Goal: Task Accomplishment & Management: Manage account settings

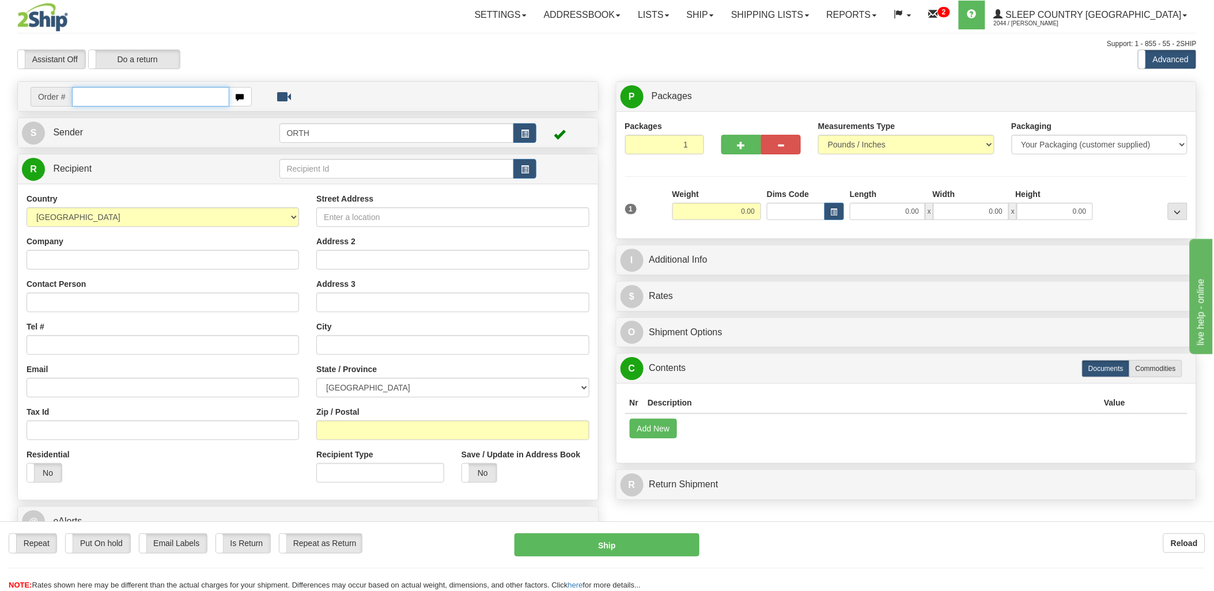
click at [176, 99] on input "text" at bounding box center [150, 97] width 157 height 20
type input "9000i"
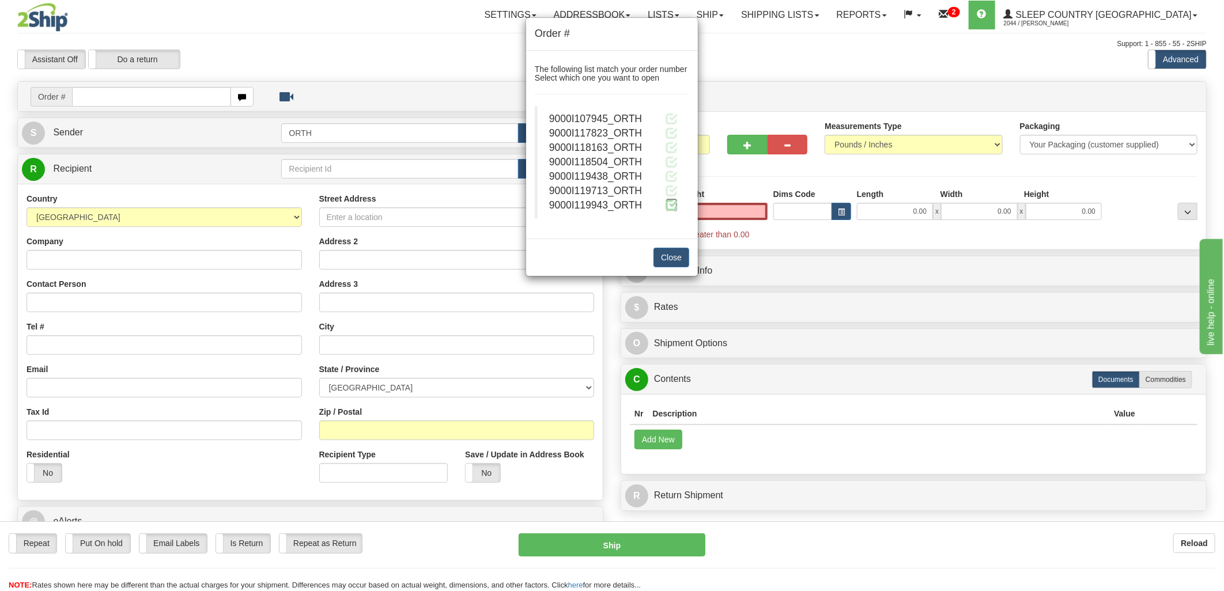
type input "0.00"
click at [670, 205] on span at bounding box center [672, 205] width 12 height 12
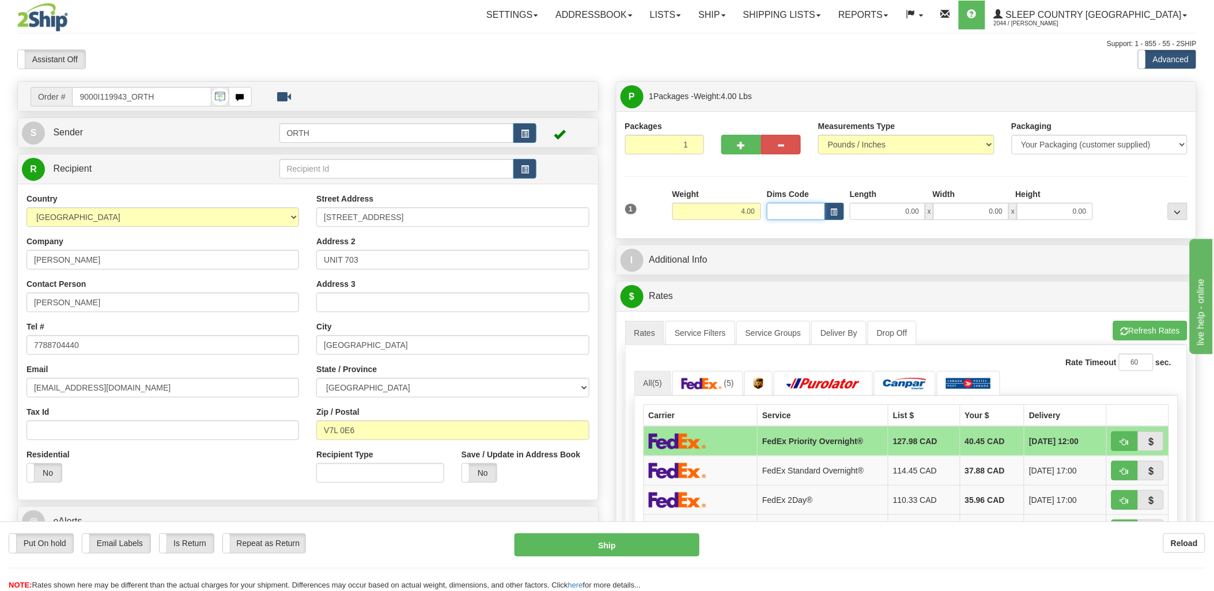
click at [811, 220] on input "Dims Code" at bounding box center [796, 211] width 58 height 17
type input "bte"
click button "Delete" at bounding box center [0, 0] width 0 height 0
type input "15.00"
type input "5.00"
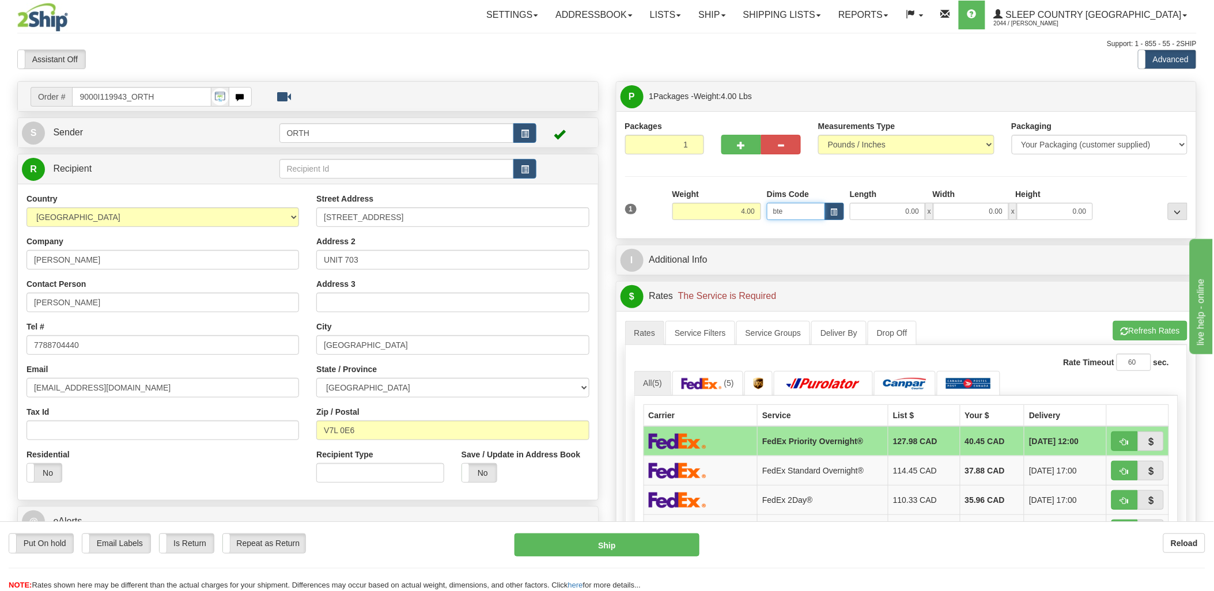
type input "25.00"
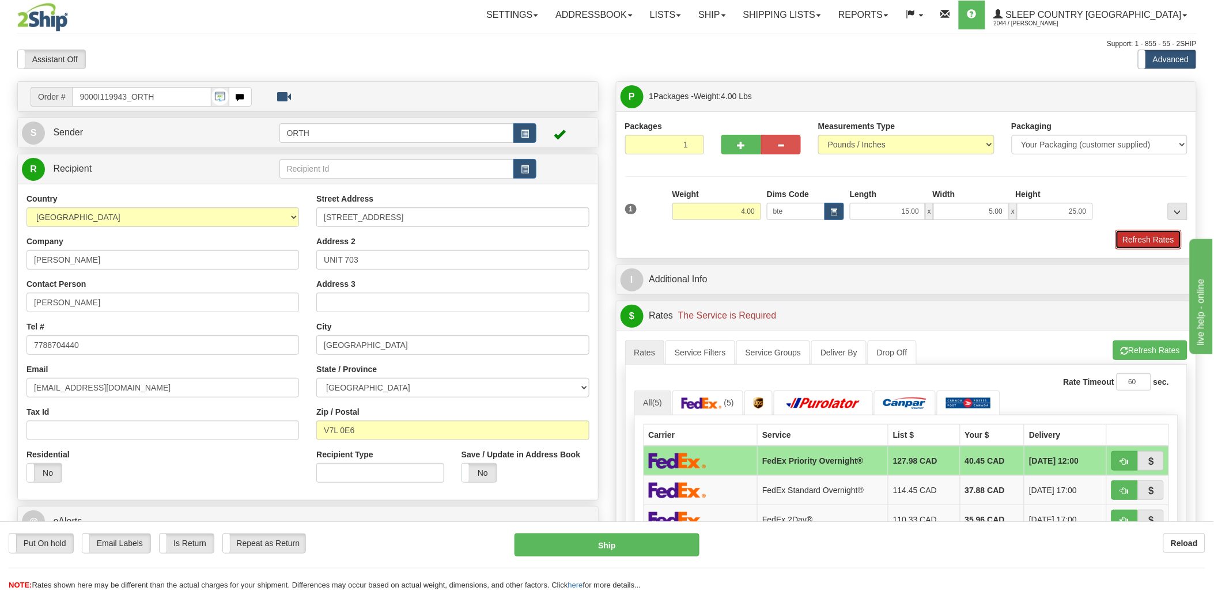
click at [1157, 241] on button "Refresh Rates" at bounding box center [1149, 240] width 66 height 20
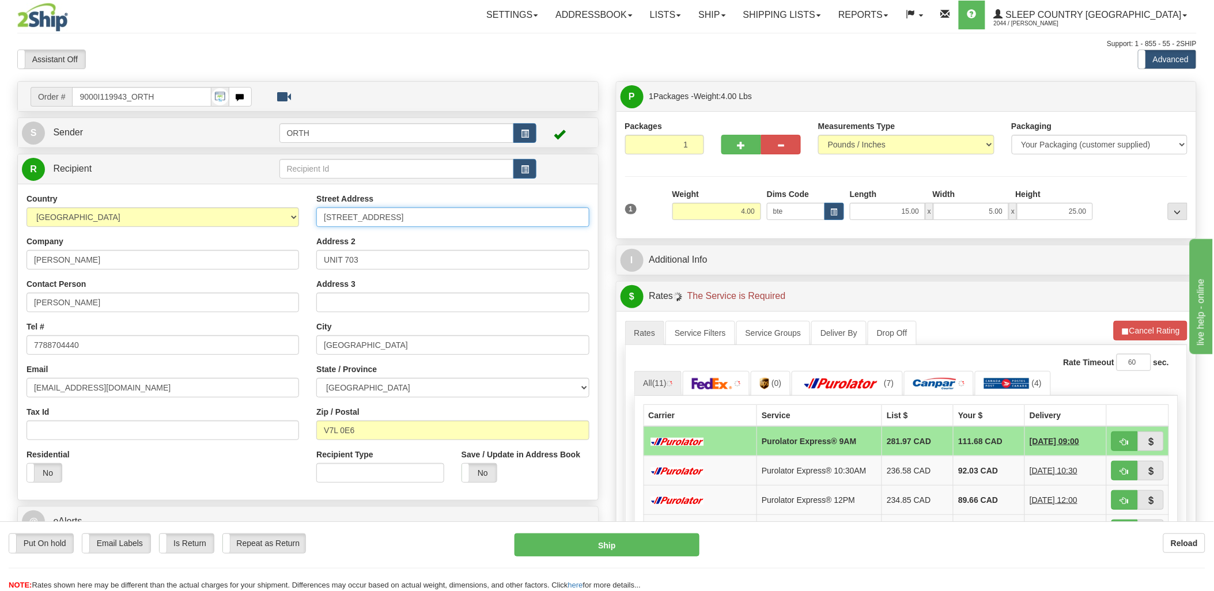
click at [337, 217] on input "124 14TH STREET EAST" at bounding box center [452, 217] width 273 height 20
type input "125 14TH STREET EAST"
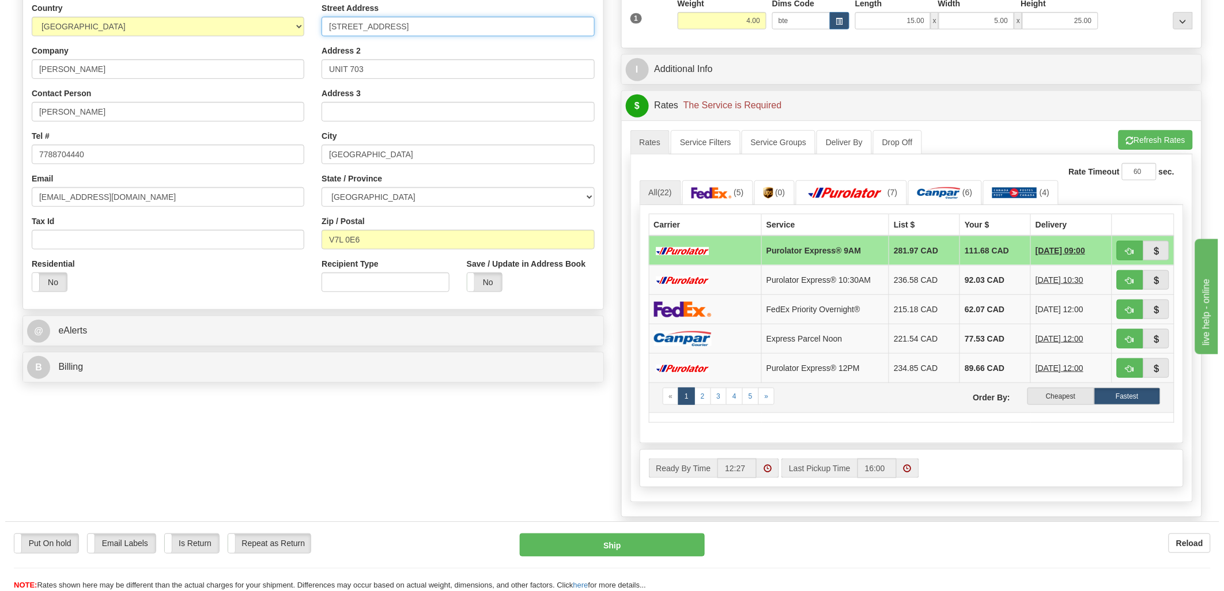
scroll to position [192, 0]
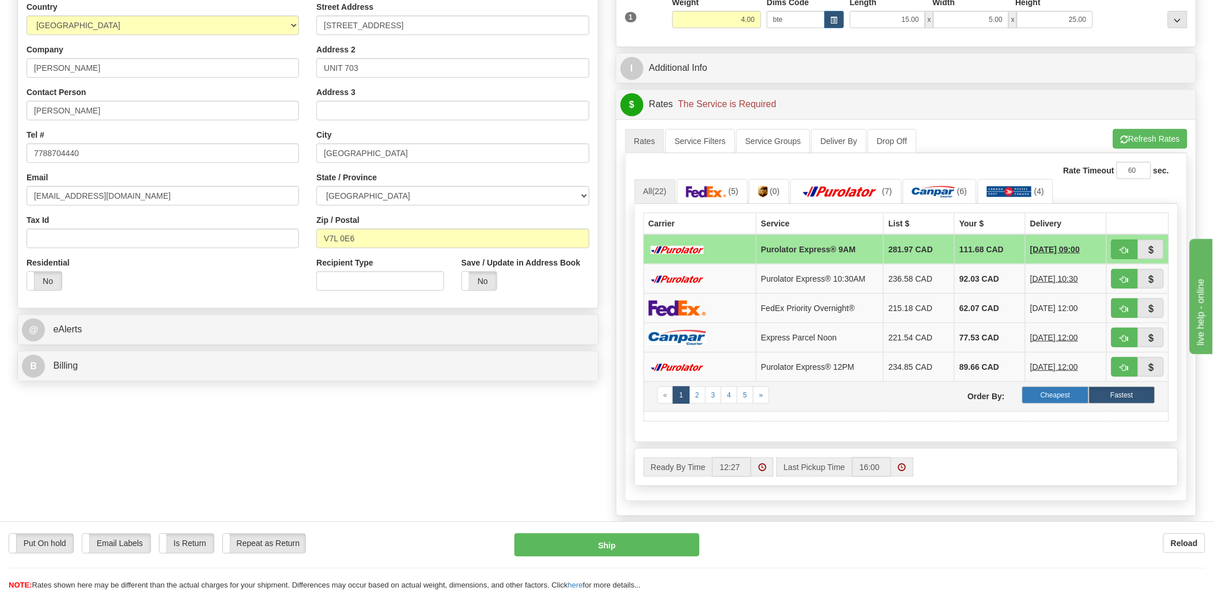
click at [1049, 395] on label "Cheapest" at bounding box center [1055, 395] width 66 height 17
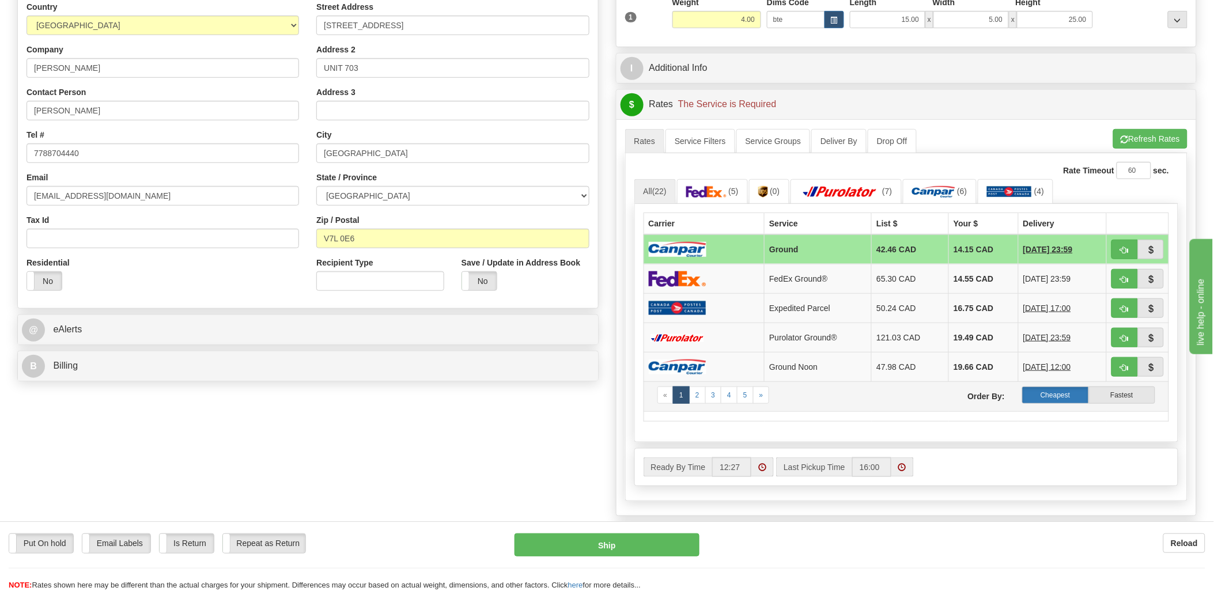
click at [1079, 401] on label "Cheapest" at bounding box center [1055, 395] width 66 height 17
click at [1131, 250] on button "button" at bounding box center [1125, 250] width 27 height 20
type input "1"
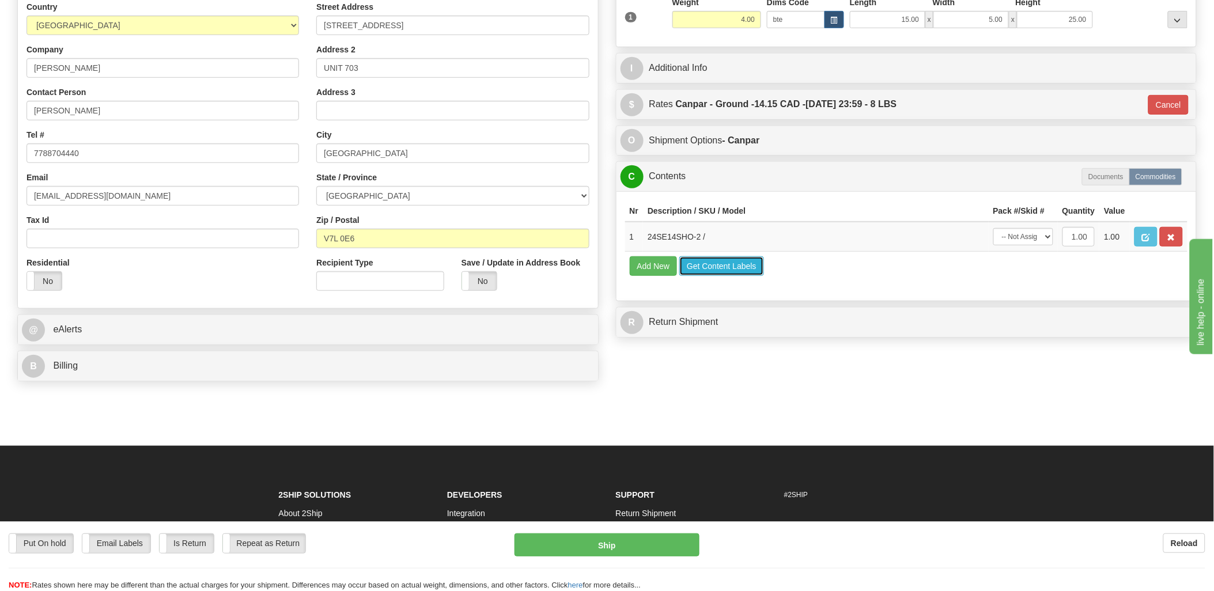
click at [735, 276] on button "Get Content Labels" at bounding box center [721, 266] width 85 height 20
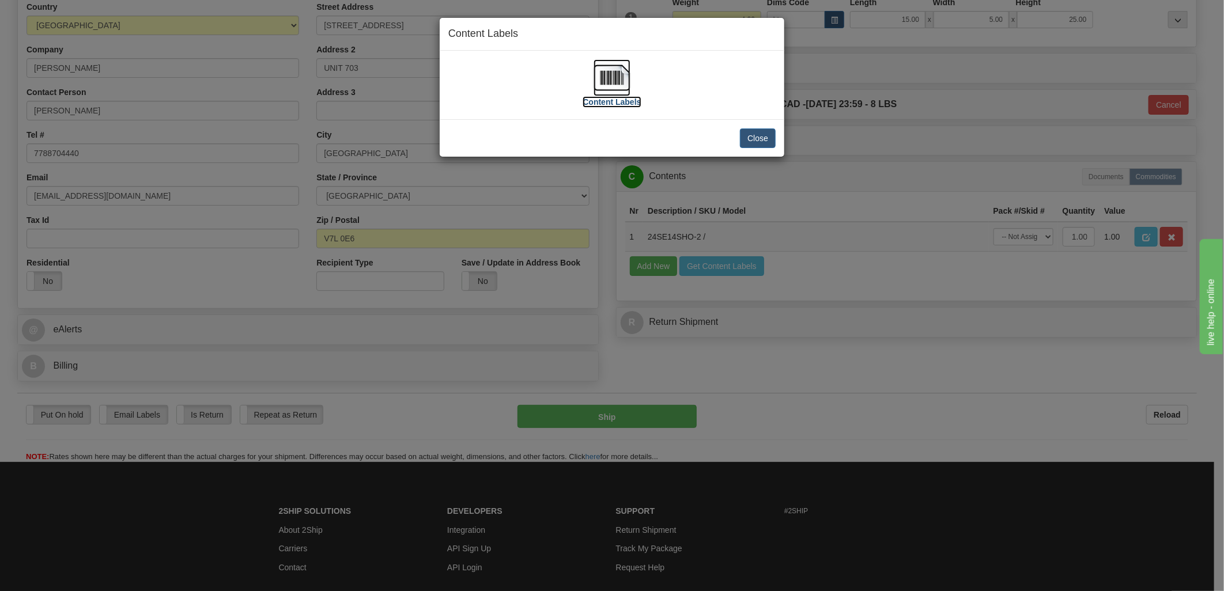
click at [619, 81] on img at bounding box center [612, 77] width 37 height 37
click at [766, 139] on button "Close" at bounding box center [758, 139] width 36 height 20
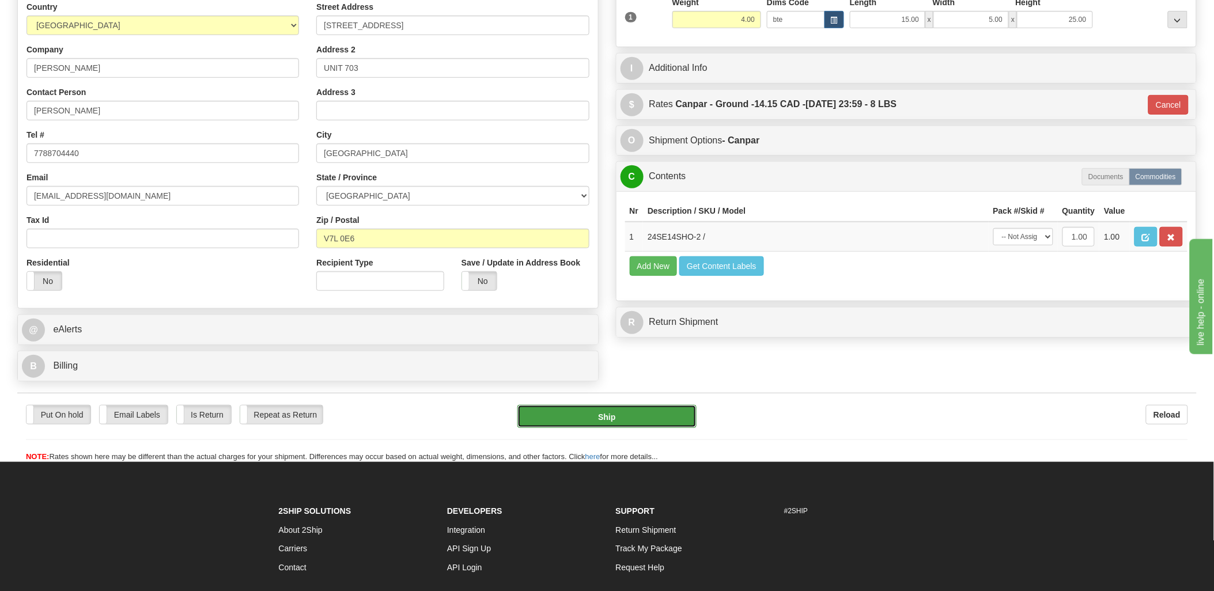
click at [658, 425] on button "Ship" at bounding box center [606, 416] width 179 height 23
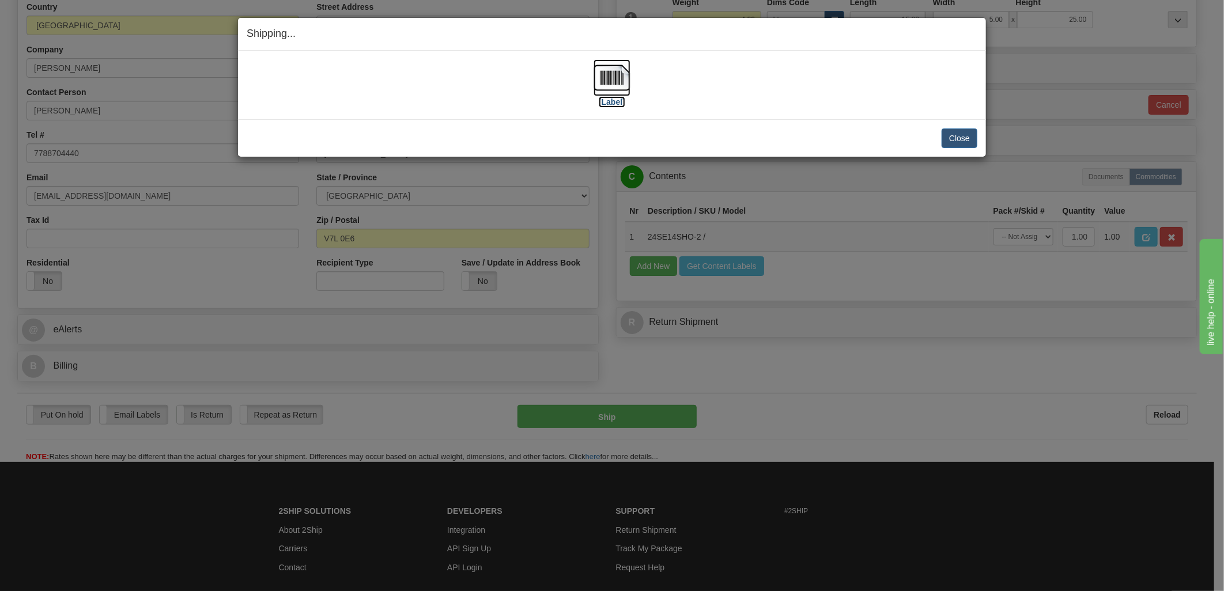
click at [613, 74] on img at bounding box center [612, 77] width 37 height 37
click at [820, 81] on div "[Label]" at bounding box center [612, 84] width 731 height 51
click at [955, 141] on button "Close" at bounding box center [960, 139] width 36 height 20
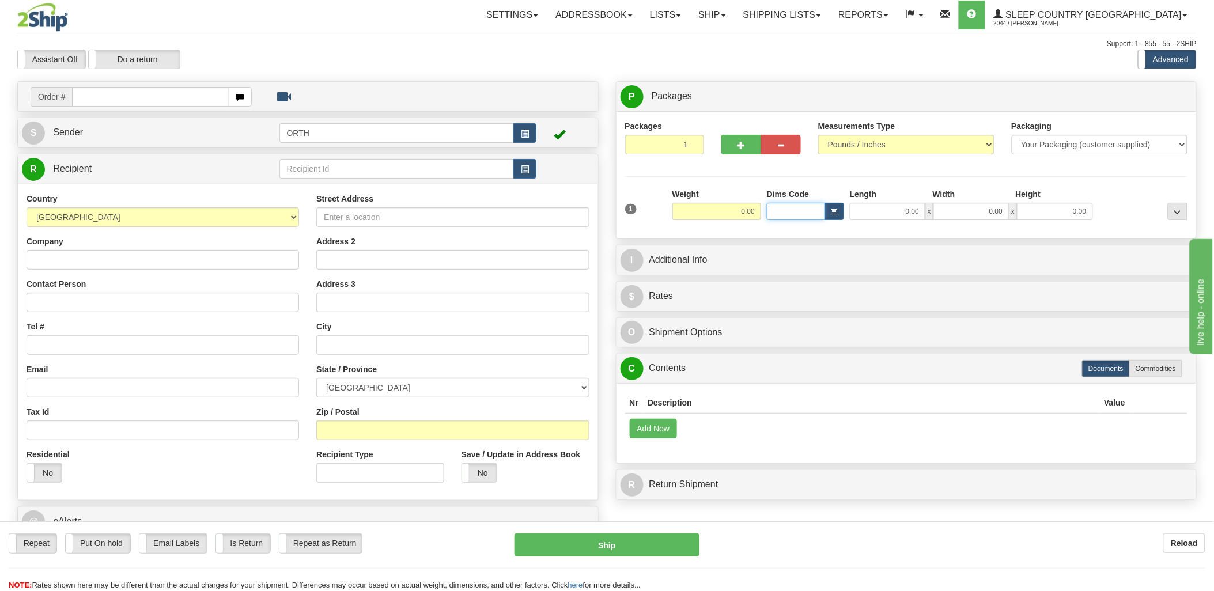
click at [793, 218] on input "Dims Code" at bounding box center [796, 211] width 58 height 17
click at [168, 107] on td "Order #" at bounding box center [308, 97] width 572 height 24
click at [166, 101] on input "text" at bounding box center [150, 97] width 157 height 20
type input "9000i"
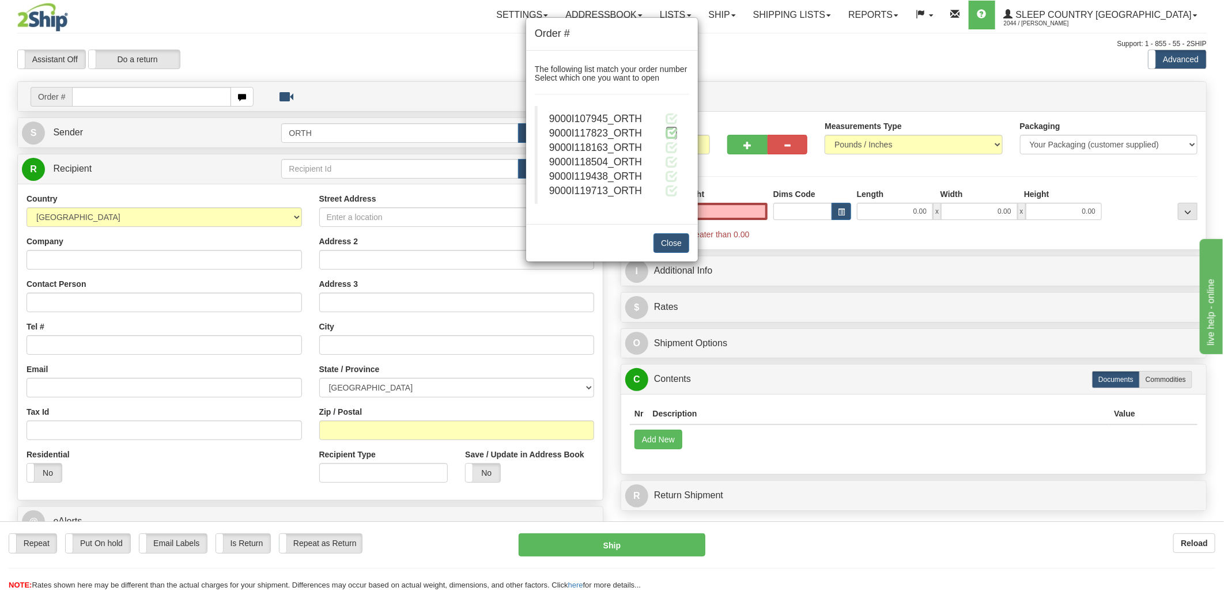
type input "0.00"
click at [676, 129] on span at bounding box center [672, 133] width 12 height 12
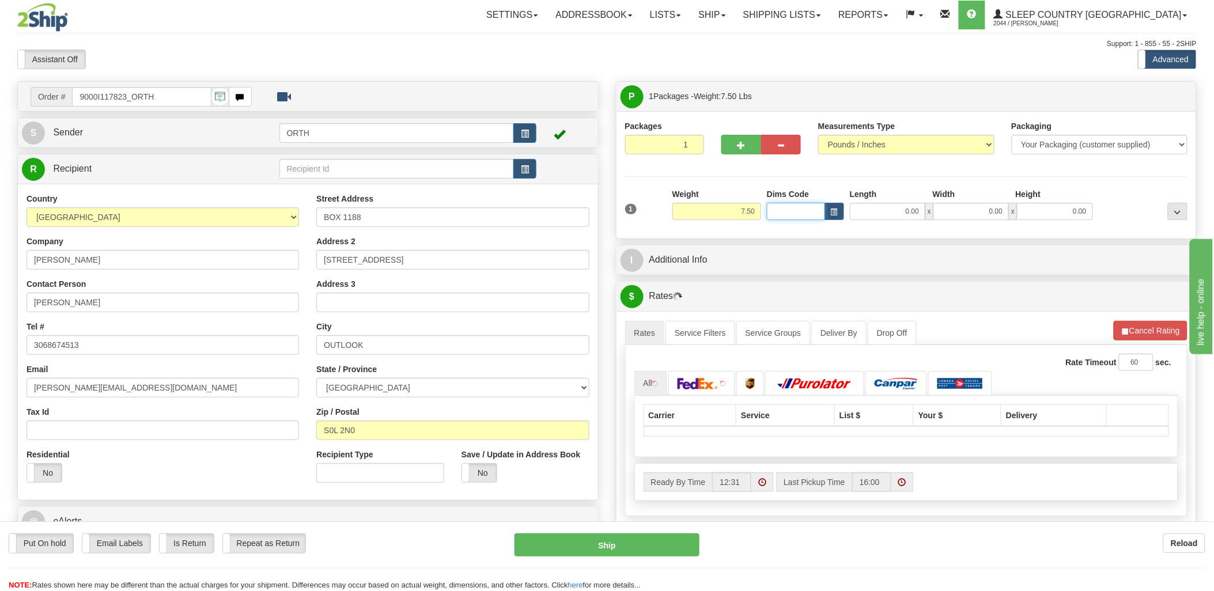
click at [780, 215] on div "Toggle navigation Settings Shipping Preferences Fields Preferences New" at bounding box center [607, 407] width 1214 height 814
click at [783, 215] on input "Dims Code" at bounding box center [796, 211] width 58 height 17
type input "bte"
click button "Delete" at bounding box center [0, 0] width 0 height 0
type input "15.00"
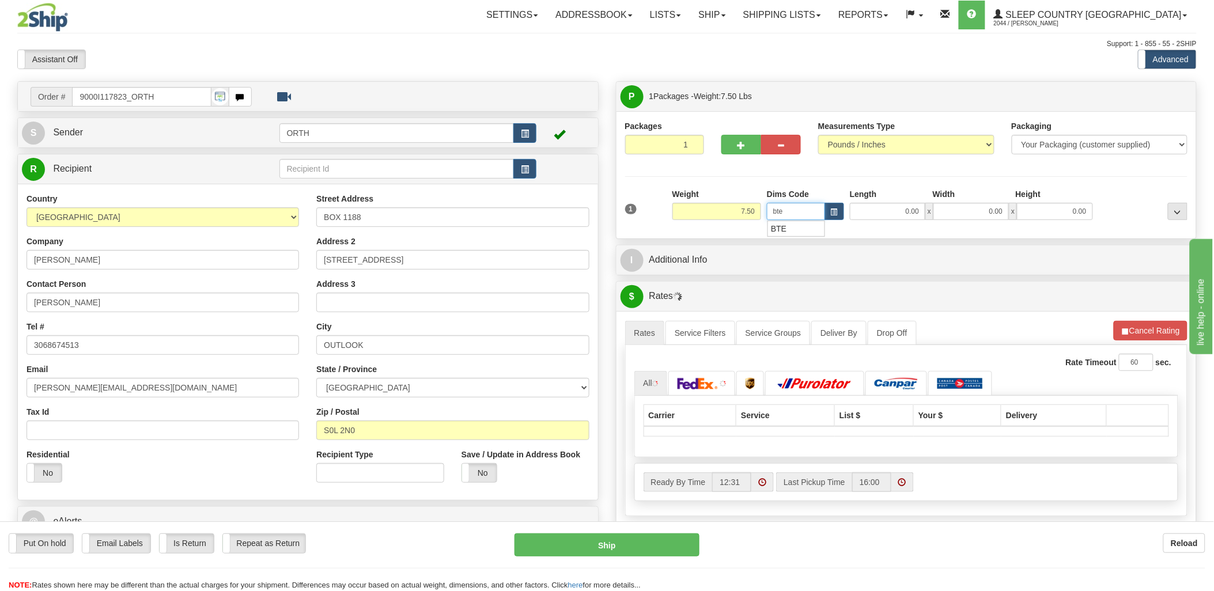
type input "5.00"
type input "25.00"
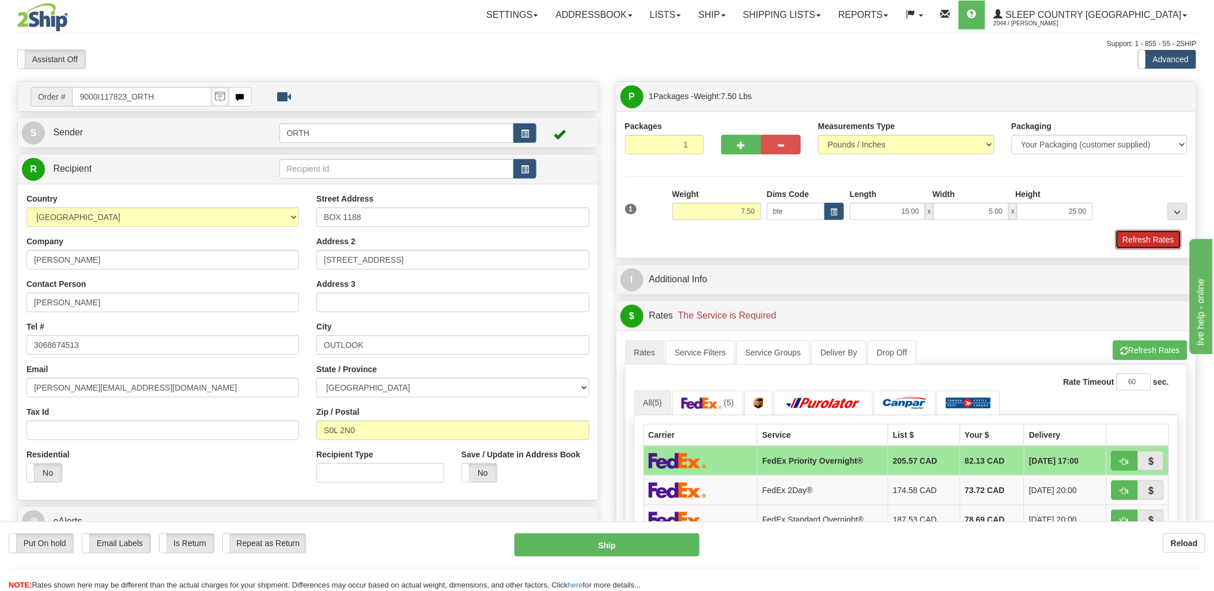
click at [1169, 233] on button "Refresh Rates" at bounding box center [1149, 240] width 66 height 20
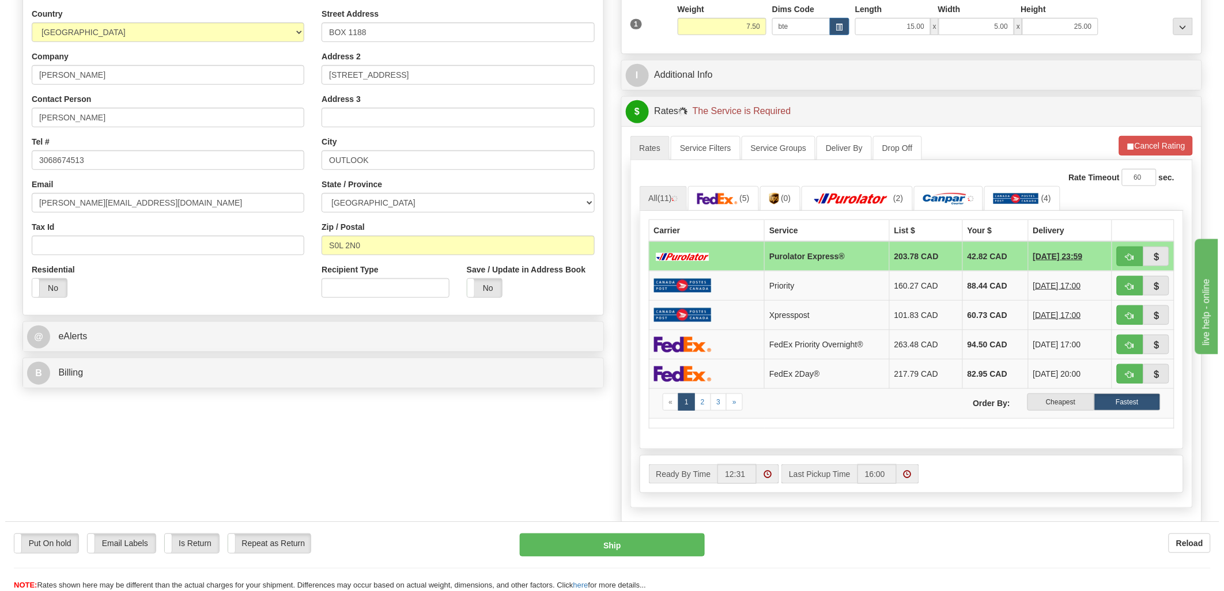
scroll to position [192, 0]
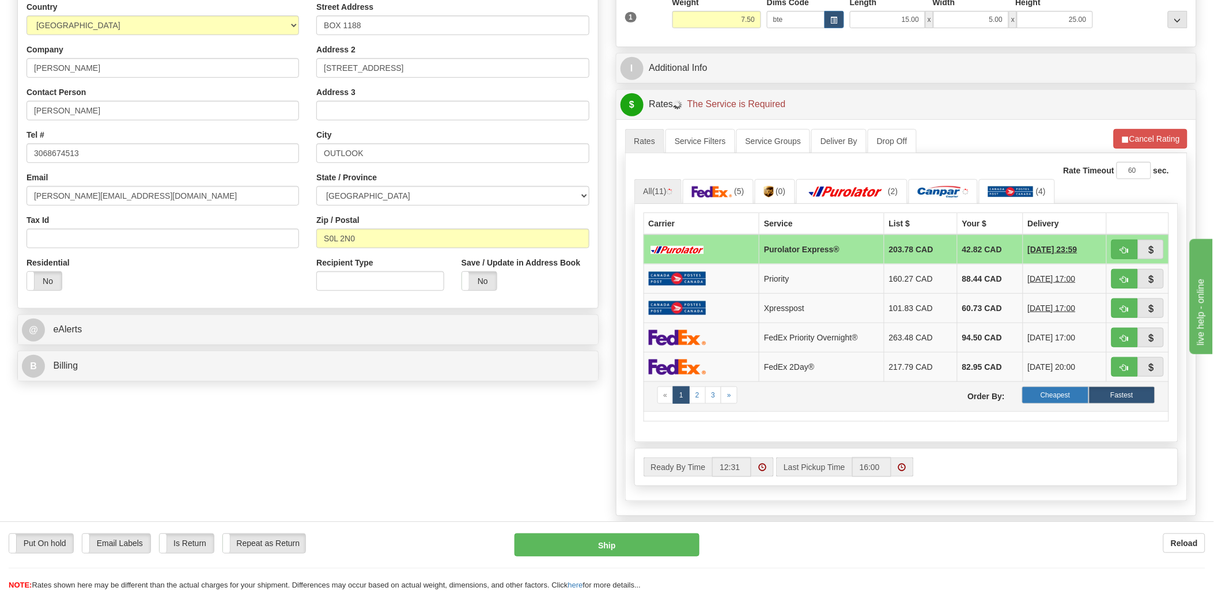
click at [1070, 392] on label "Cheapest" at bounding box center [1055, 395] width 66 height 17
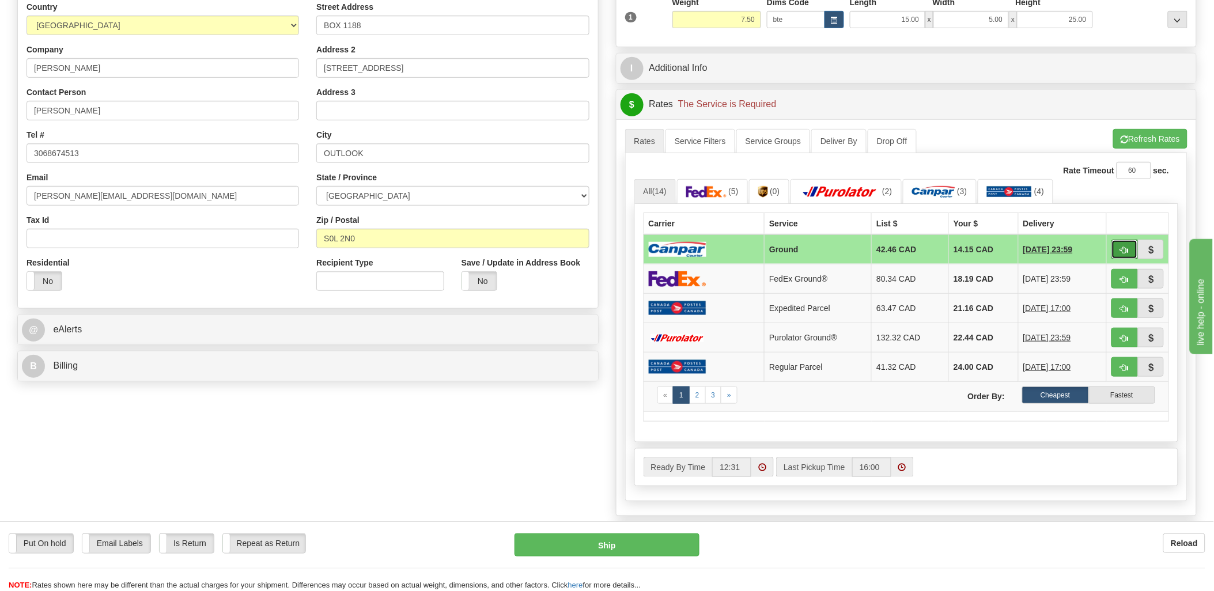
click at [1121, 249] on span "button" at bounding box center [1125, 250] width 8 height 7
type input "1"
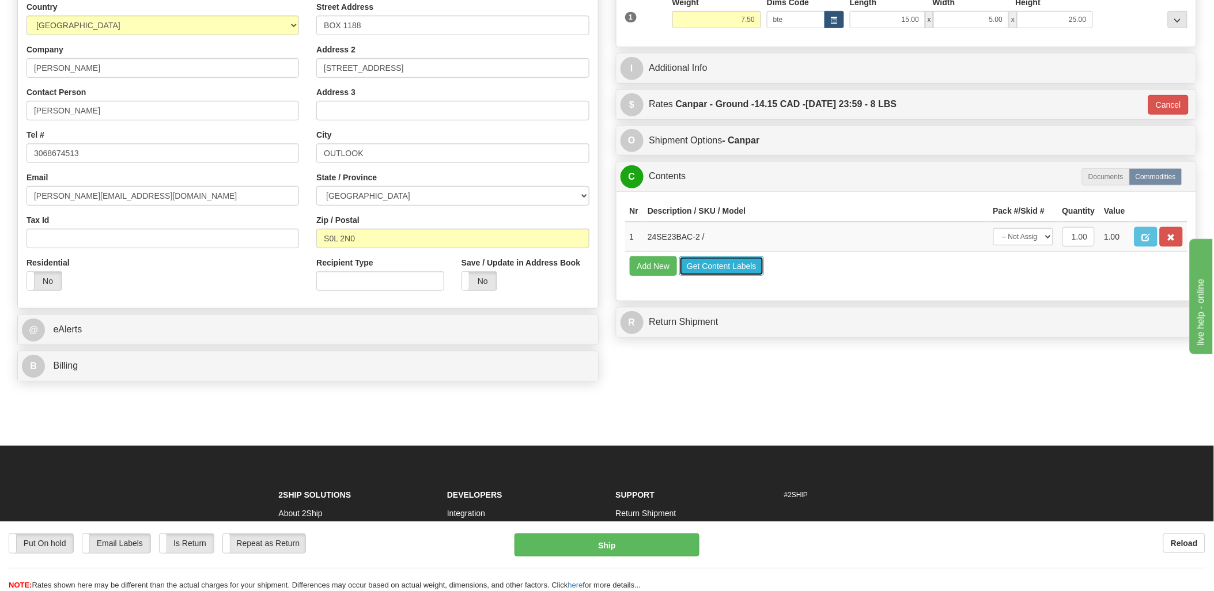
click at [720, 276] on button "Get Content Labels" at bounding box center [721, 266] width 85 height 20
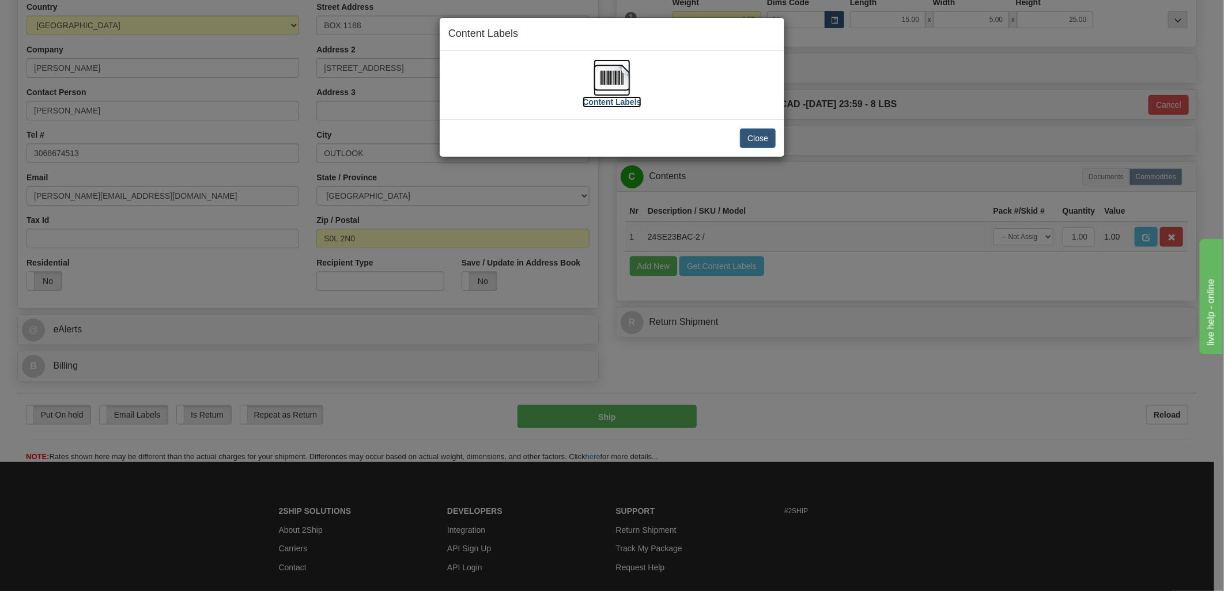
click at [621, 73] on img at bounding box center [612, 77] width 37 height 37
click at [767, 141] on button "Close" at bounding box center [758, 139] width 36 height 20
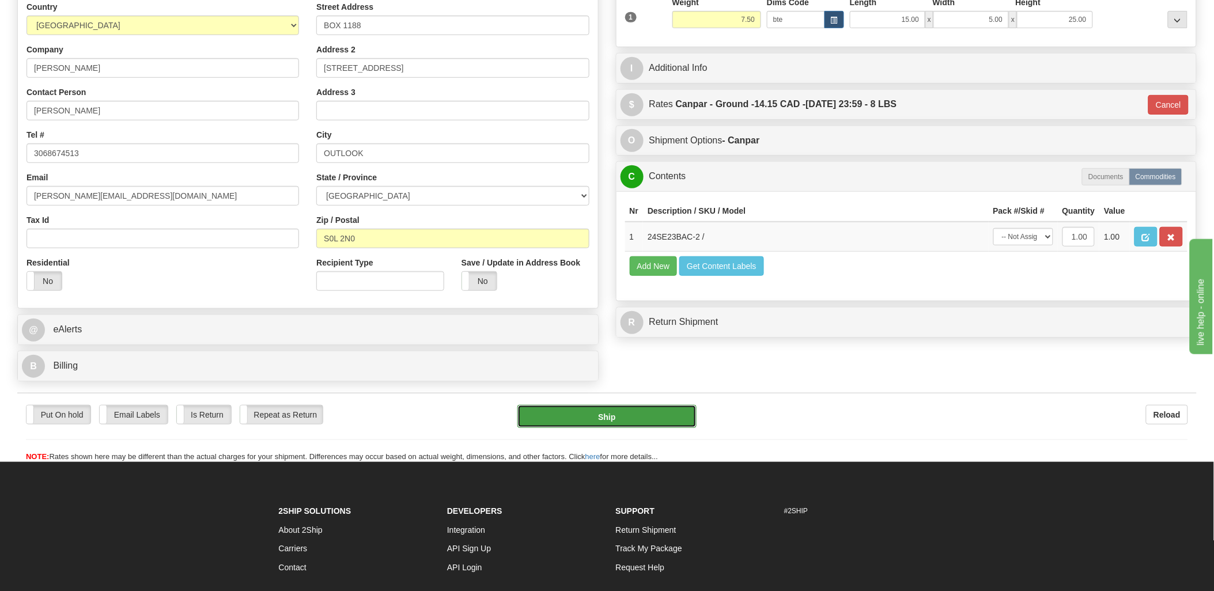
click at [634, 417] on button "Ship" at bounding box center [606, 416] width 179 height 23
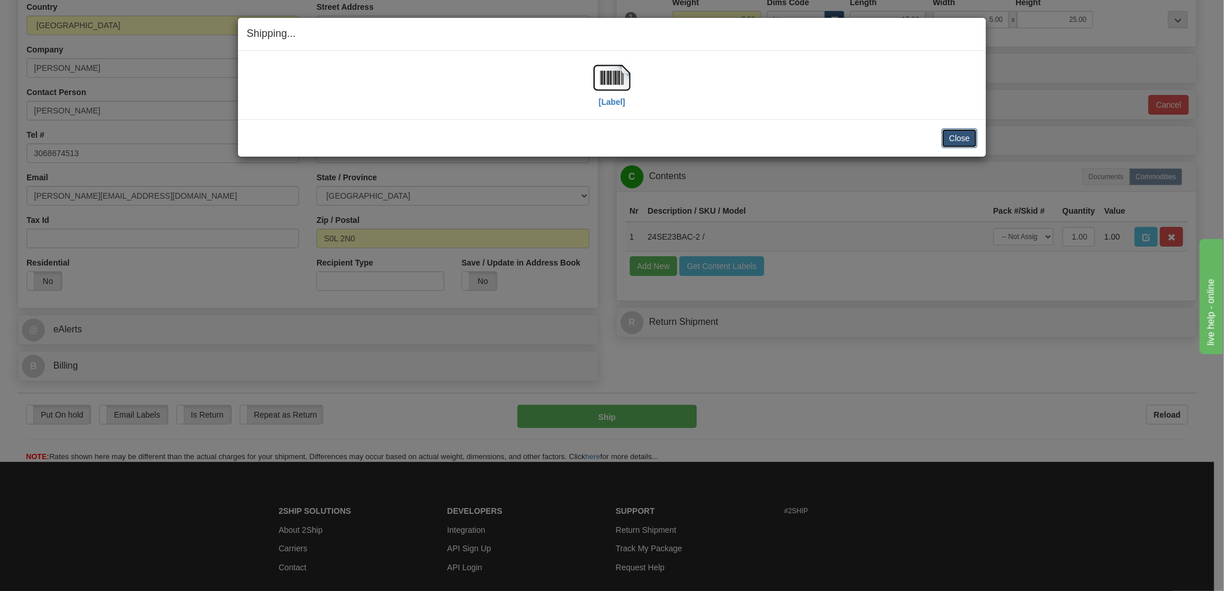
click at [958, 138] on button "Close" at bounding box center [960, 139] width 36 height 20
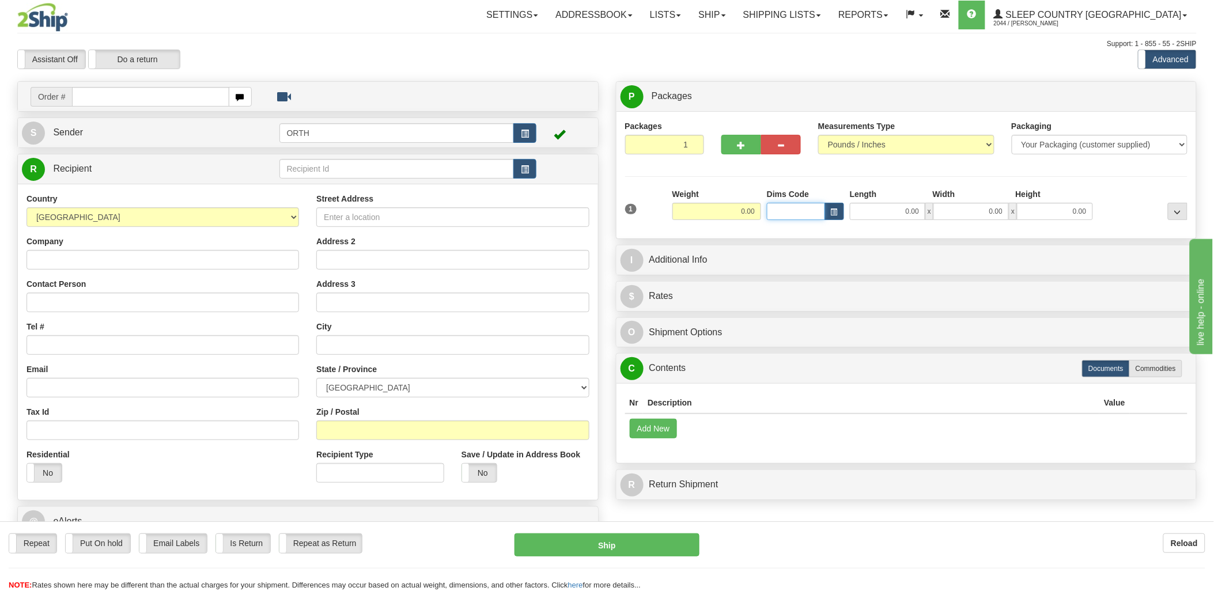
click at [807, 216] on input "Dims Code" at bounding box center [796, 211] width 58 height 17
click at [89, 91] on input "text" at bounding box center [150, 97] width 157 height 20
type input "90002"
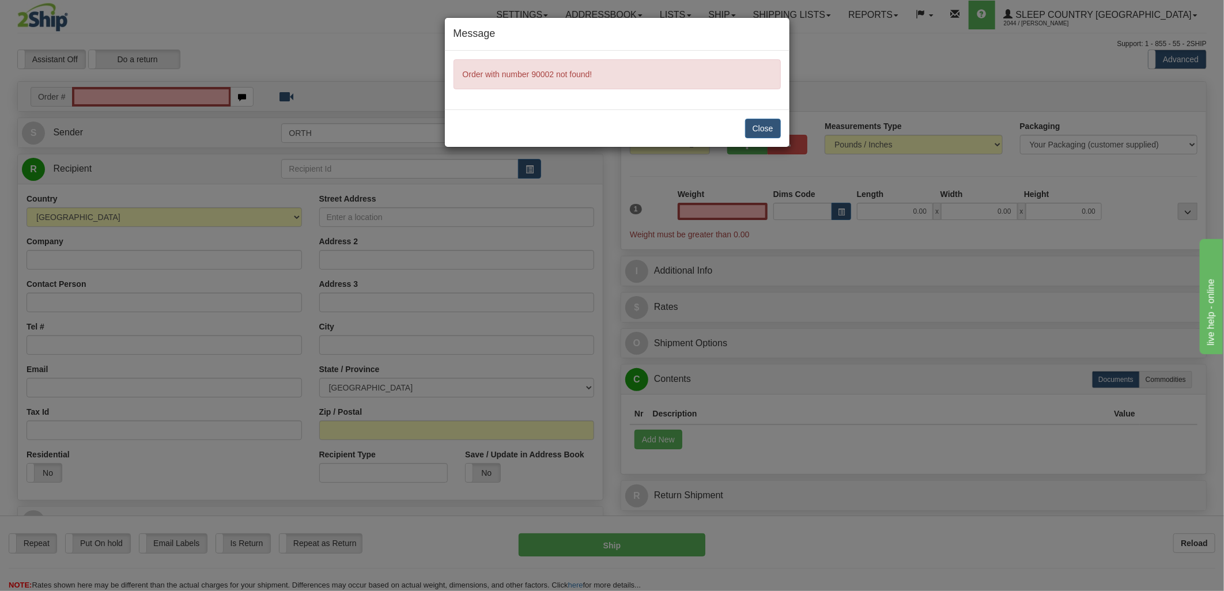
type input "0.00"
click at [766, 122] on button "Close" at bounding box center [763, 129] width 36 height 20
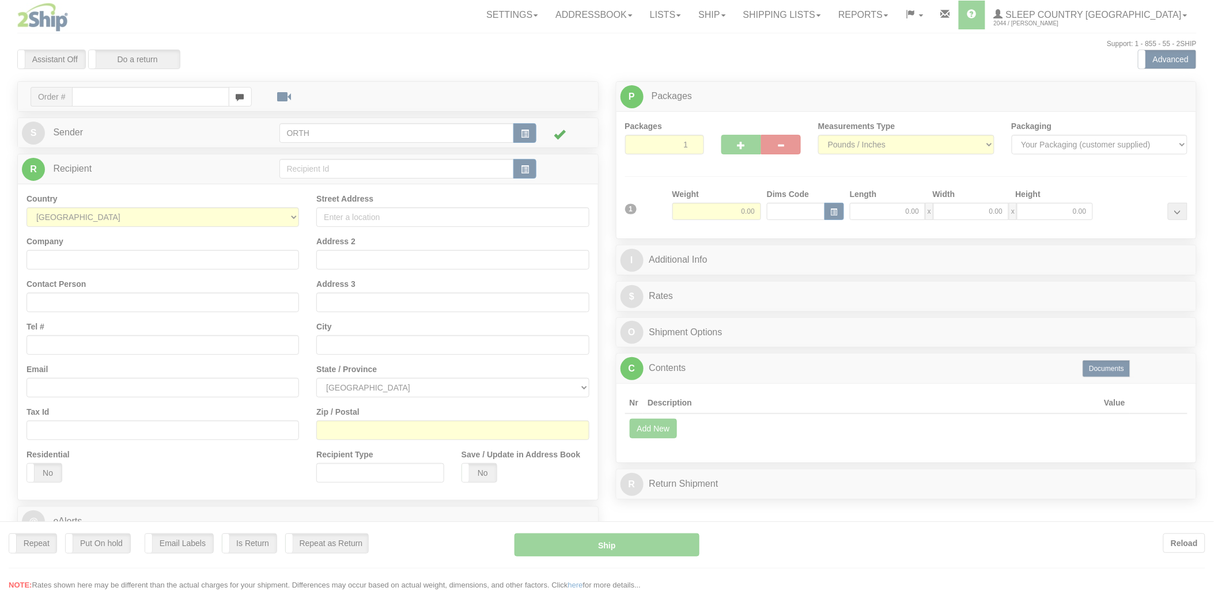
click at [157, 100] on div at bounding box center [607, 295] width 1214 height 591
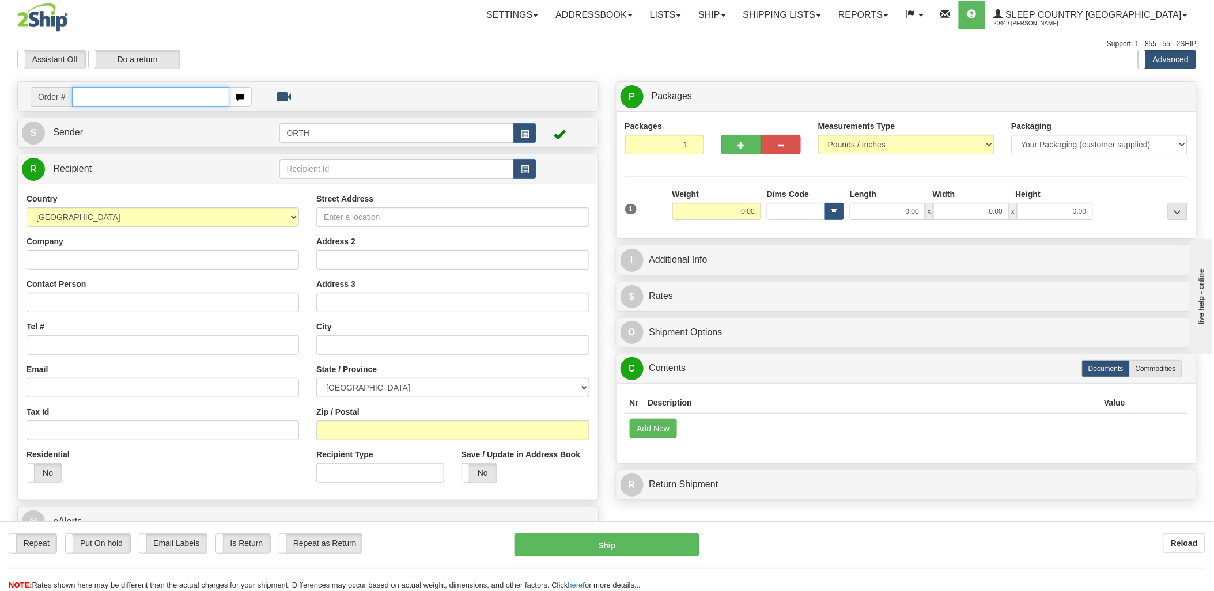
click at [157, 99] on input "text" at bounding box center [150, 97] width 157 height 20
click at [95, 94] on input "90002i" at bounding box center [150, 97] width 157 height 20
type input "9002i"
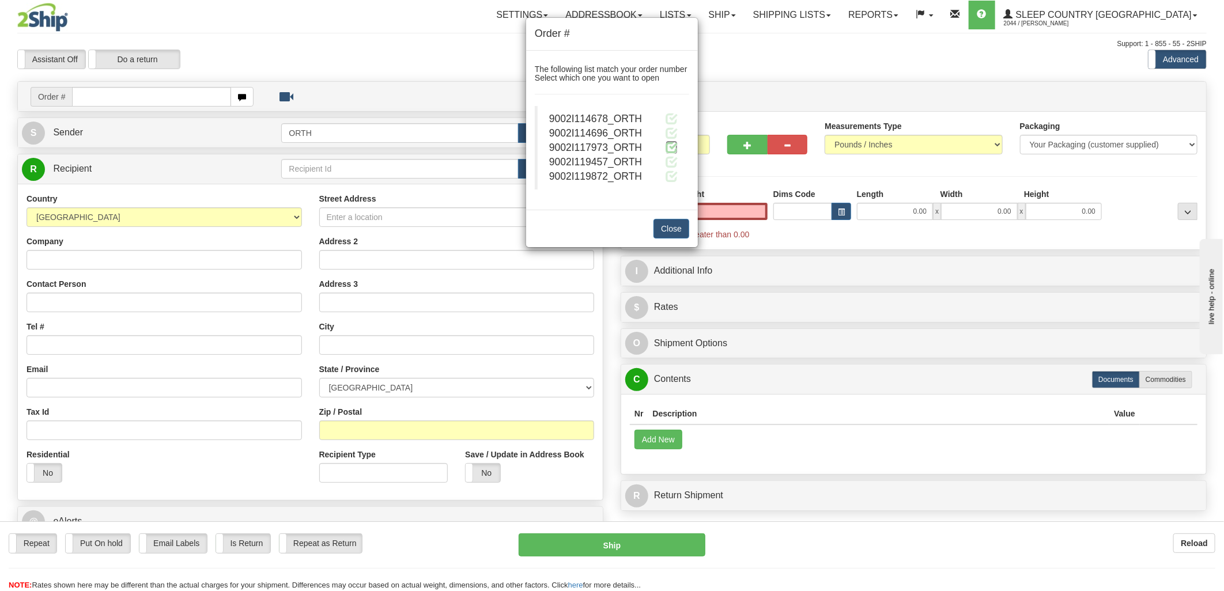
type input "0.00"
click at [672, 147] on span at bounding box center [672, 147] width 12 height 12
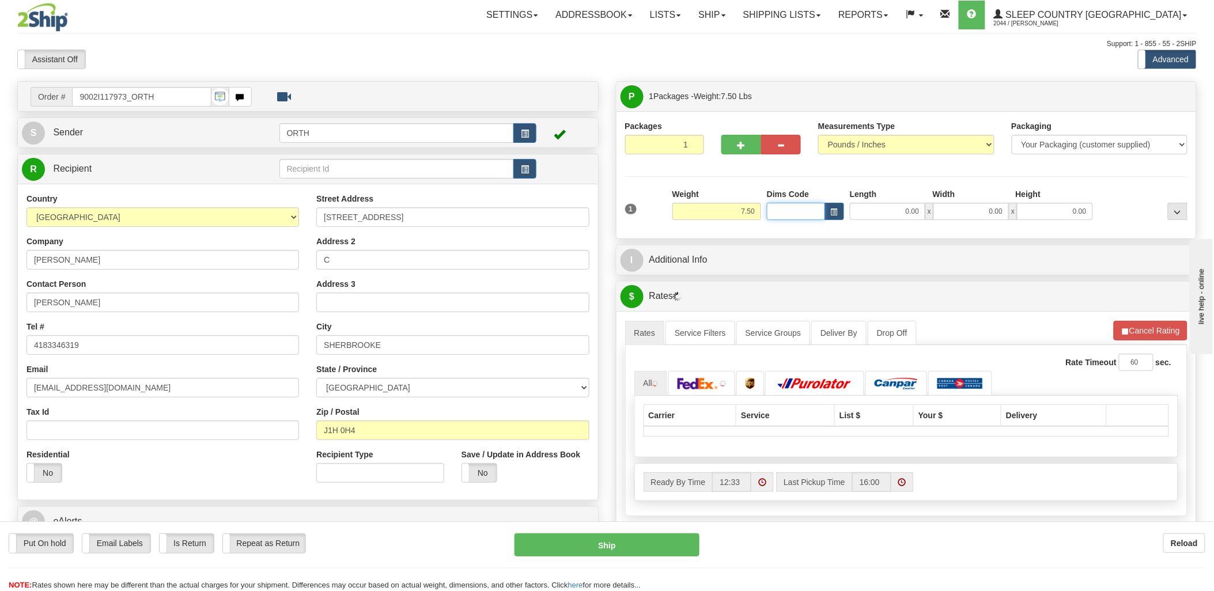
click at [800, 214] on input "Dims Code" at bounding box center [796, 211] width 58 height 17
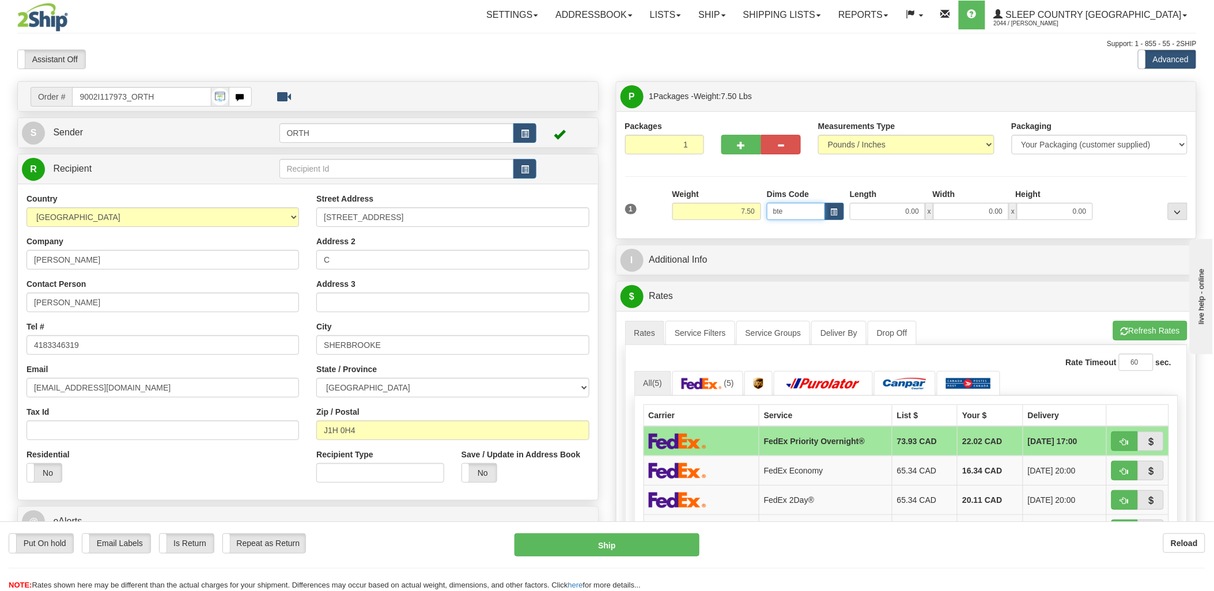
type input "bte"
click button "Delete" at bounding box center [0, 0] width 0 height 0
type input "15.00"
type input "5.00"
type input "25.00"
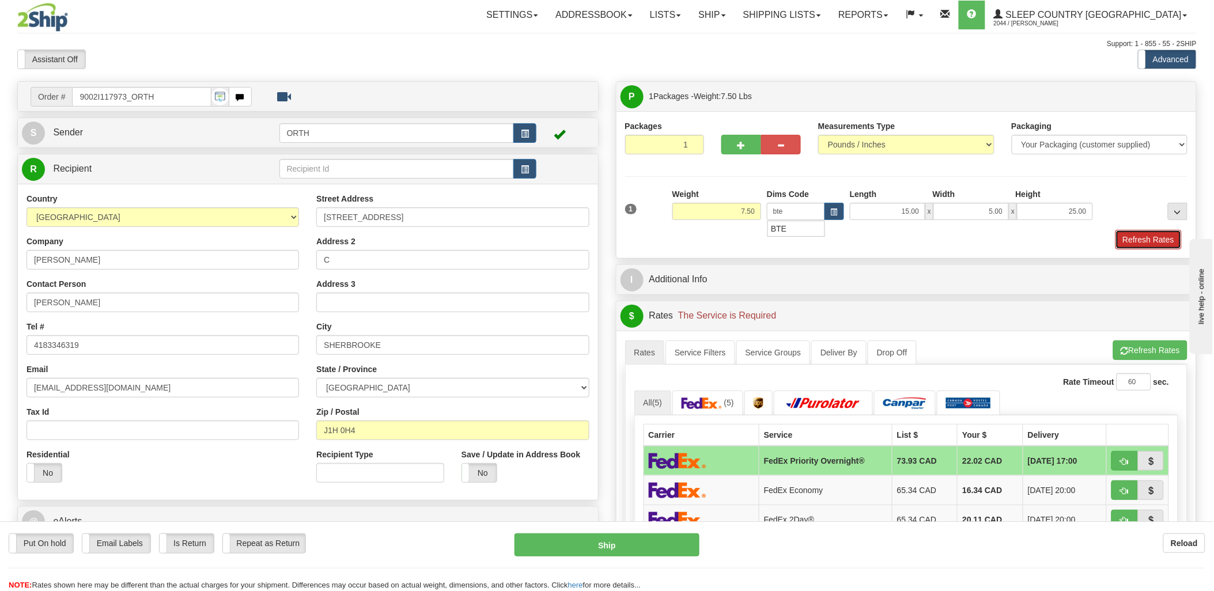
click at [1168, 243] on button "Refresh Rates" at bounding box center [1149, 240] width 66 height 20
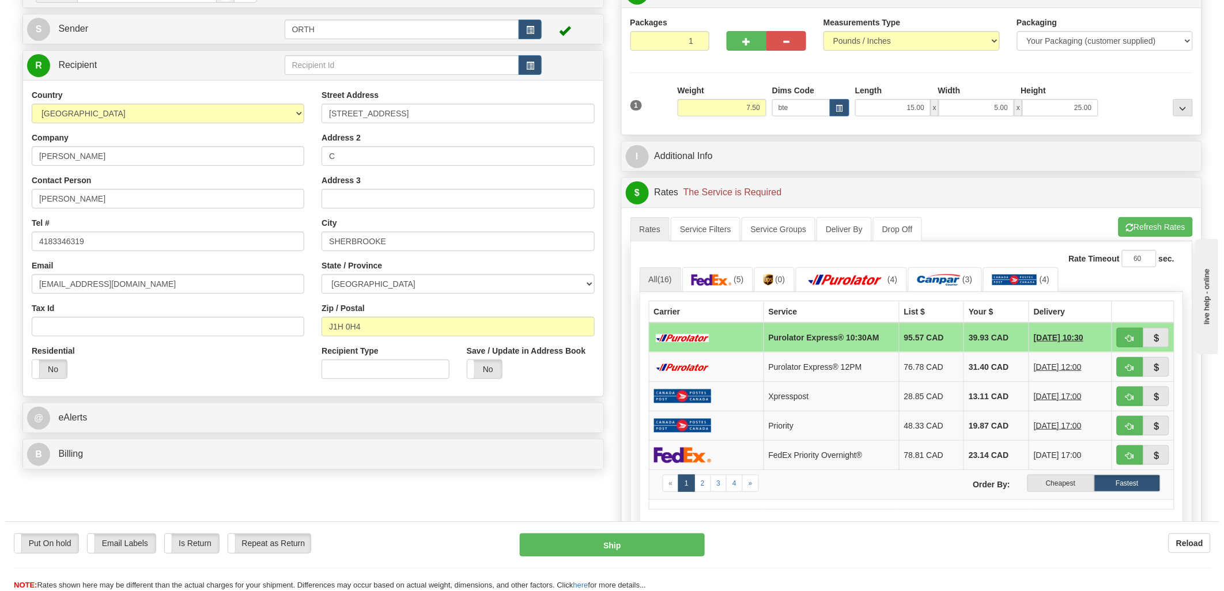
scroll to position [192, 0]
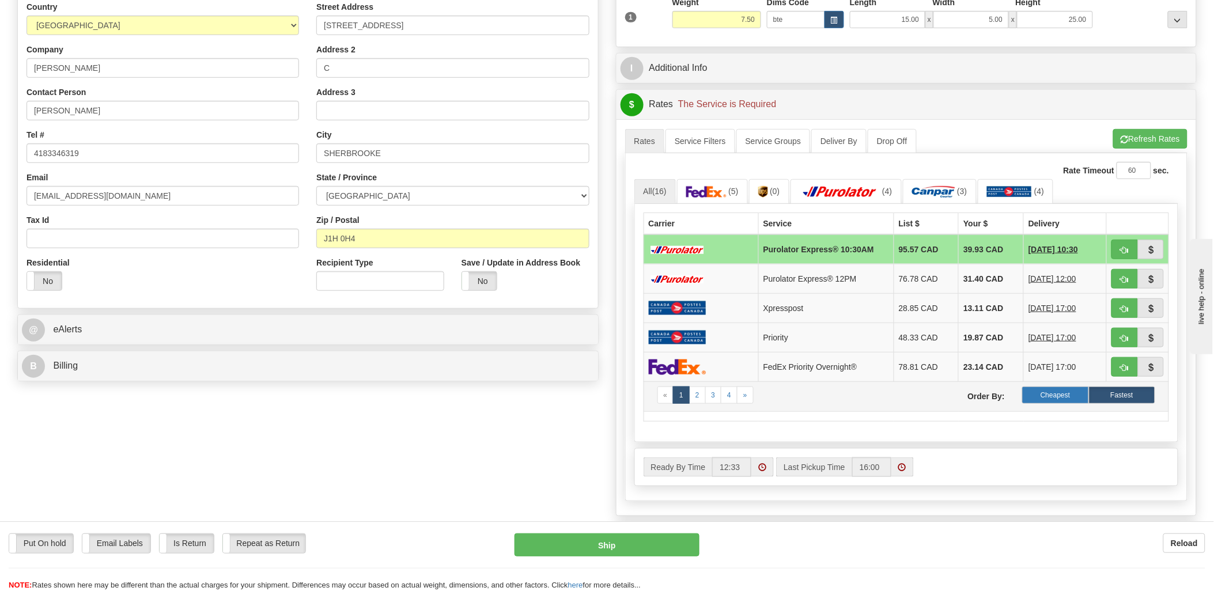
click at [1047, 394] on label "Cheapest" at bounding box center [1055, 395] width 66 height 17
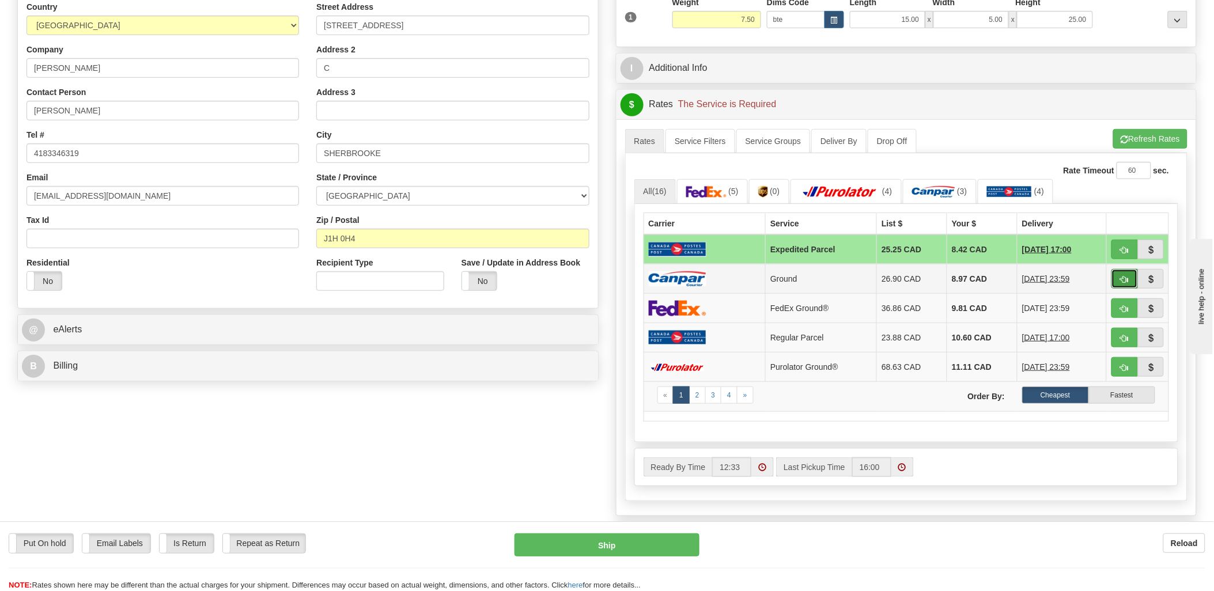
click at [1132, 273] on button "button" at bounding box center [1125, 279] width 27 height 20
type input "1"
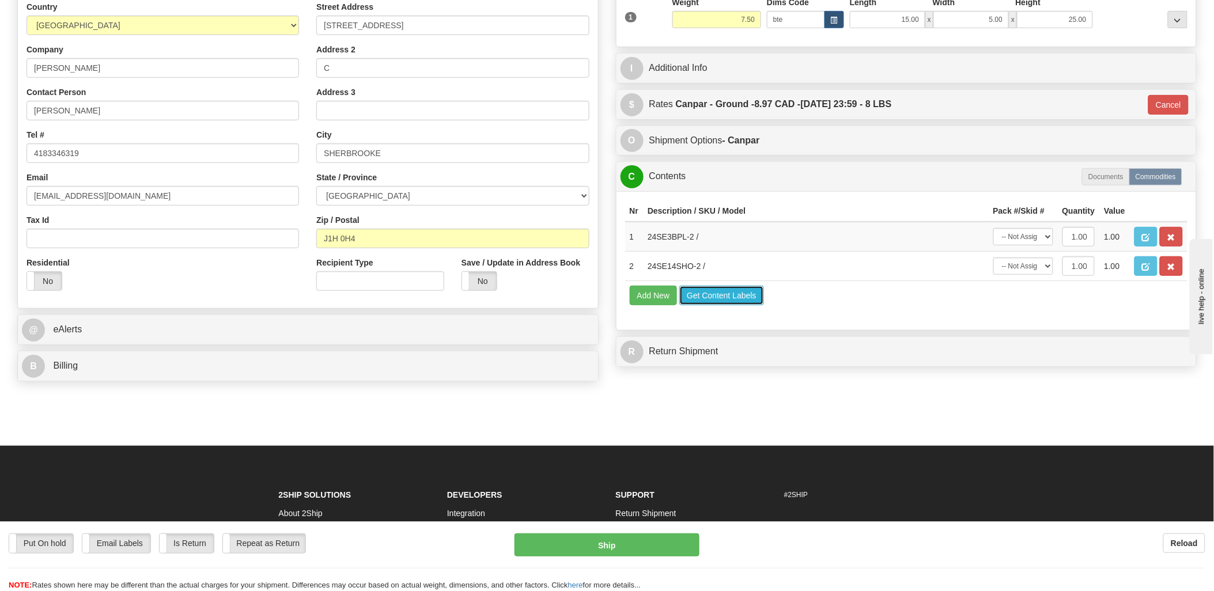
click at [724, 305] on button "Get Content Labels" at bounding box center [721, 296] width 85 height 20
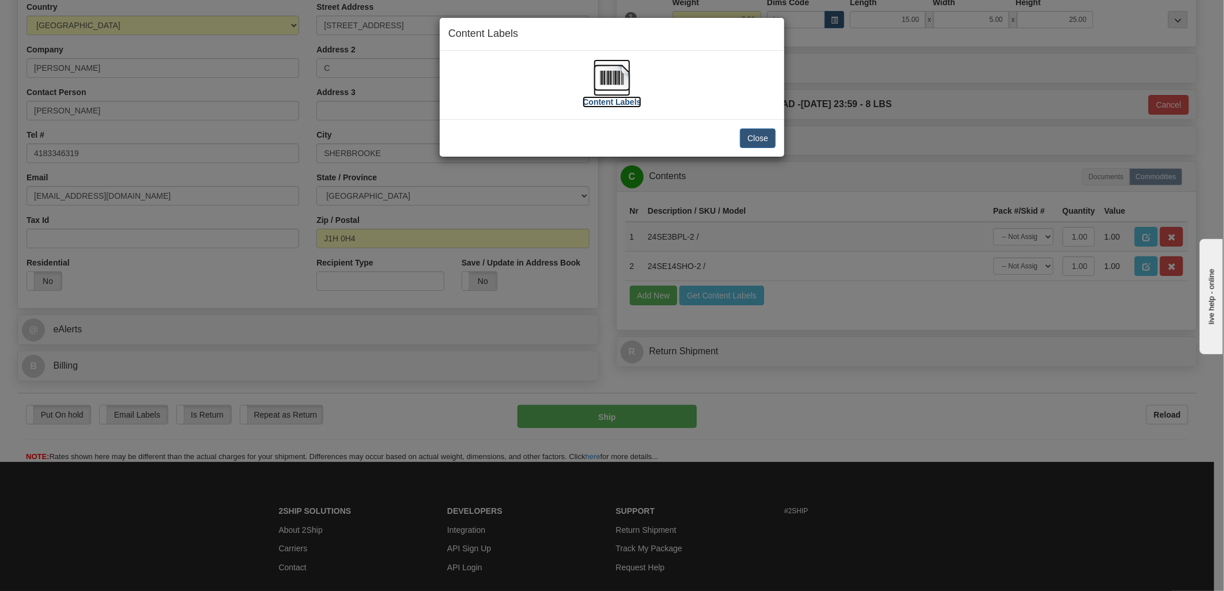
click at [615, 84] on img at bounding box center [612, 77] width 37 height 37
click at [746, 135] on button "Close" at bounding box center [758, 139] width 36 height 20
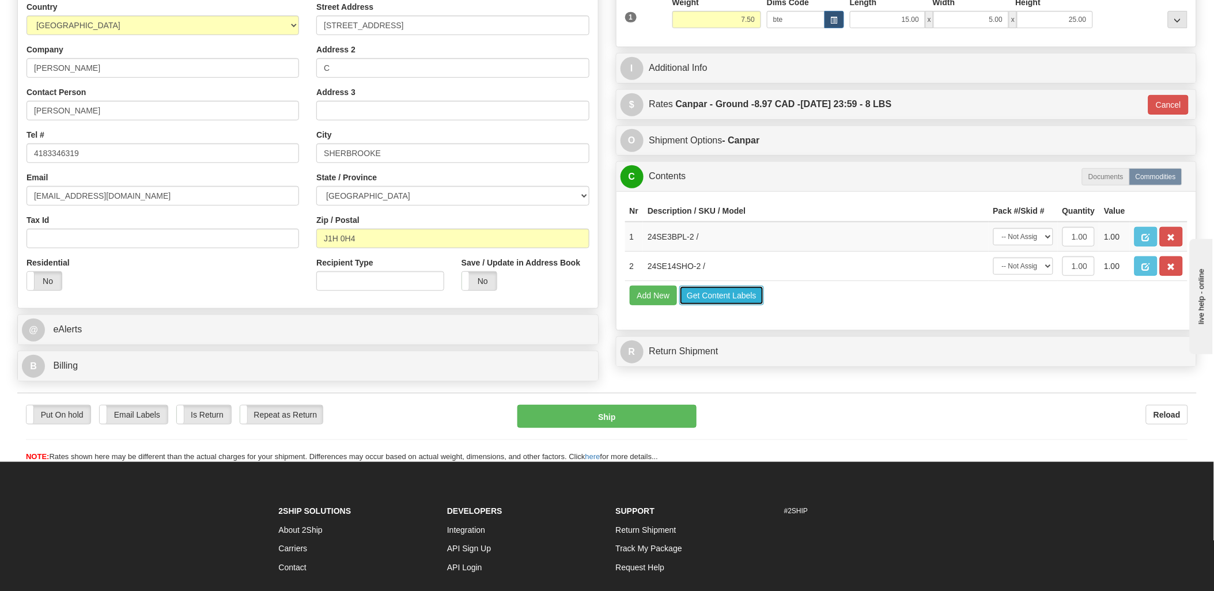
click at [719, 305] on button "Get Content Labels" at bounding box center [721, 296] width 85 height 20
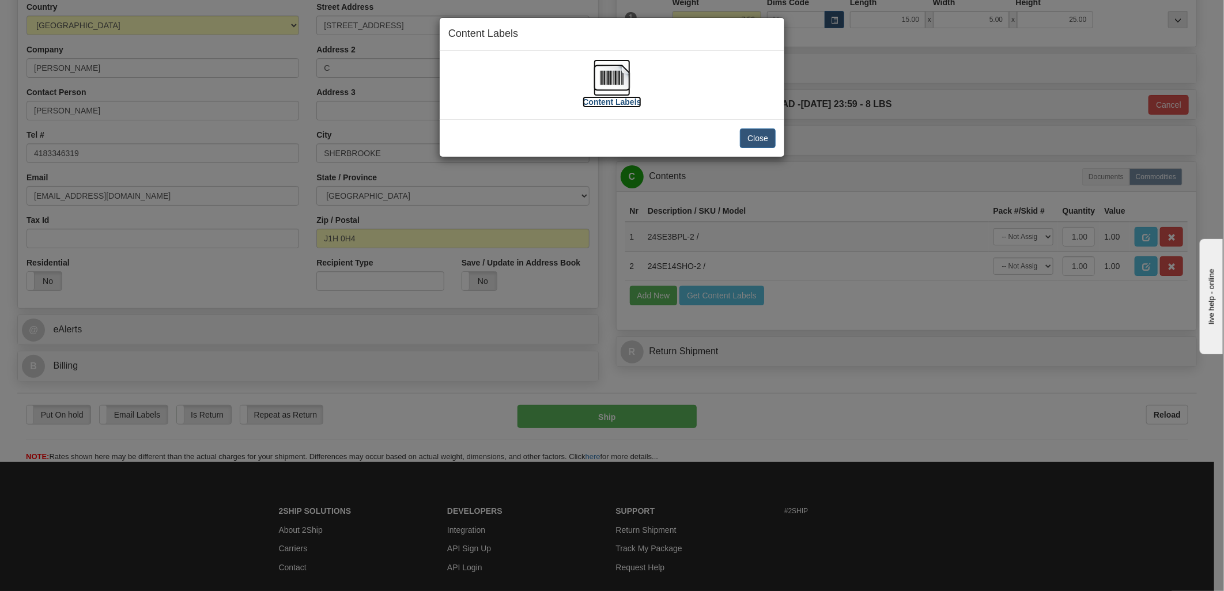
click at [625, 81] on img at bounding box center [612, 77] width 37 height 37
click at [755, 139] on button "Close" at bounding box center [758, 139] width 36 height 20
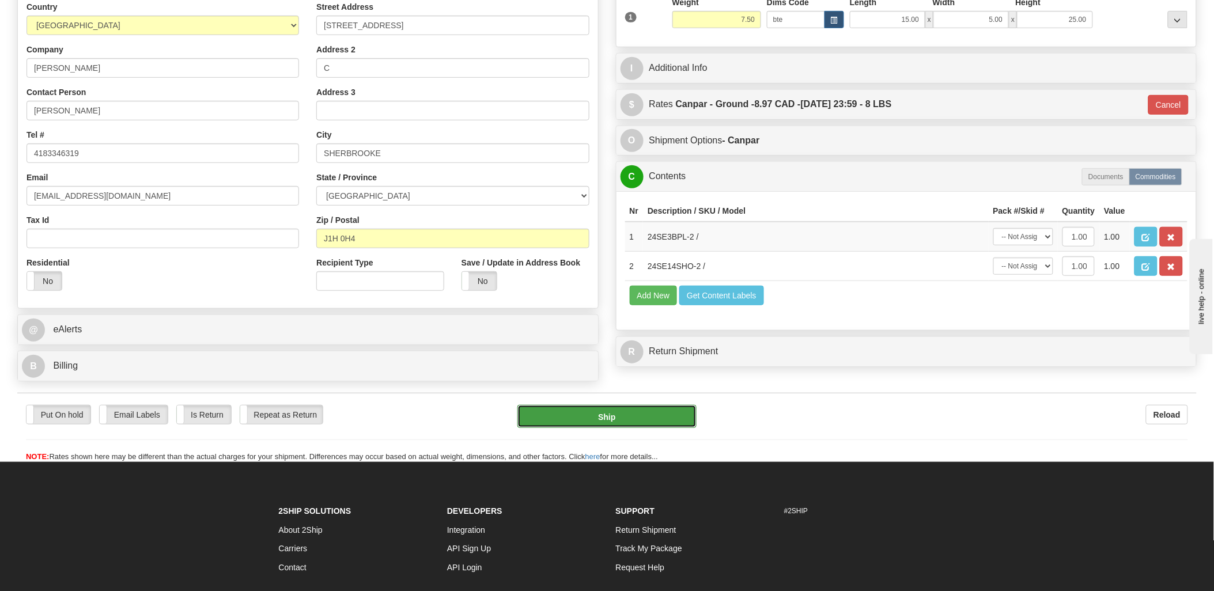
click at [606, 428] on button "Ship" at bounding box center [606, 416] width 179 height 23
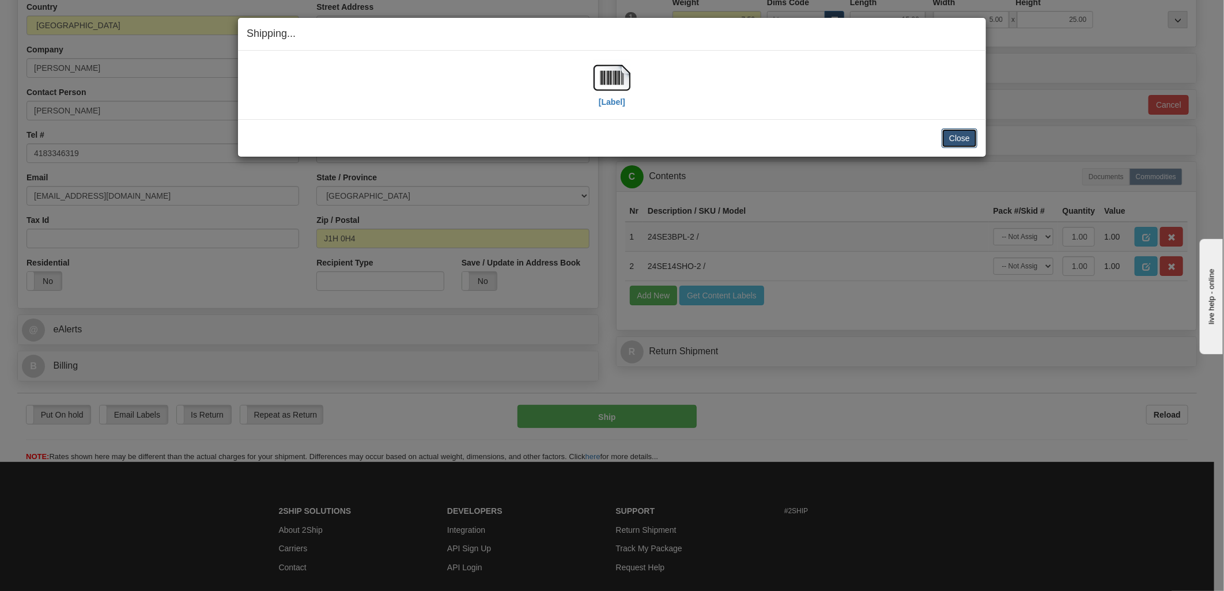
click at [950, 137] on button "Close" at bounding box center [960, 139] width 36 height 20
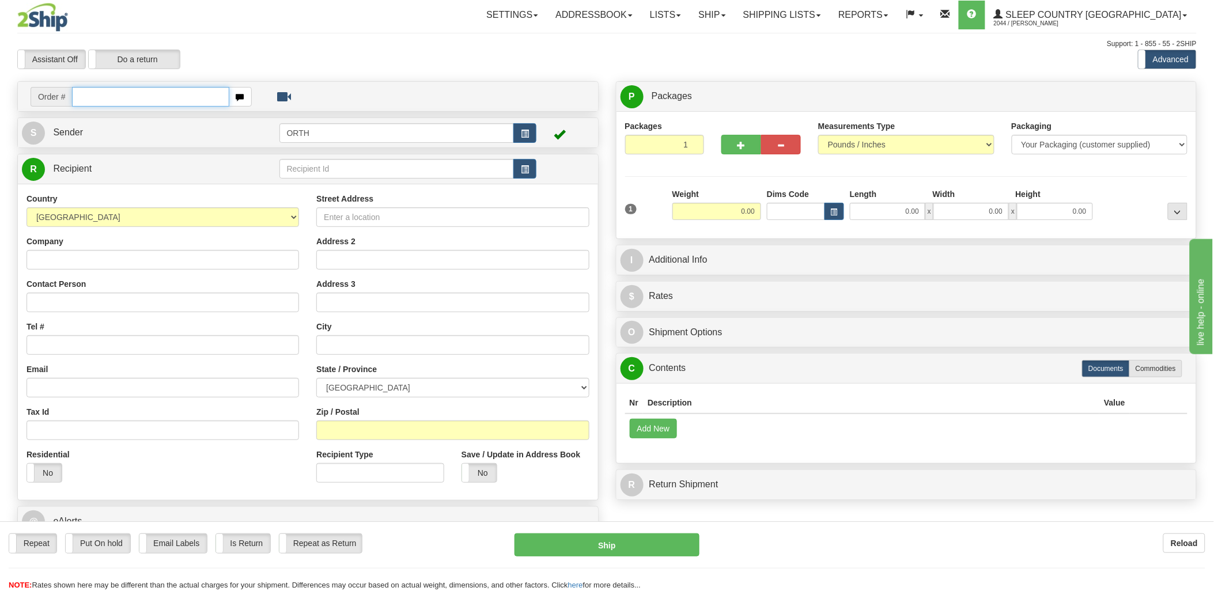
click at [211, 99] on input "text" at bounding box center [150, 97] width 157 height 20
type input "1"
type input "9000"
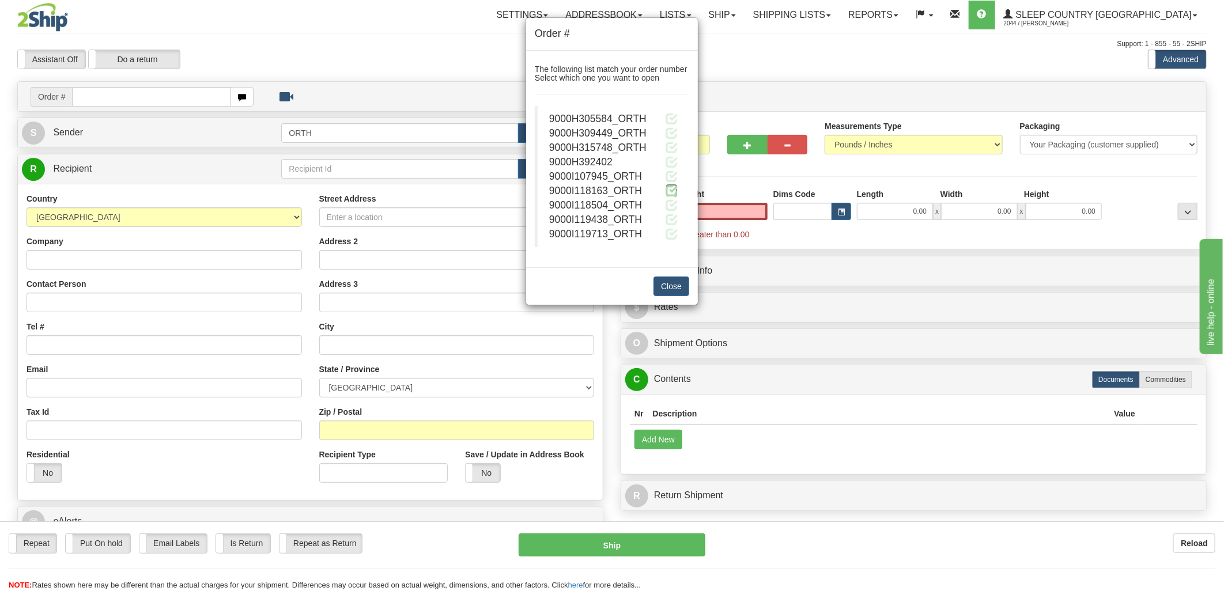
type input "0.00"
click at [673, 188] on span at bounding box center [672, 190] width 12 height 12
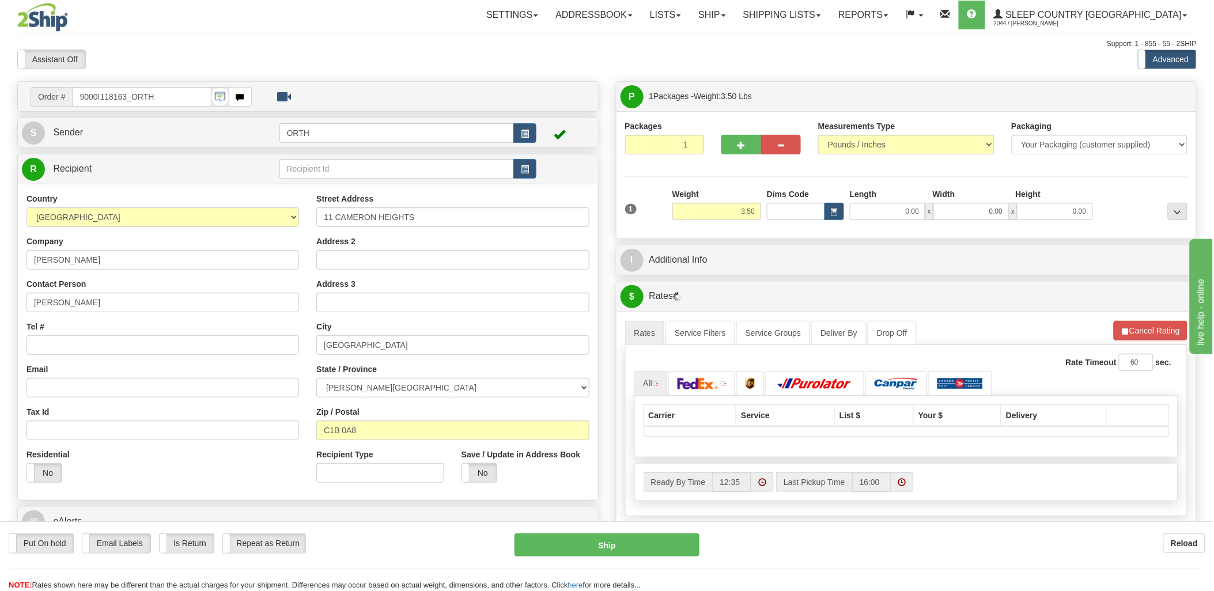
click at [792, 213] on div at bounding box center [607, 295] width 1214 height 591
click at [788, 213] on input "Dims Code" at bounding box center [796, 211] width 58 height 17
type input "bte"
click button "Delete" at bounding box center [0, 0] width 0 height 0
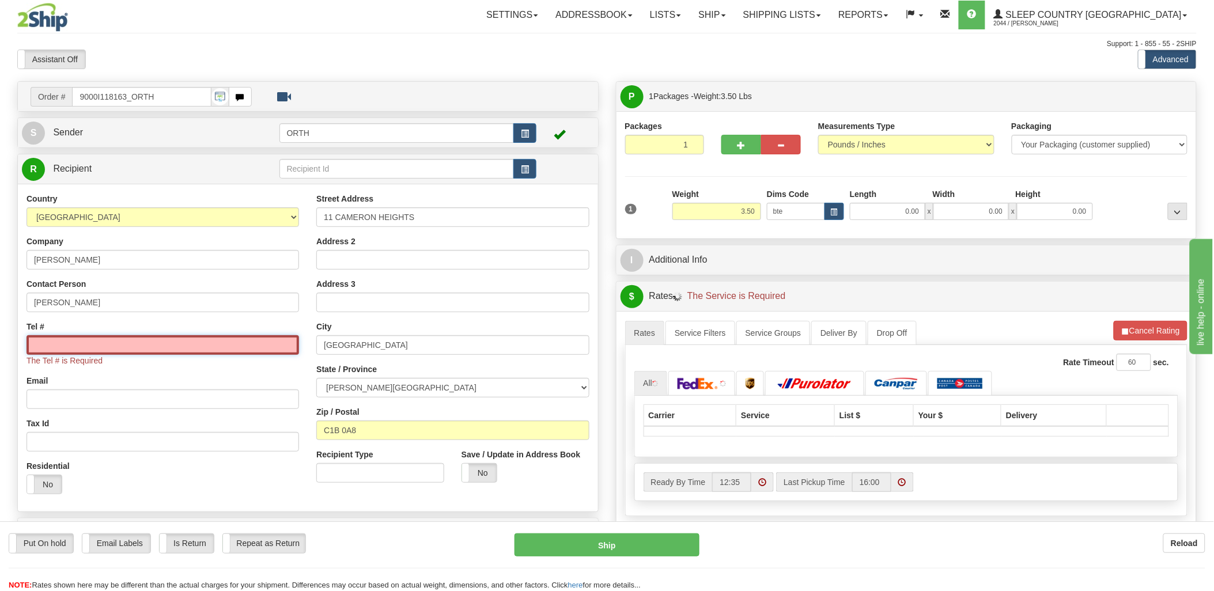
type input "15.00"
type input "5.00"
type input "25.00"
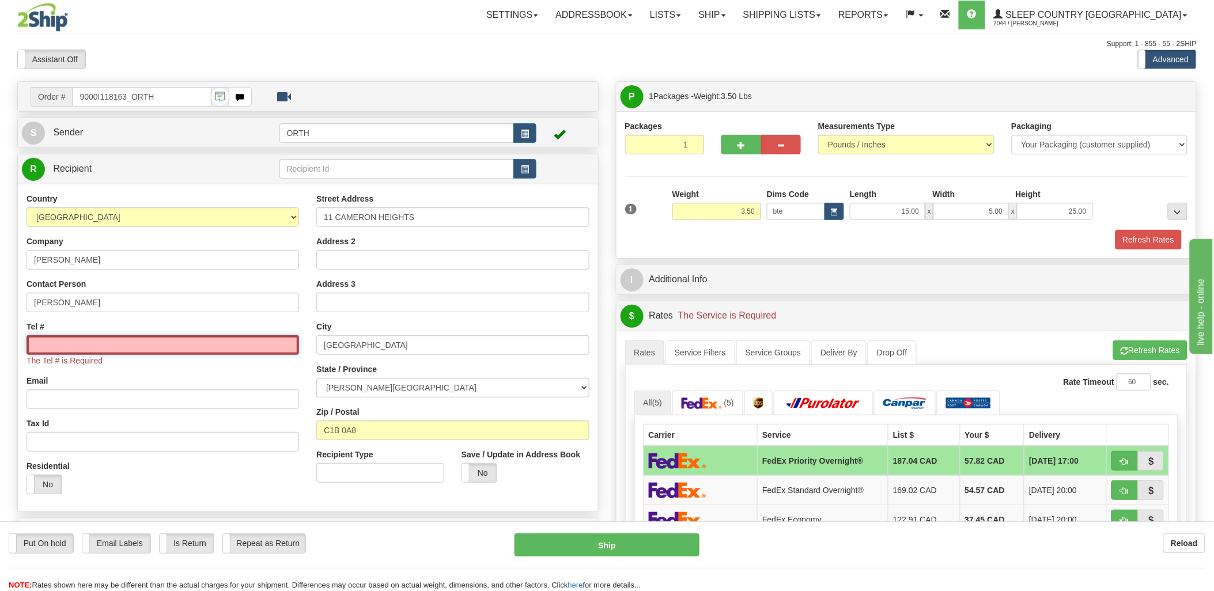
click at [152, 349] on input "Tel #" at bounding box center [163, 345] width 273 height 20
type input "4"
click at [93, 337] on input "Tel #" at bounding box center [163, 345] width 273 height 20
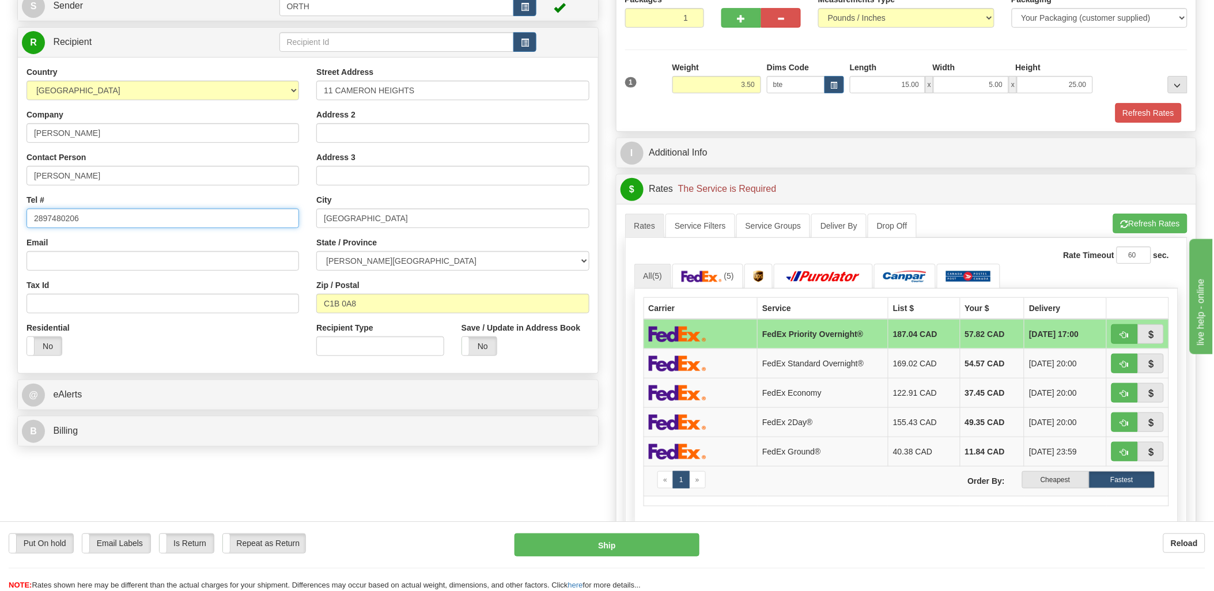
scroll to position [128, 0]
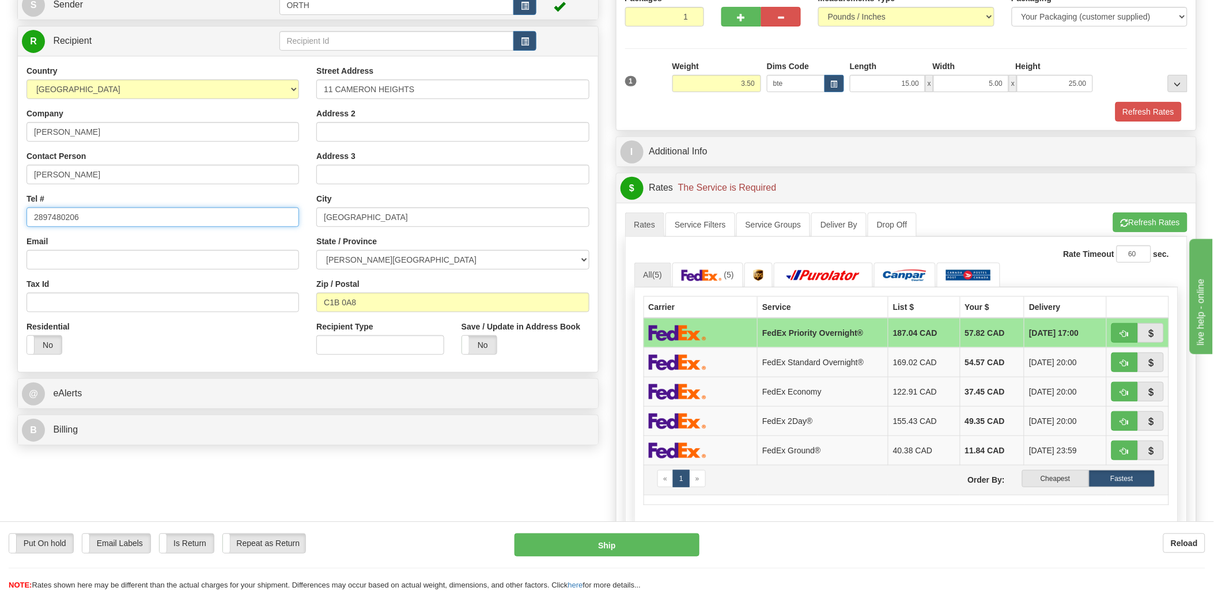
type input "2897480206"
click at [1052, 490] on td "« 1 » Order By: Cheapest Fastest" at bounding box center [907, 480] width 526 height 30
click at [1055, 482] on label "Cheapest" at bounding box center [1055, 478] width 66 height 17
click at [1051, 479] on label "Cheapest" at bounding box center [1055, 478] width 66 height 17
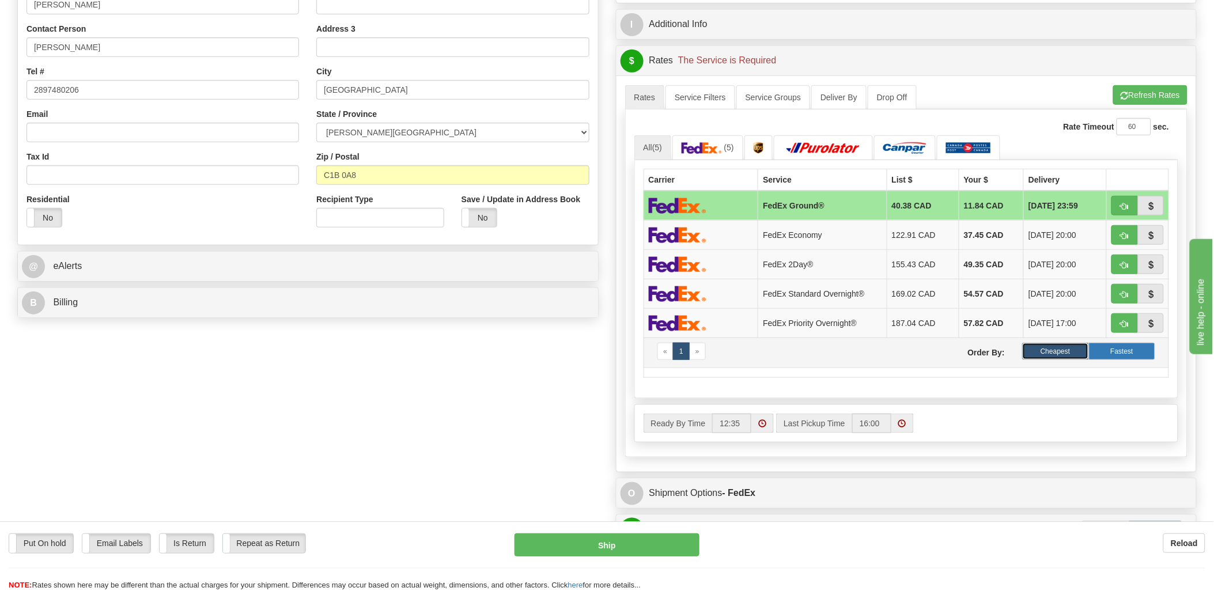
scroll to position [256, 0]
click at [1057, 358] on label "Cheapest" at bounding box center [1055, 350] width 66 height 17
click at [1062, 355] on label "Cheapest" at bounding box center [1055, 350] width 66 height 17
click at [1165, 89] on button "Refresh Rates" at bounding box center [1150, 95] width 74 height 20
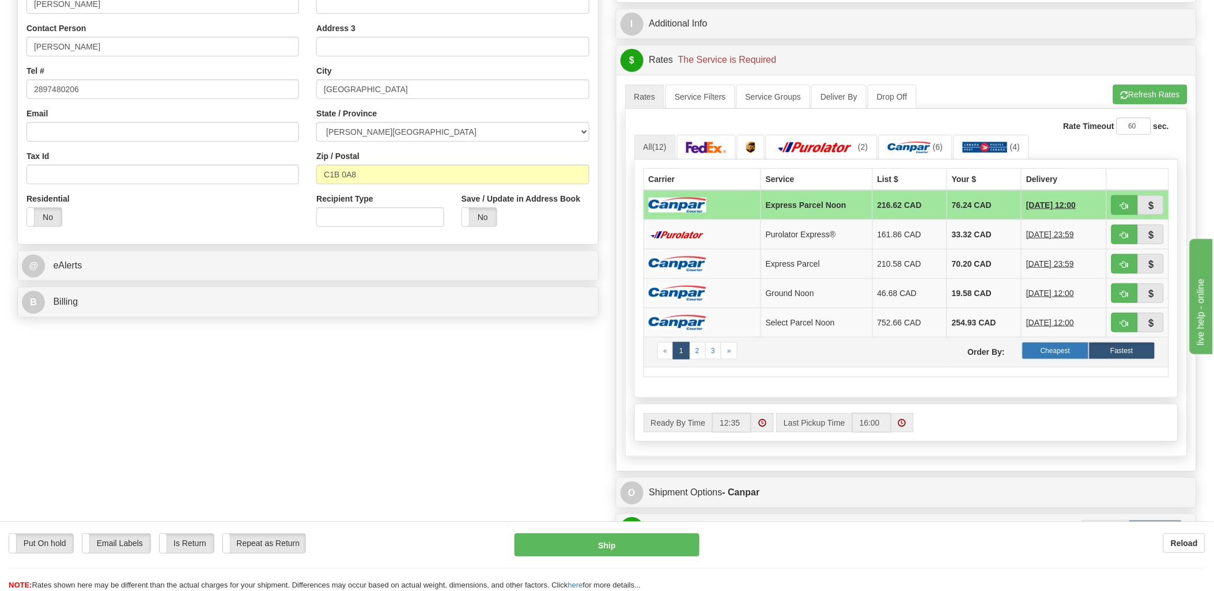
click at [1053, 353] on label "Cheapest" at bounding box center [1055, 350] width 66 height 17
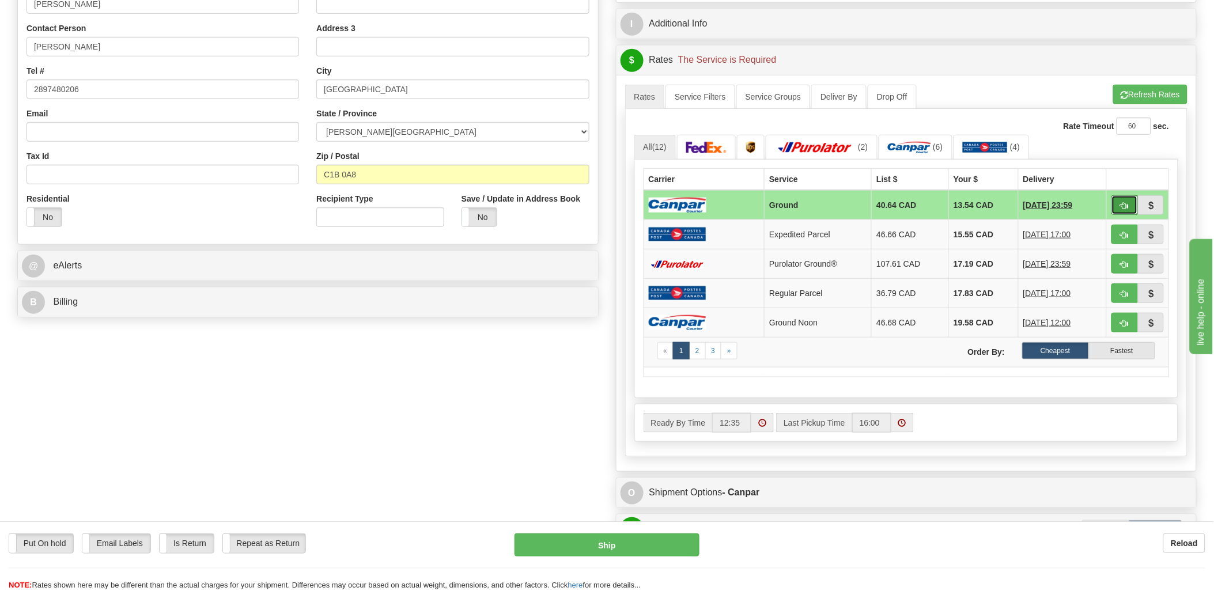
click at [1127, 202] on span "button" at bounding box center [1125, 205] width 8 height 7
type input "1"
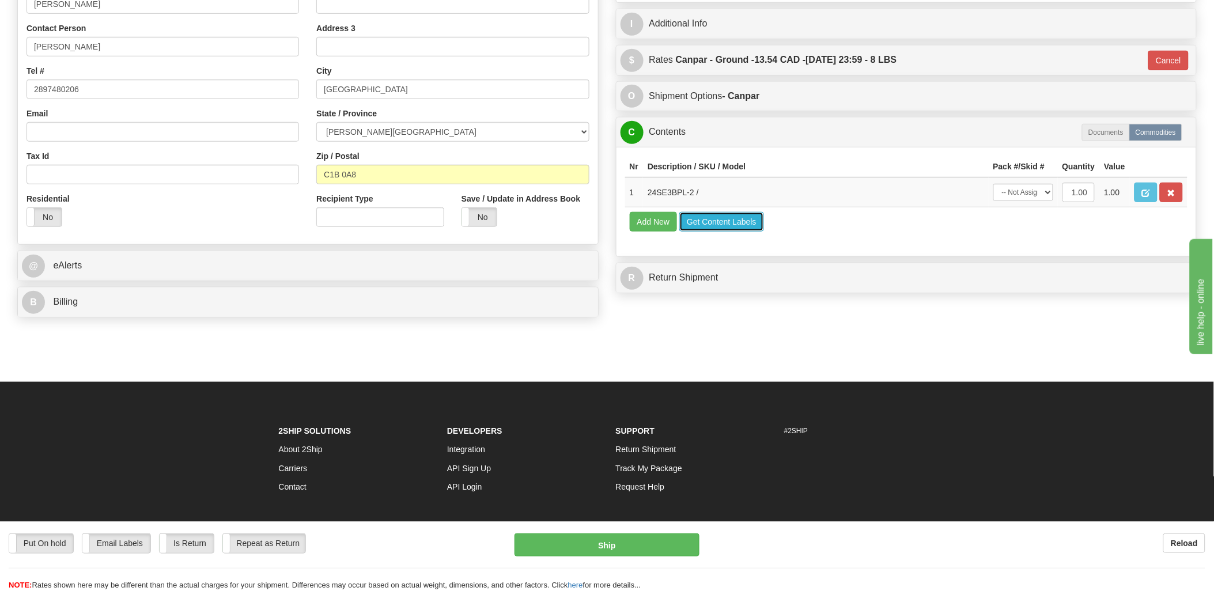
click at [716, 232] on button "Get Content Labels" at bounding box center [721, 222] width 85 height 20
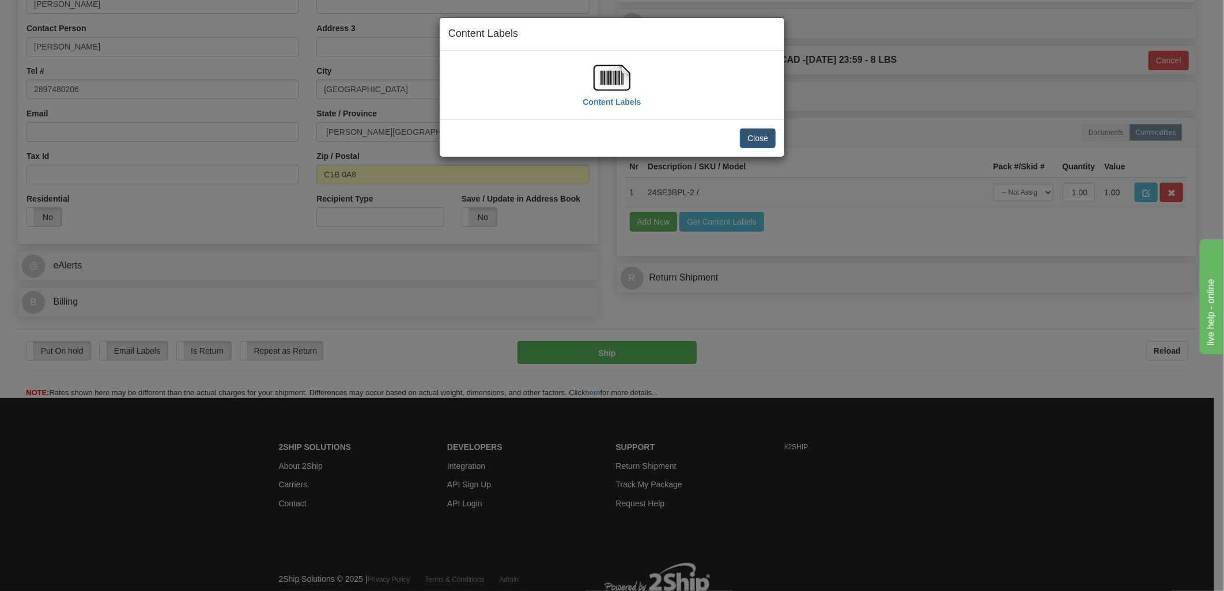
click at [633, 78] on div "Content Labels" at bounding box center [612, 84] width 58 height 51
click at [624, 78] on img at bounding box center [612, 77] width 37 height 37
click at [762, 133] on button "Close" at bounding box center [758, 139] width 36 height 20
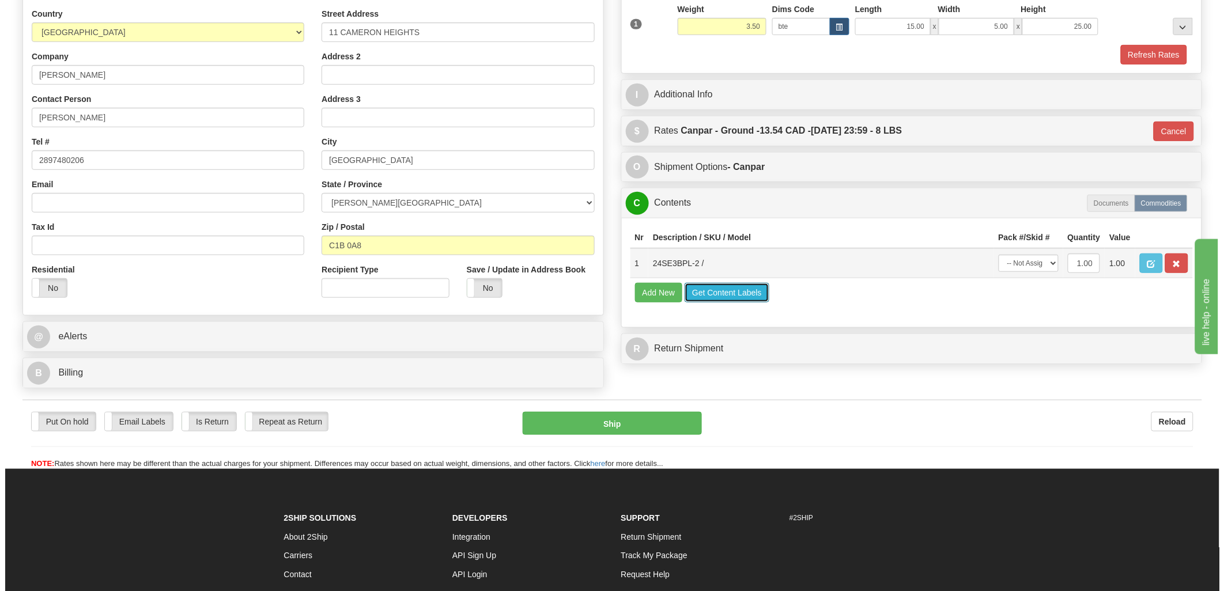
scroll to position [64, 0]
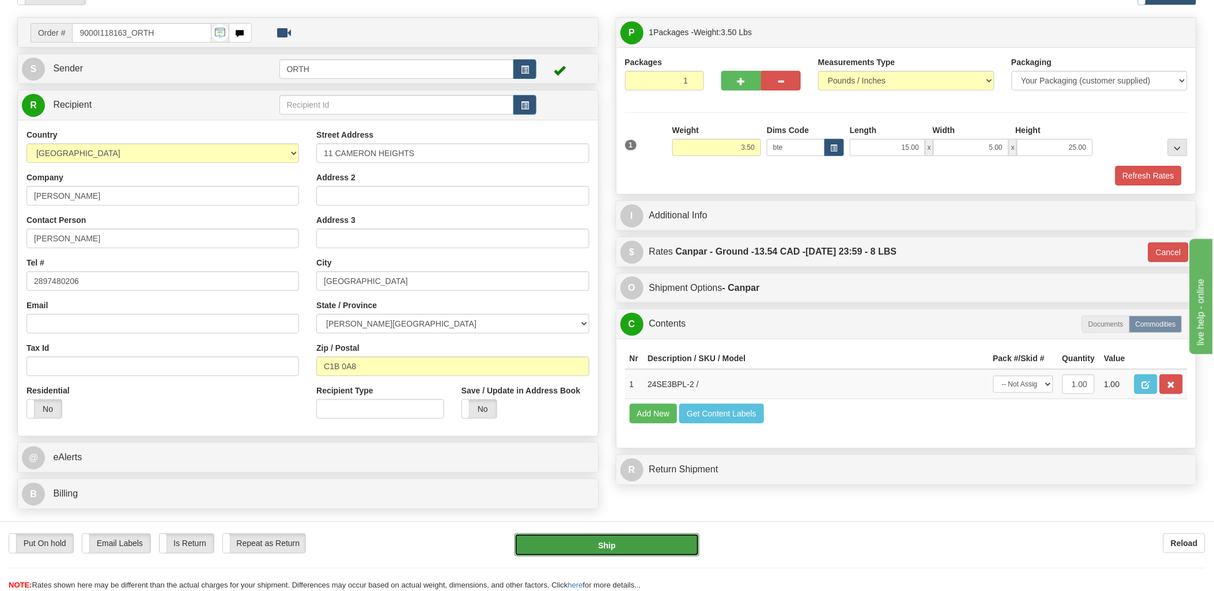
click at [598, 545] on button "Ship" at bounding box center [607, 545] width 185 height 23
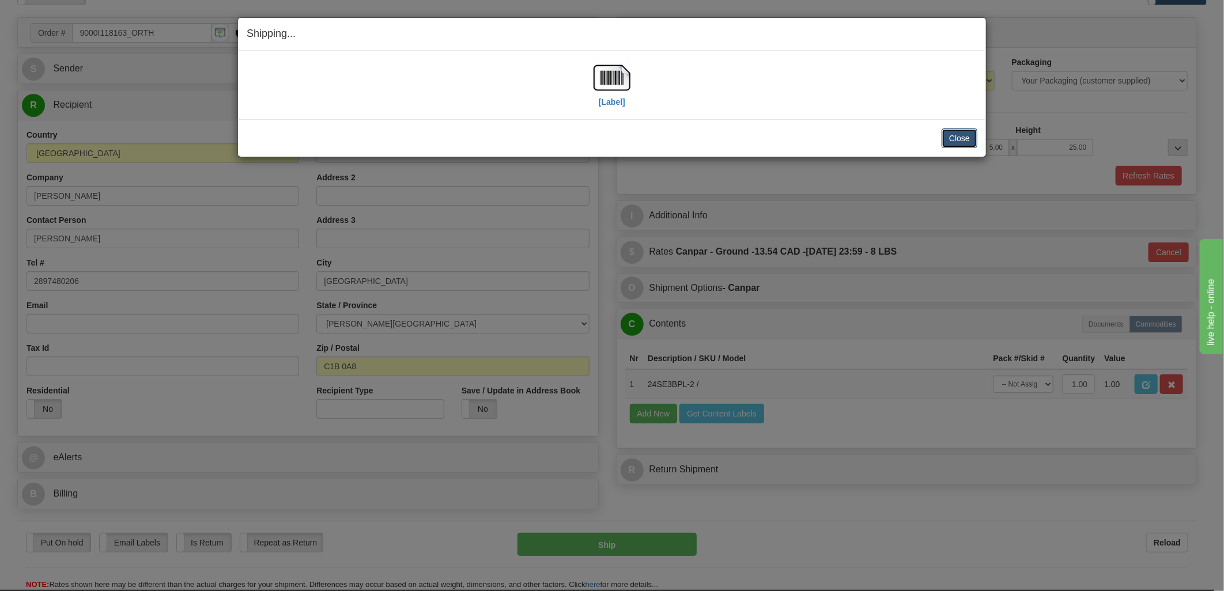
click at [969, 135] on button "Close" at bounding box center [960, 139] width 36 height 20
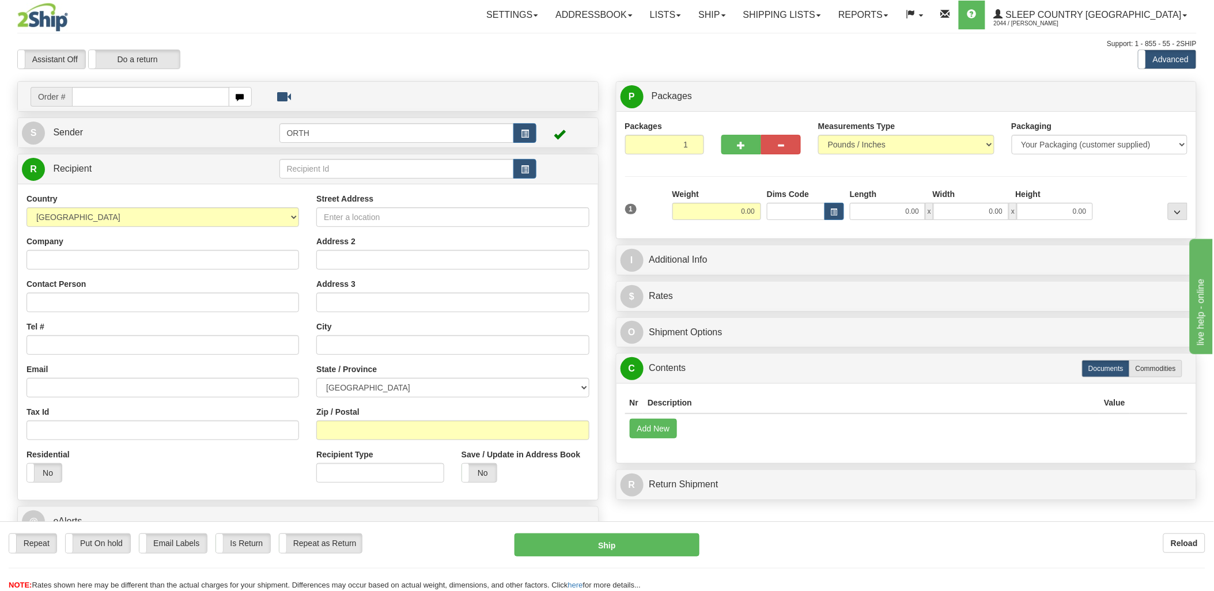
click at [147, 92] on input "text" at bounding box center [150, 97] width 157 height 20
type input "9002"
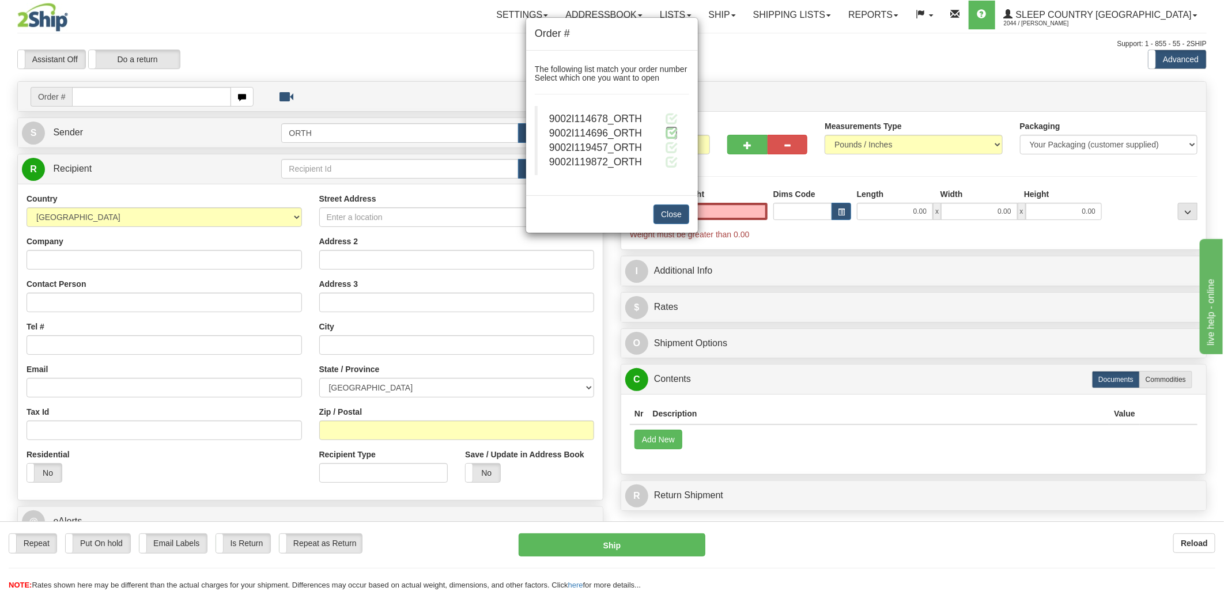
type input "0.00"
click at [671, 135] on span at bounding box center [672, 133] width 12 height 12
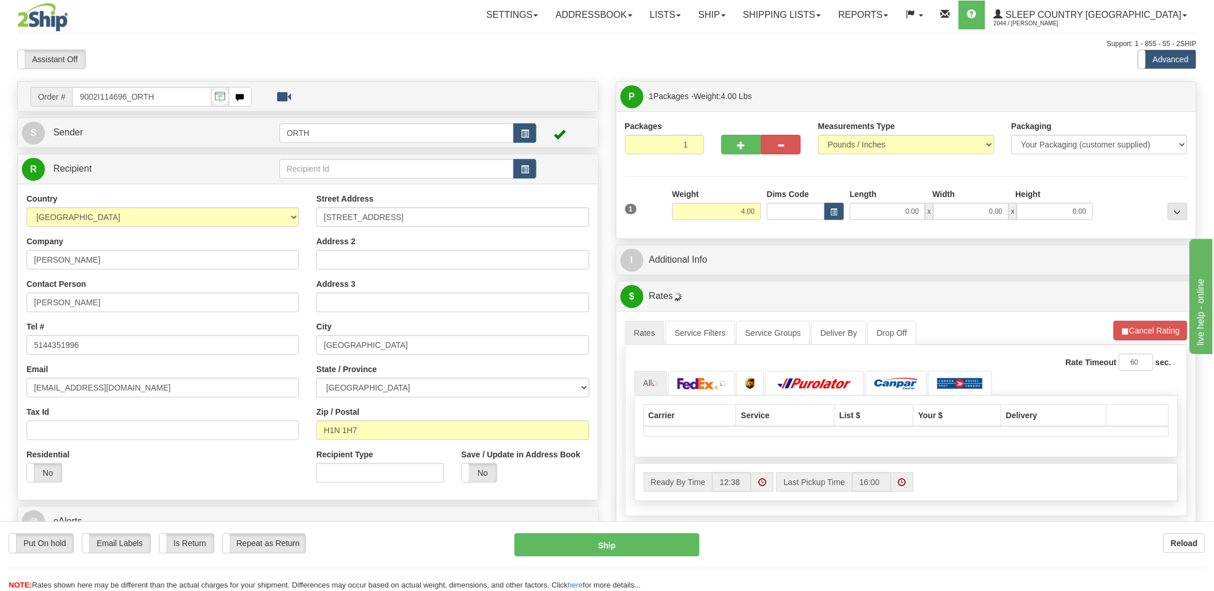
click at [799, 209] on div "Toggle navigation Settings Shipping Preferences Fields Preferences New" at bounding box center [607, 407] width 1214 height 814
click at [799, 209] on input "Dims Code" at bounding box center [796, 211] width 58 height 17
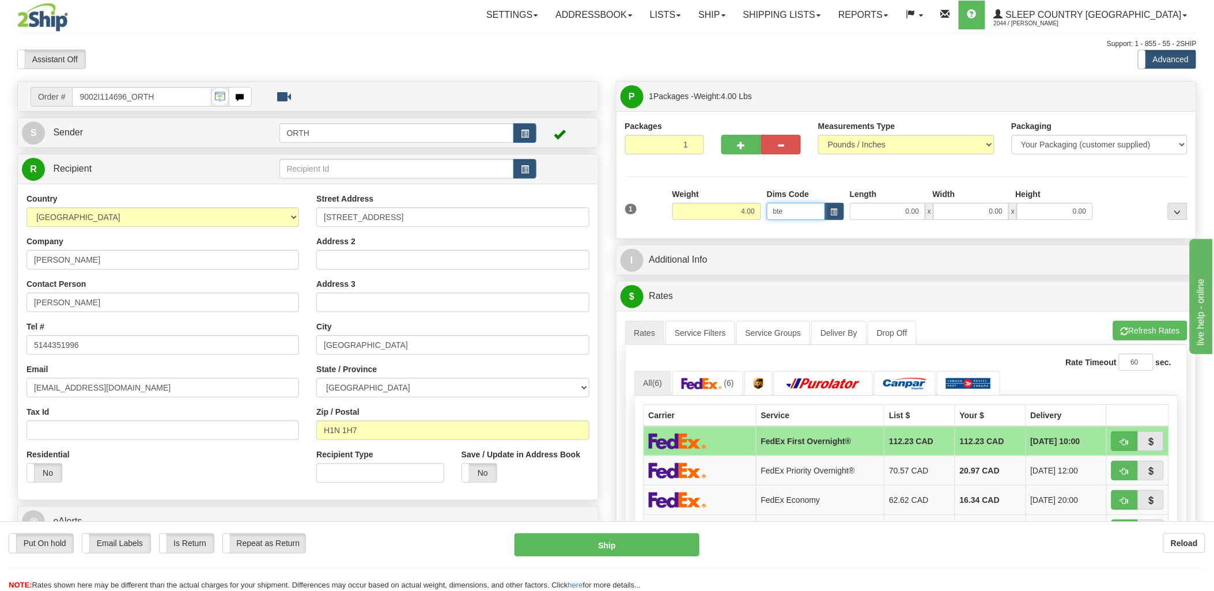
type input "bte"
click button "Delete" at bounding box center [0, 0] width 0 height 0
type input "15.00"
type input "5.00"
type input "25.00"
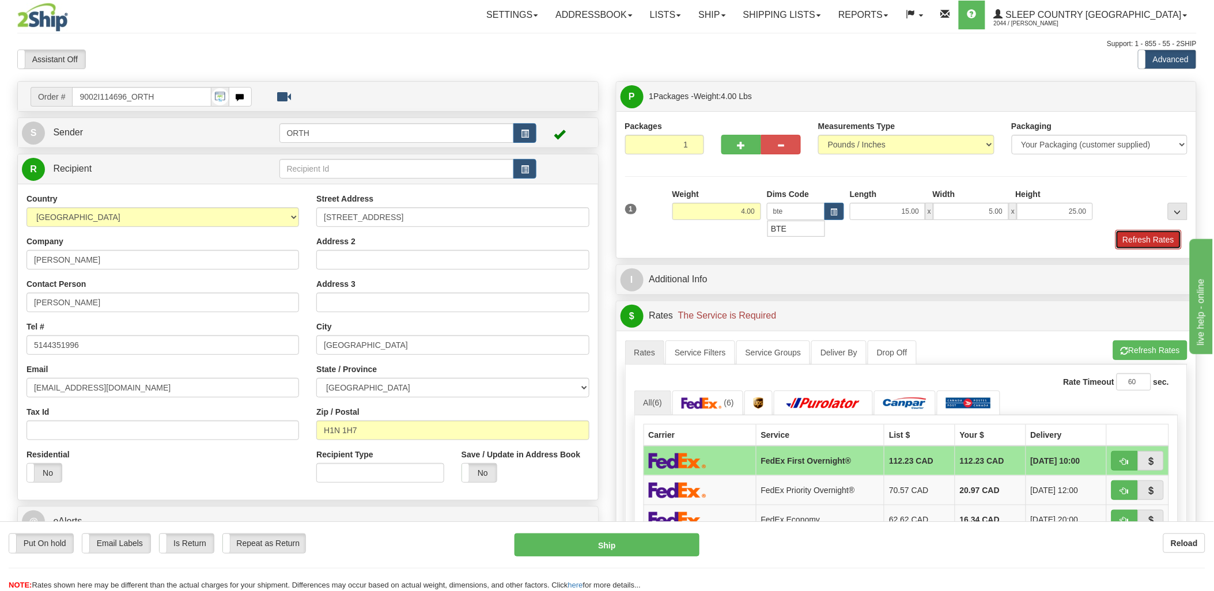
click at [1132, 244] on button "Refresh Rates" at bounding box center [1149, 240] width 66 height 20
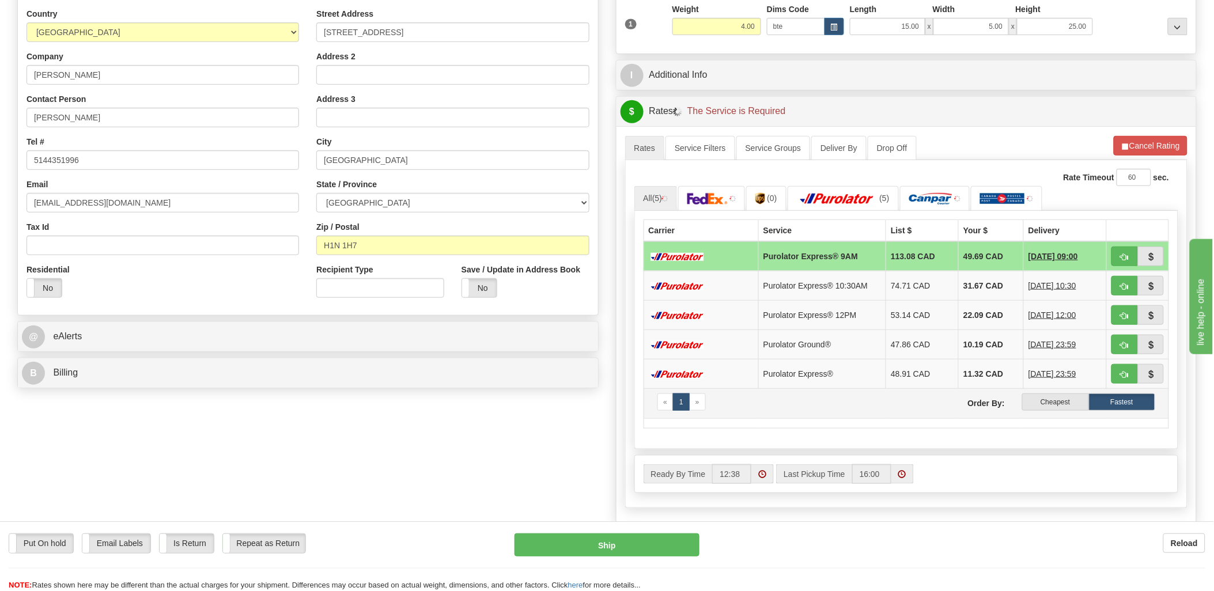
scroll to position [192, 0]
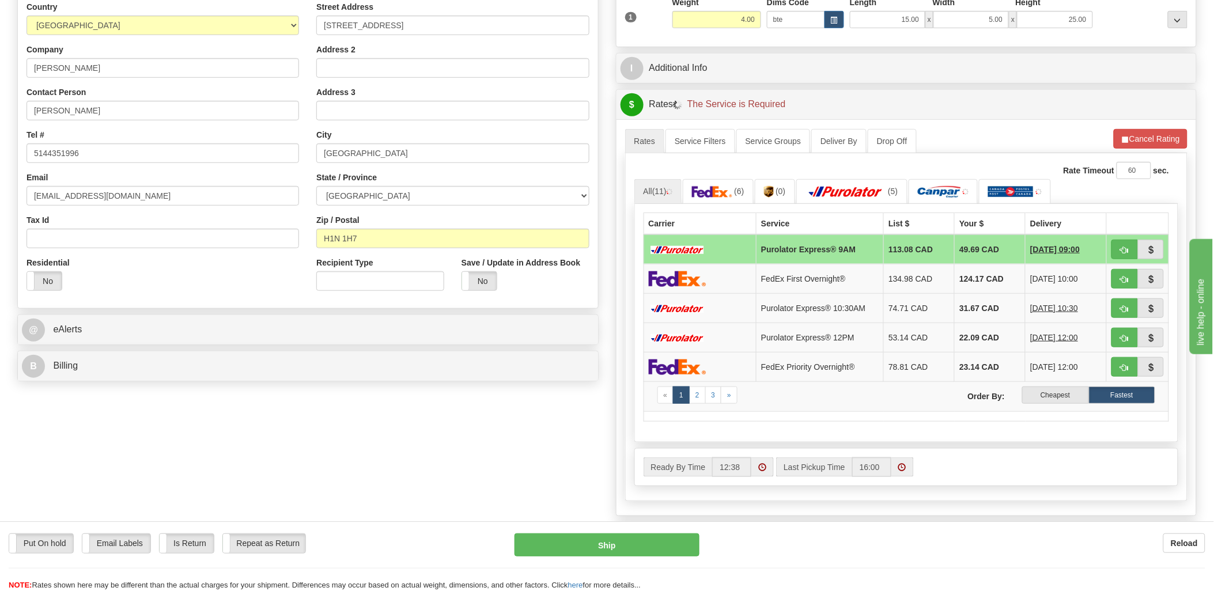
click at [1080, 396] on label "Cheapest" at bounding box center [1055, 395] width 66 height 17
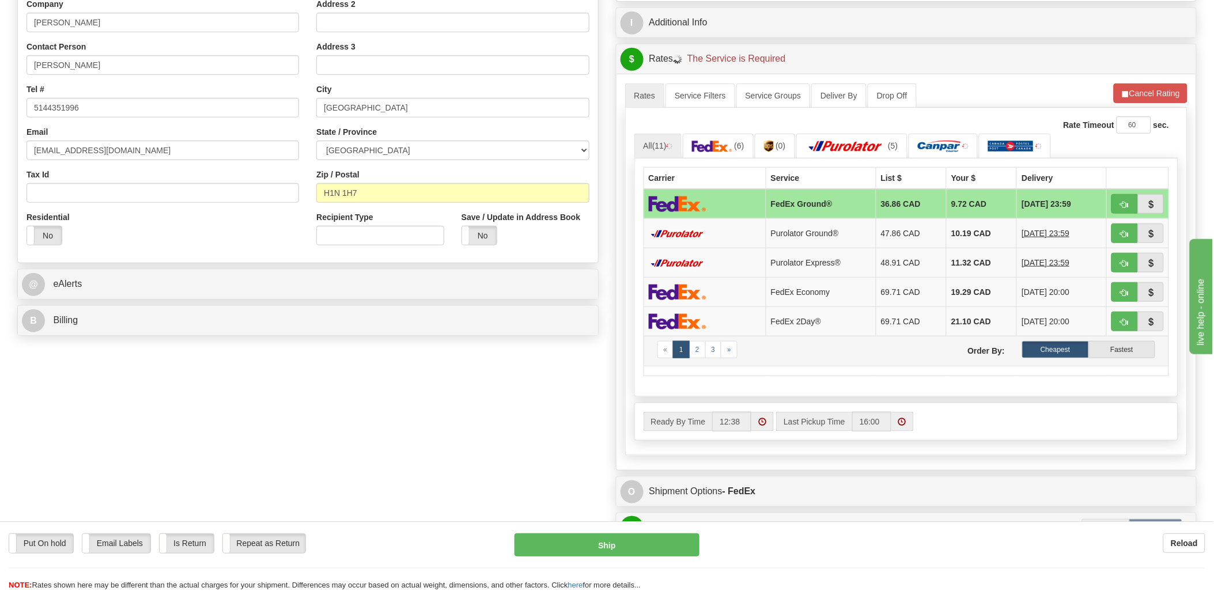
scroll to position [256, 0]
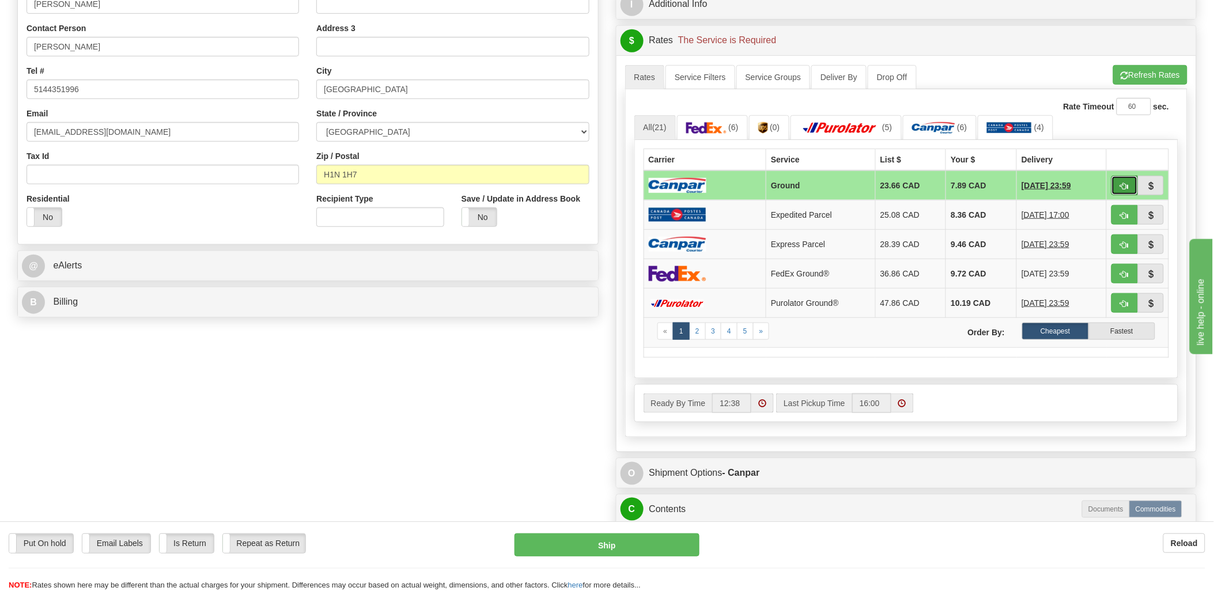
click at [1134, 189] on button "button" at bounding box center [1125, 186] width 27 height 20
type input "1"
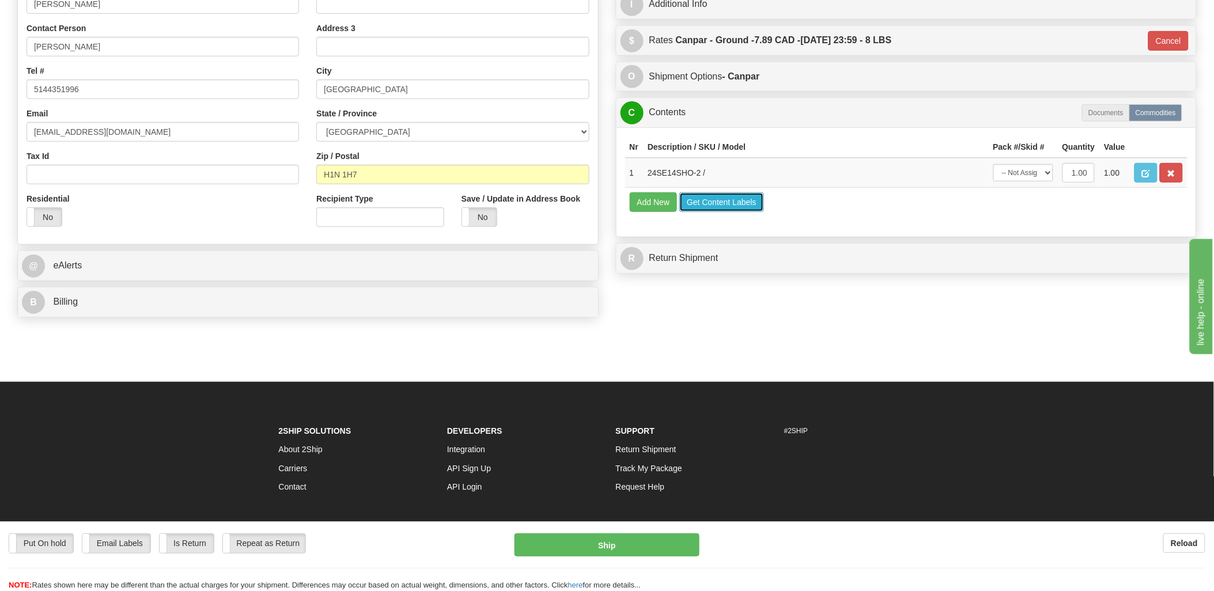
click at [741, 212] on button "Get Content Labels" at bounding box center [721, 202] width 85 height 20
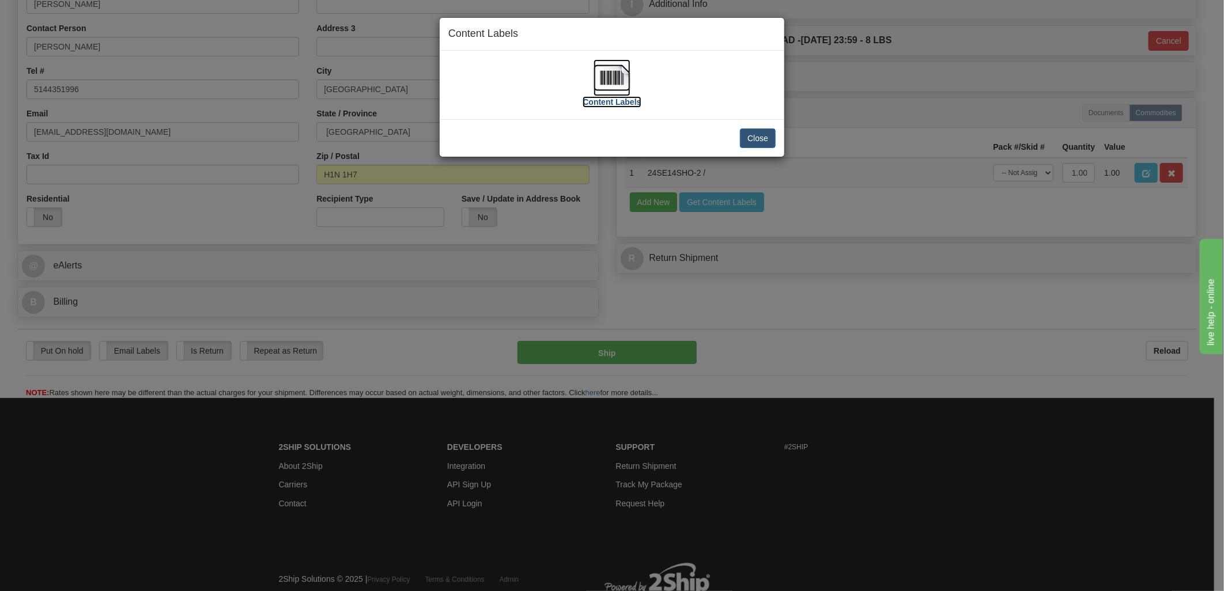
click at [618, 74] on img at bounding box center [612, 77] width 37 height 37
click at [745, 145] on button "Close" at bounding box center [758, 139] width 36 height 20
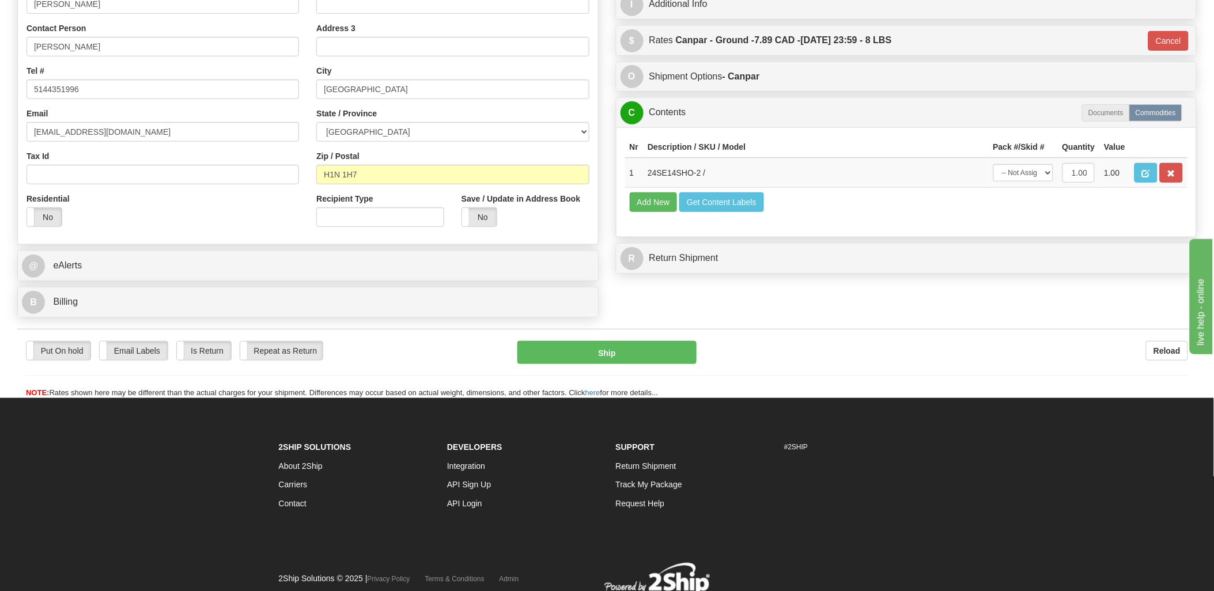
click at [940, 380] on div "Put On hold Put On hold Email Labels Email Labels Edit Is Return Is Return Repe…" at bounding box center [607, 370] width 1180 height 58
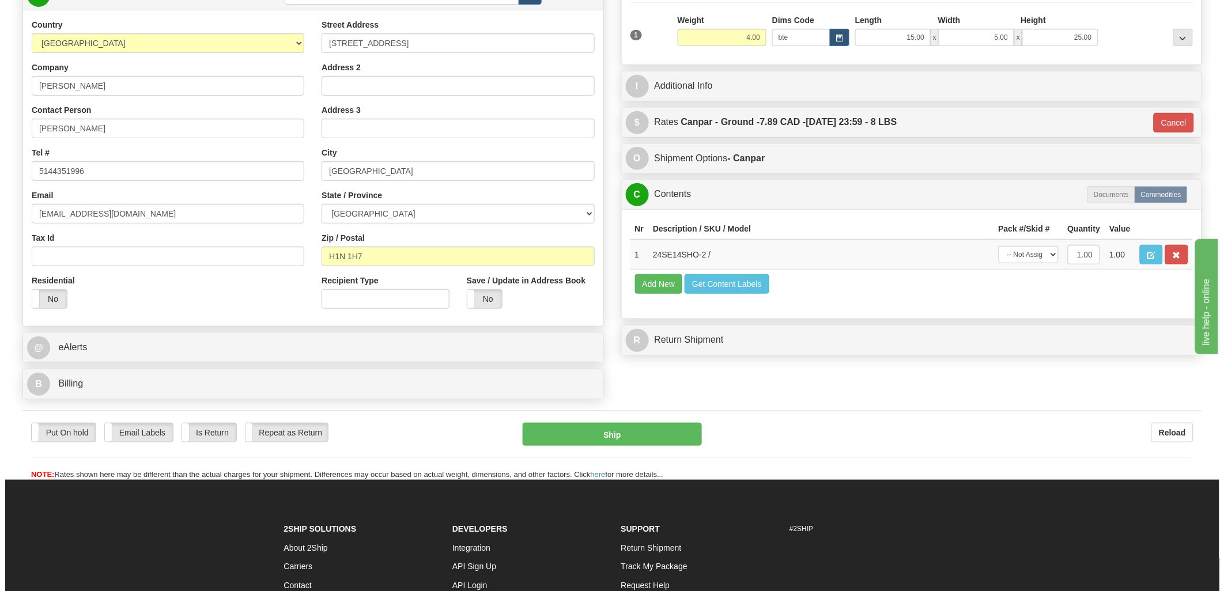
scroll to position [64, 0]
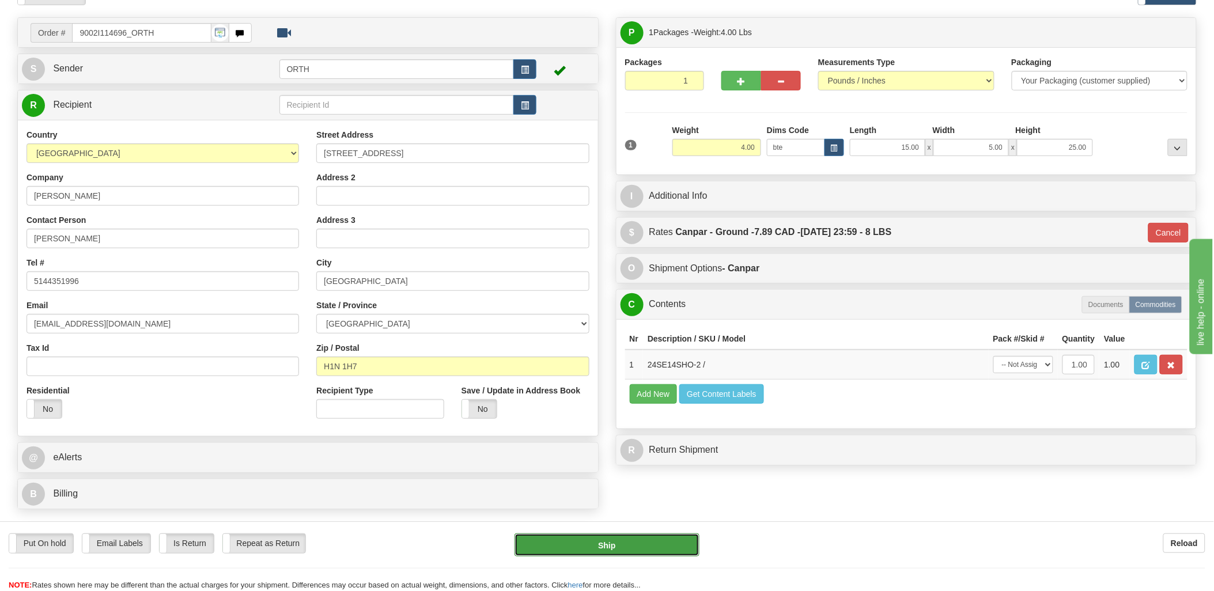
click at [650, 543] on button "Ship" at bounding box center [607, 545] width 185 height 23
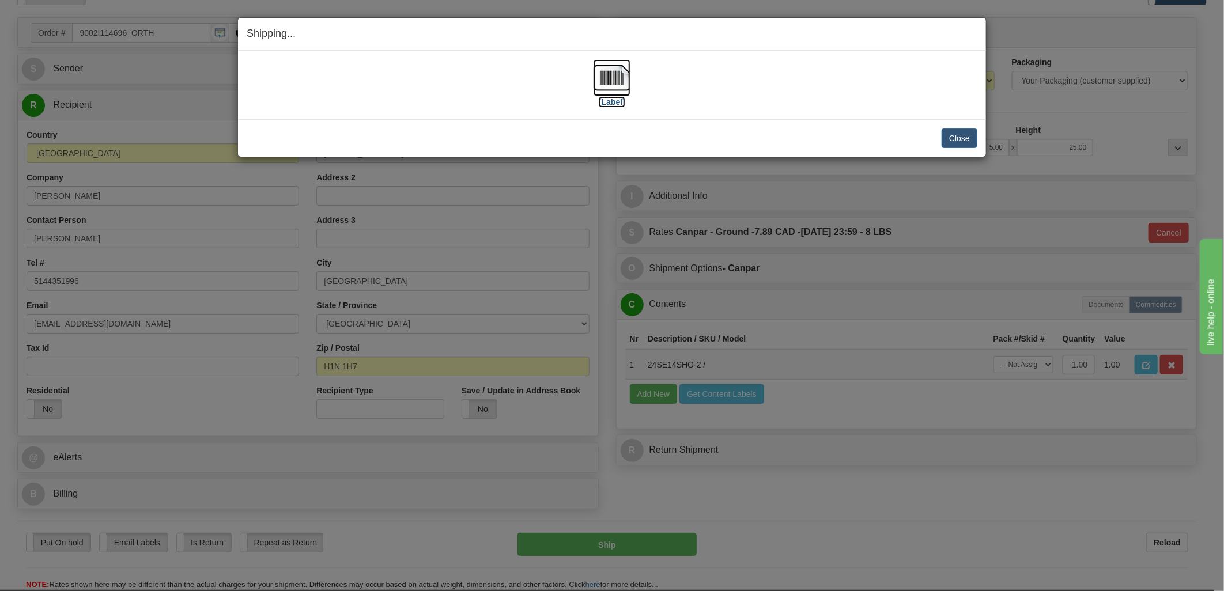
click at [608, 74] on img at bounding box center [612, 77] width 37 height 37
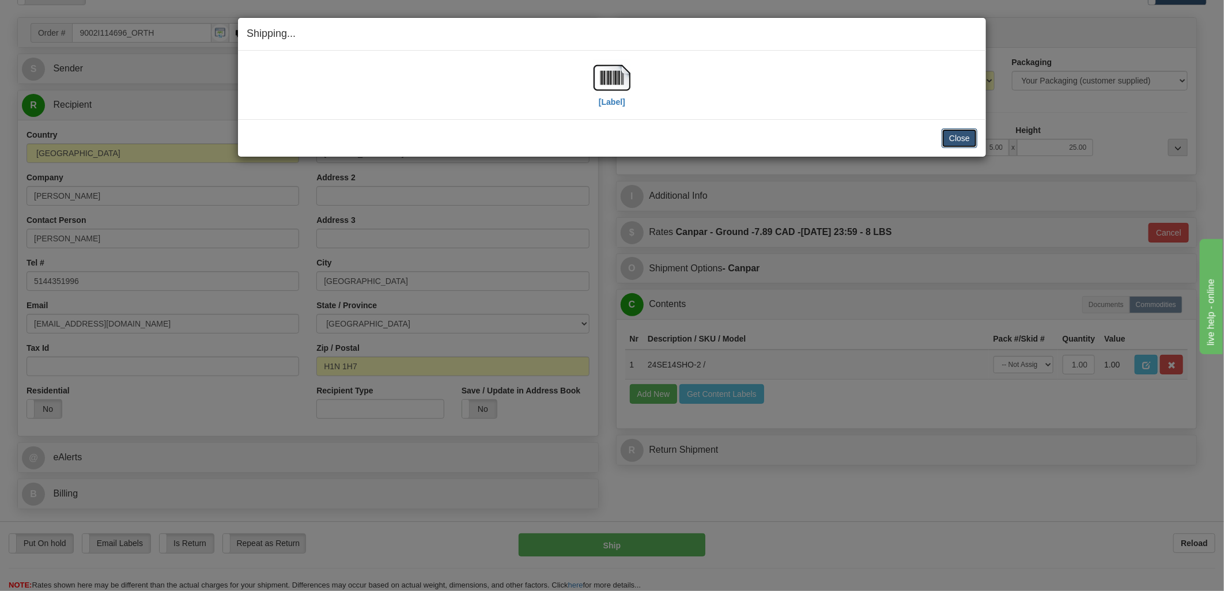
click at [959, 137] on button "Close" at bounding box center [960, 139] width 36 height 20
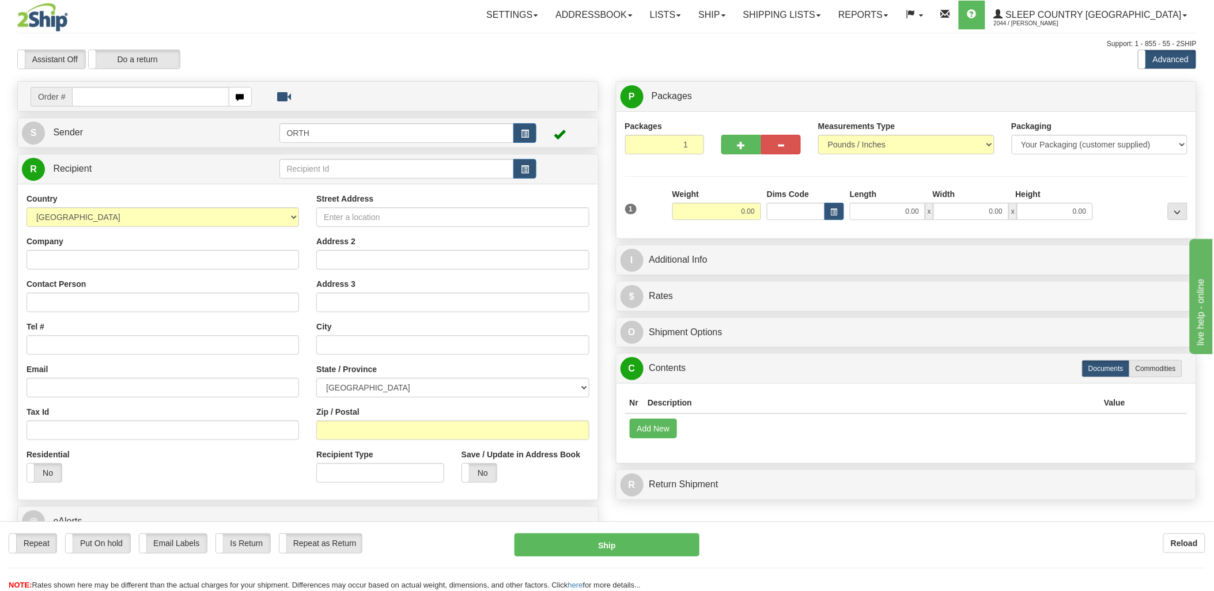
click at [173, 99] on input "text" at bounding box center [150, 97] width 157 height 20
type input "9002"
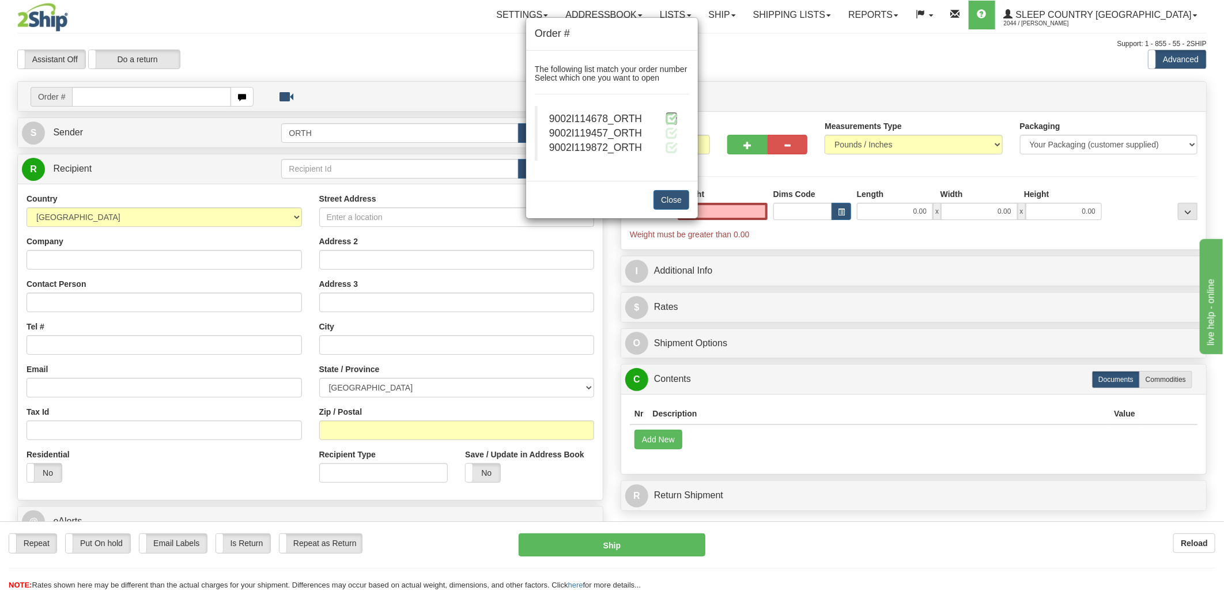
type input "0.00"
click at [670, 116] on span at bounding box center [672, 118] width 12 height 12
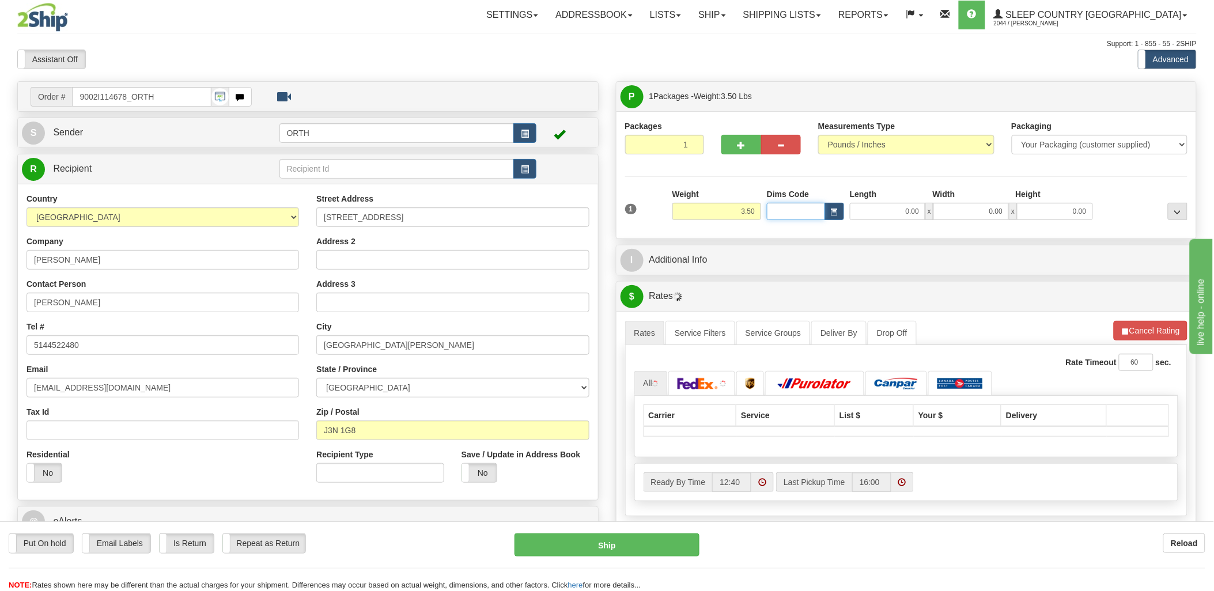
click at [800, 211] on input "Dims Code" at bounding box center [796, 211] width 58 height 17
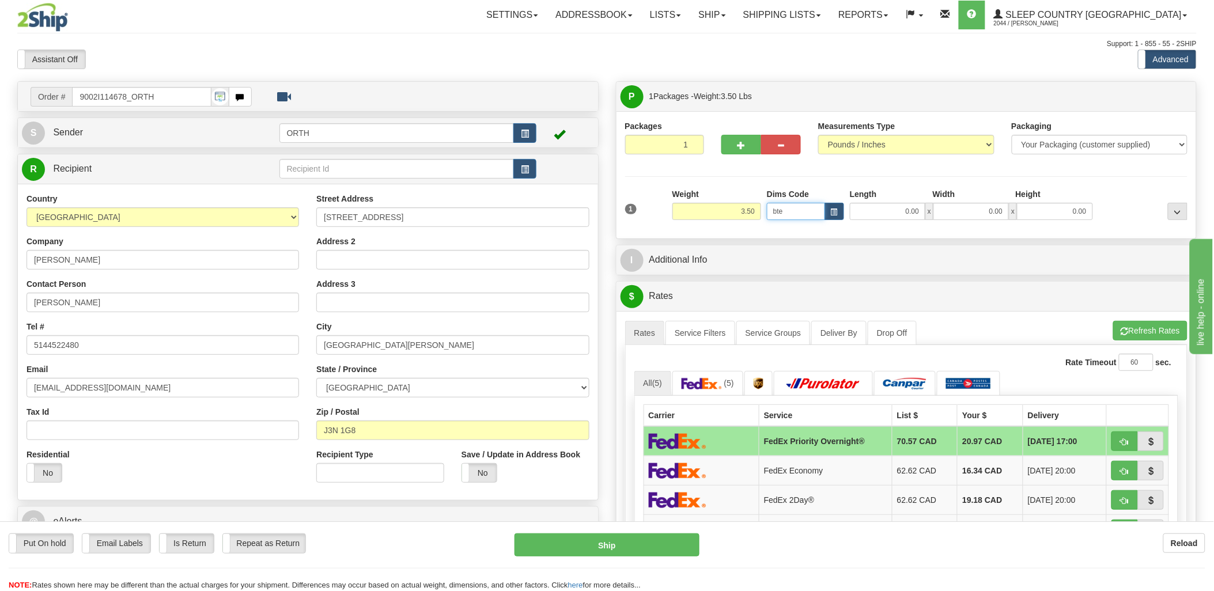
type input "bte"
click button "Delete" at bounding box center [0, 0] width 0 height 0
type input "15.00"
type input "5.00"
type input "25.00"
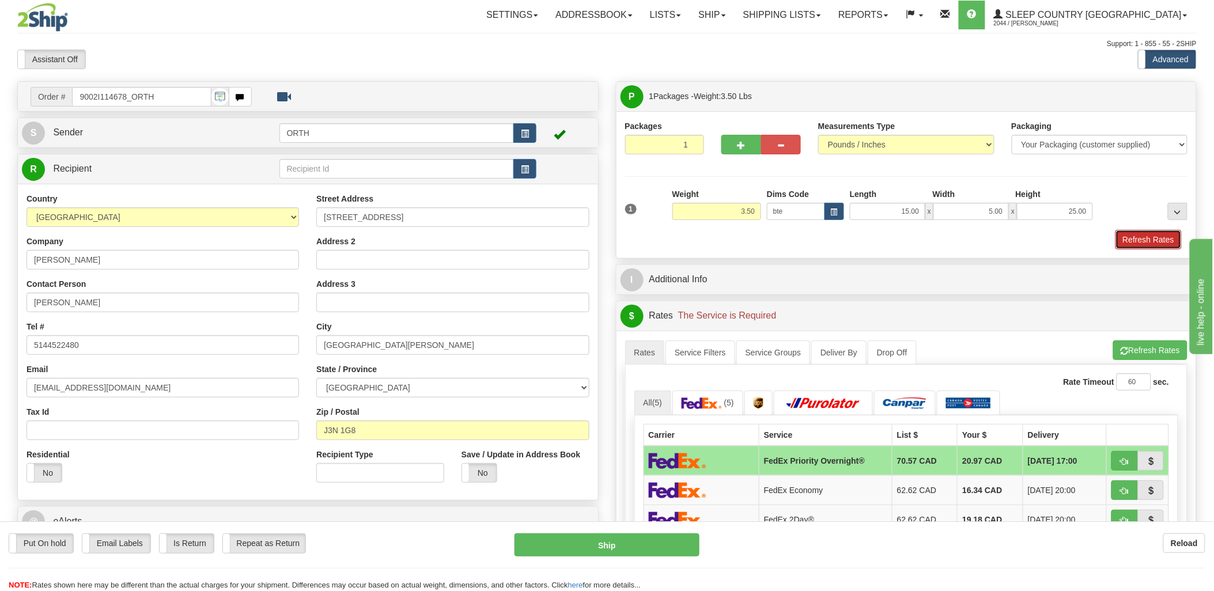
click at [1168, 239] on button "Refresh Rates" at bounding box center [1149, 240] width 66 height 20
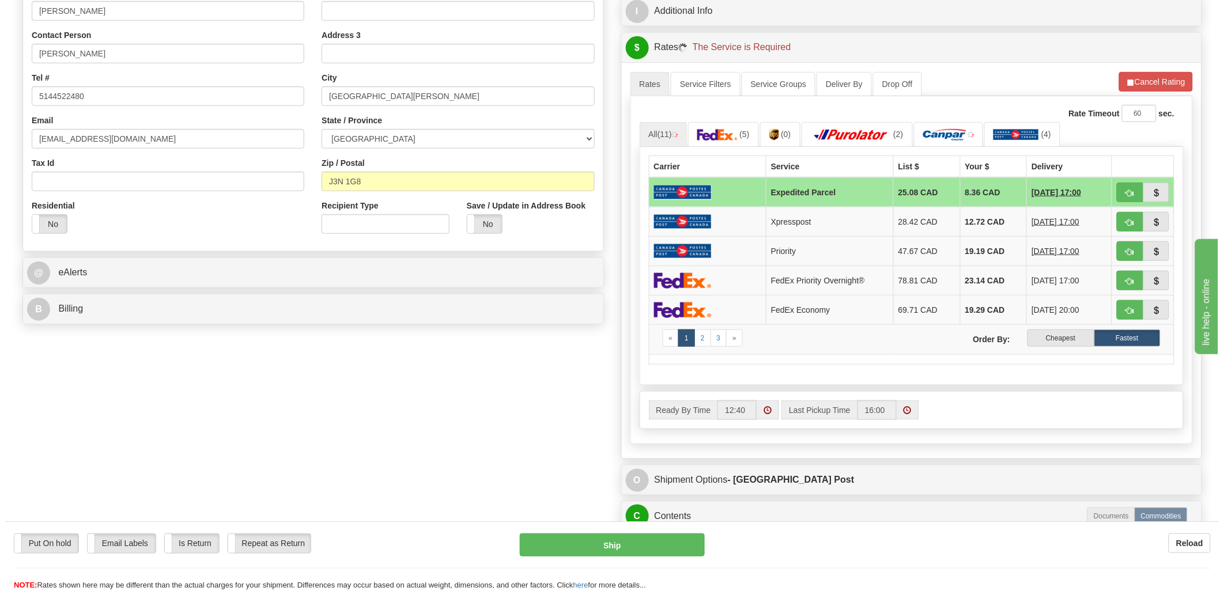
scroll to position [256, 0]
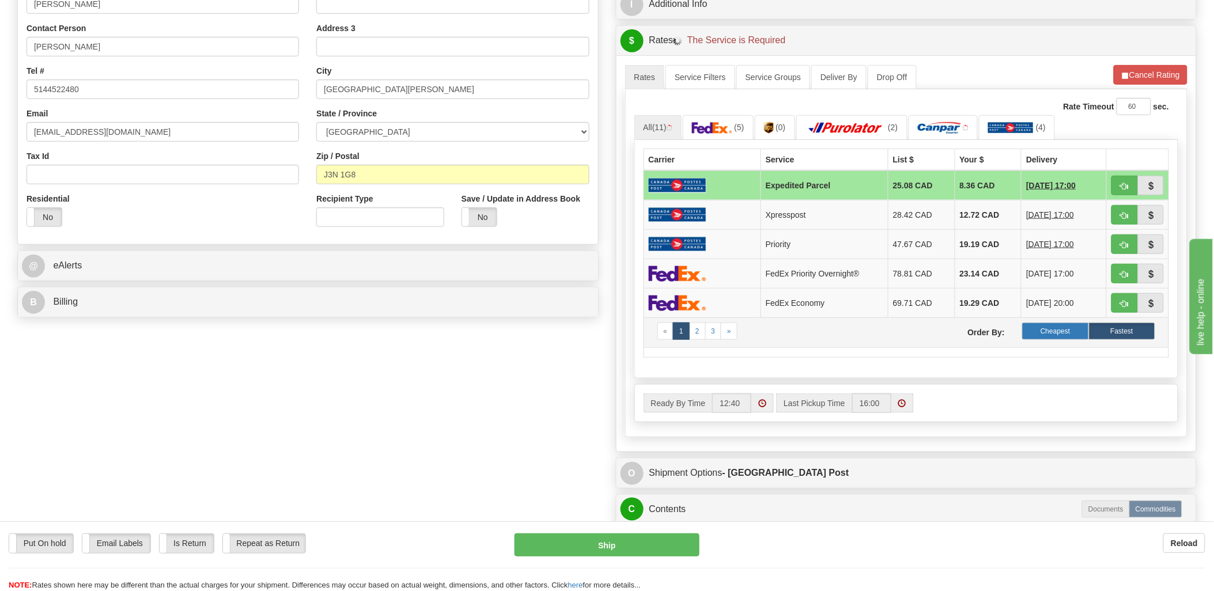
click at [1047, 329] on label "Cheapest" at bounding box center [1055, 331] width 66 height 17
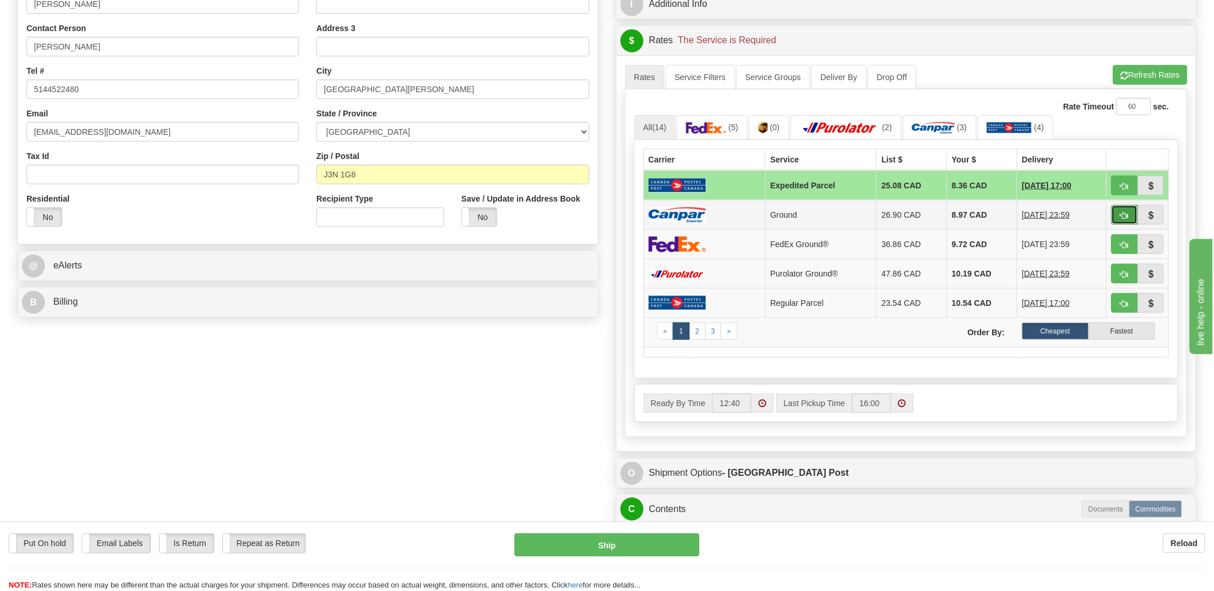
click at [1115, 221] on button "button" at bounding box center [1125, 215] width 27 height 20
type input "1"
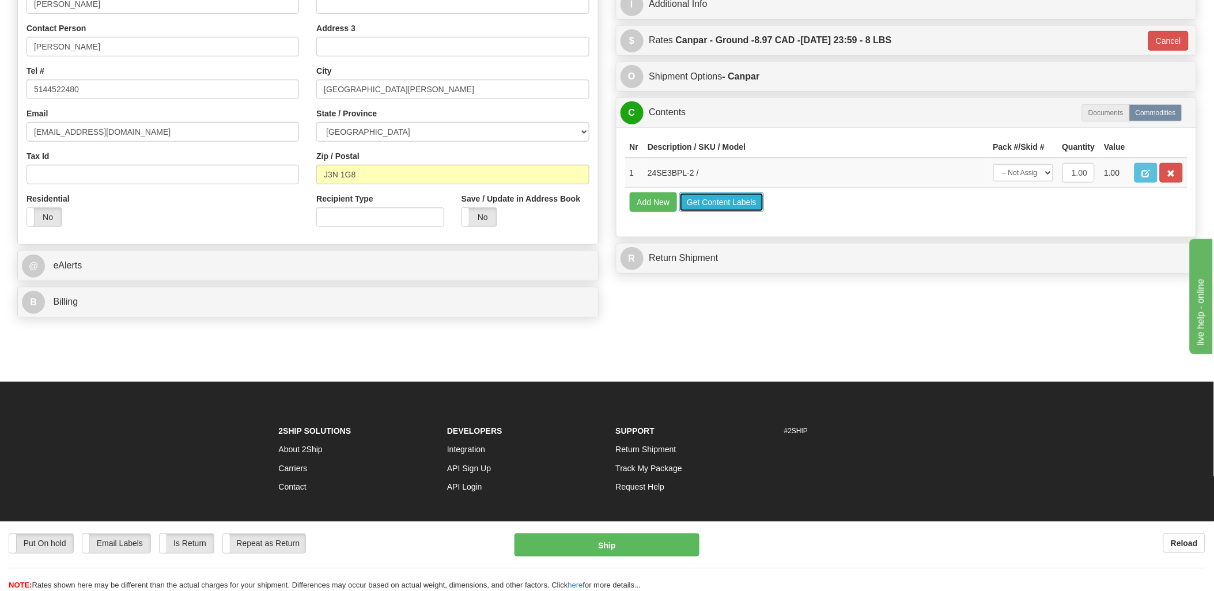
click at [732, 212] on button "Get Content Labels" at bounding box center [721, 202] width 85 height 20
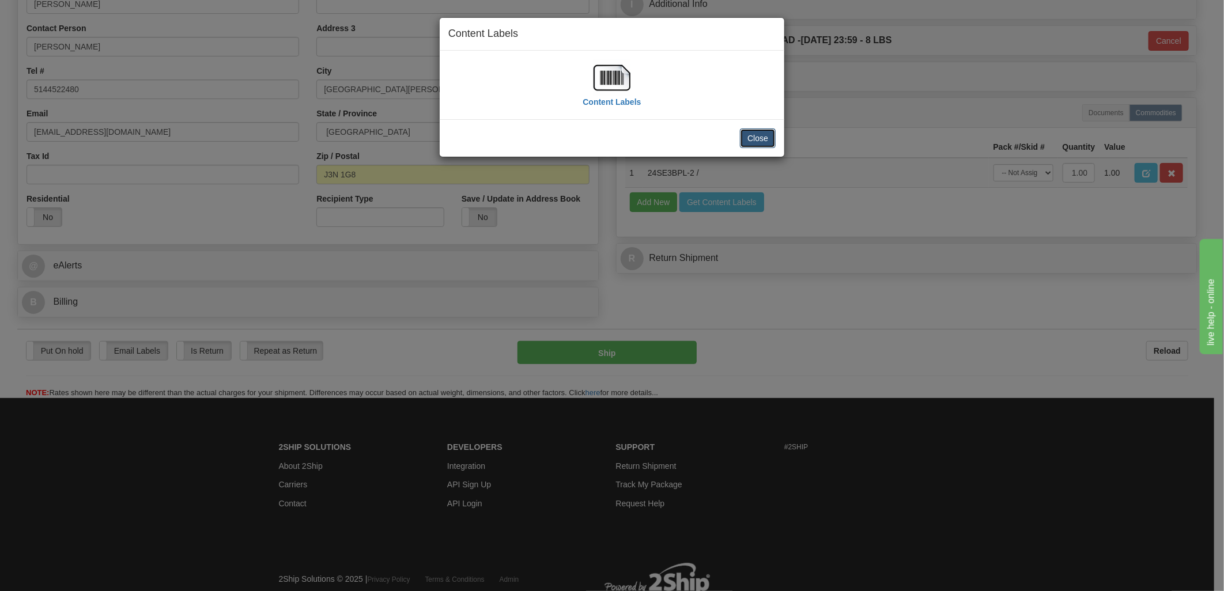
click at [752, 129] on button "Close" at bounding box center [758, 139] width 36 height 20
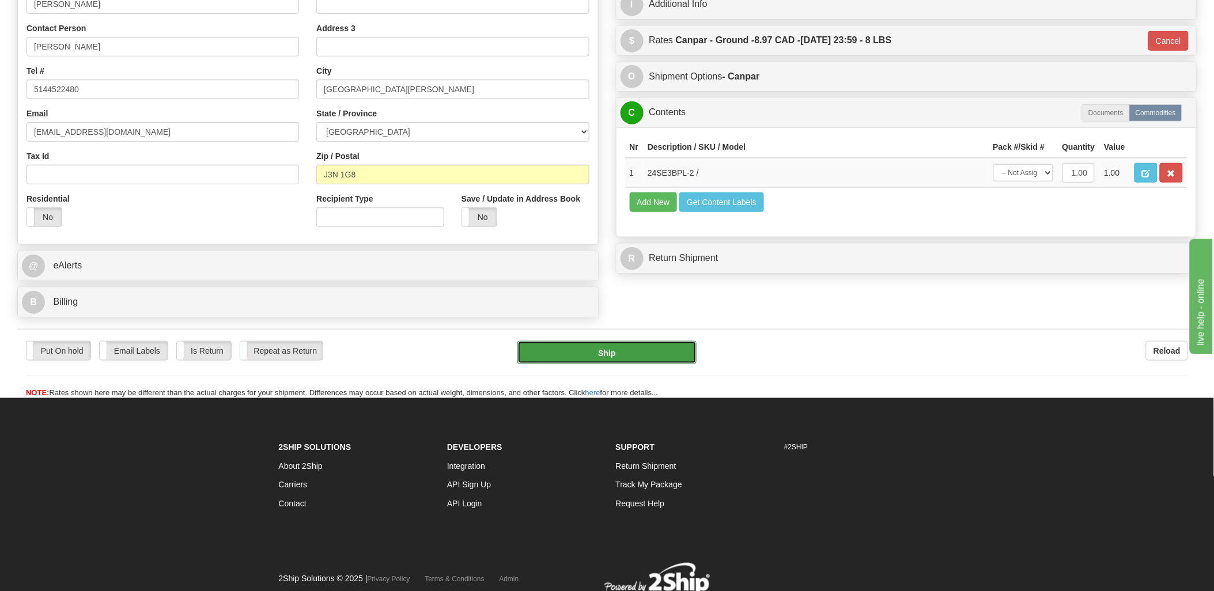
click at [572, 357] on button "Ship" at bounding box center [606, 352] width 179 height 23
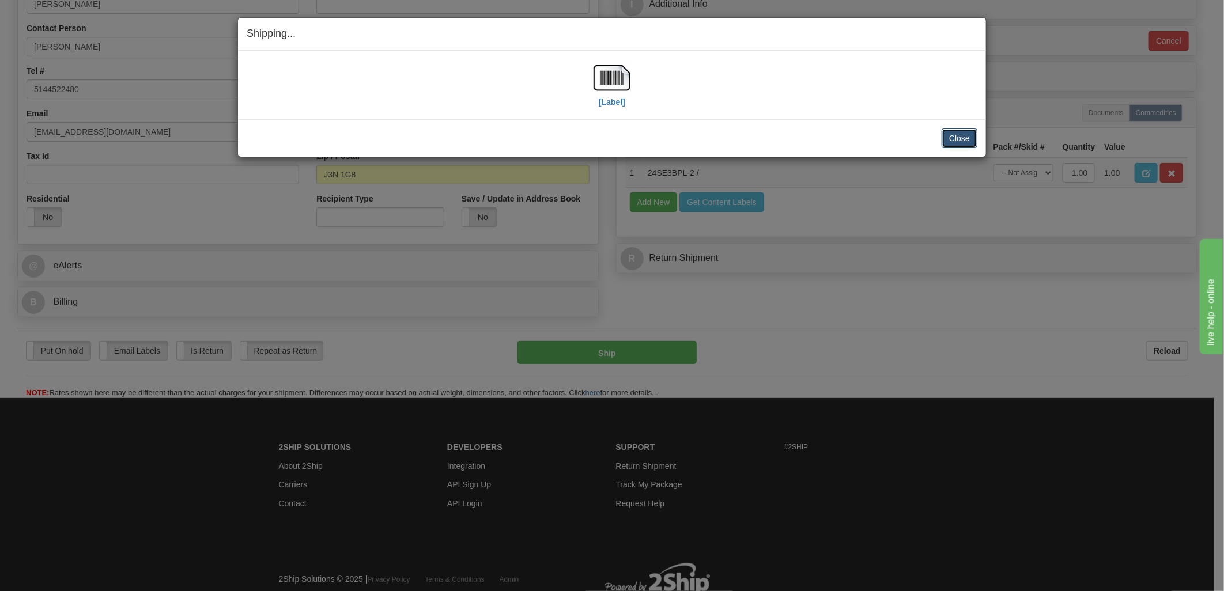
click at [961, 135] on button "Close" at bounding box center [960, 139] width 36 height 20
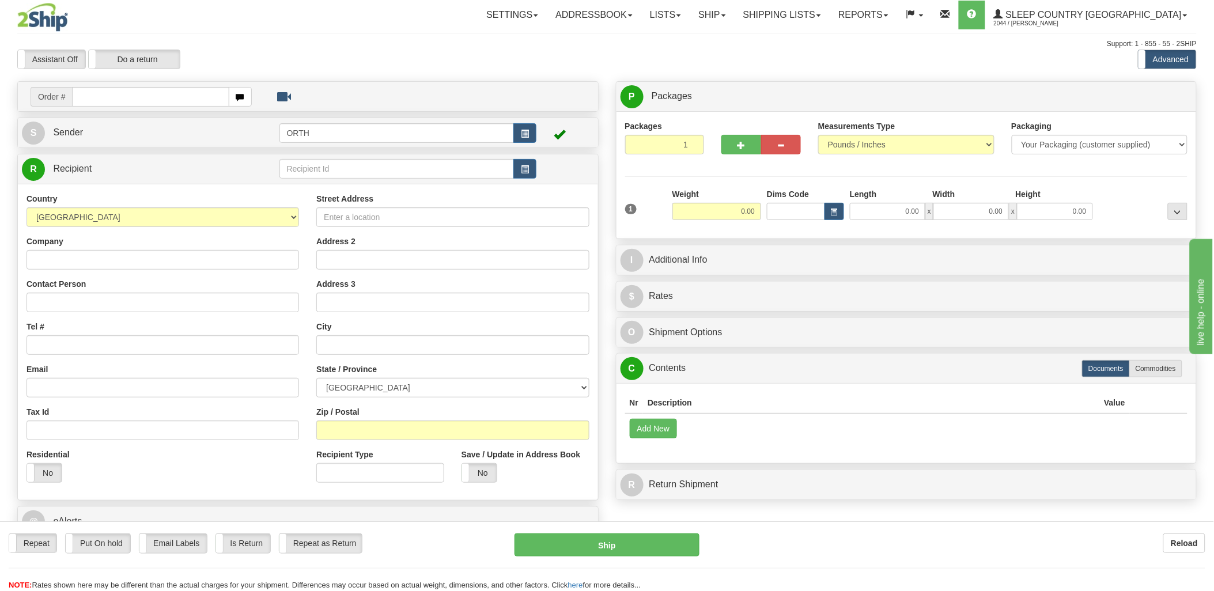
click at [164, 97] on div "Toggle navigation Settings Shipping Preferences Fields Preferences New" at bounding box center [607, 319] width 1214 height 638
click at [169, 96] on input "text" at bounding box center [150, 97] width 157 height 20
type input "9000i"
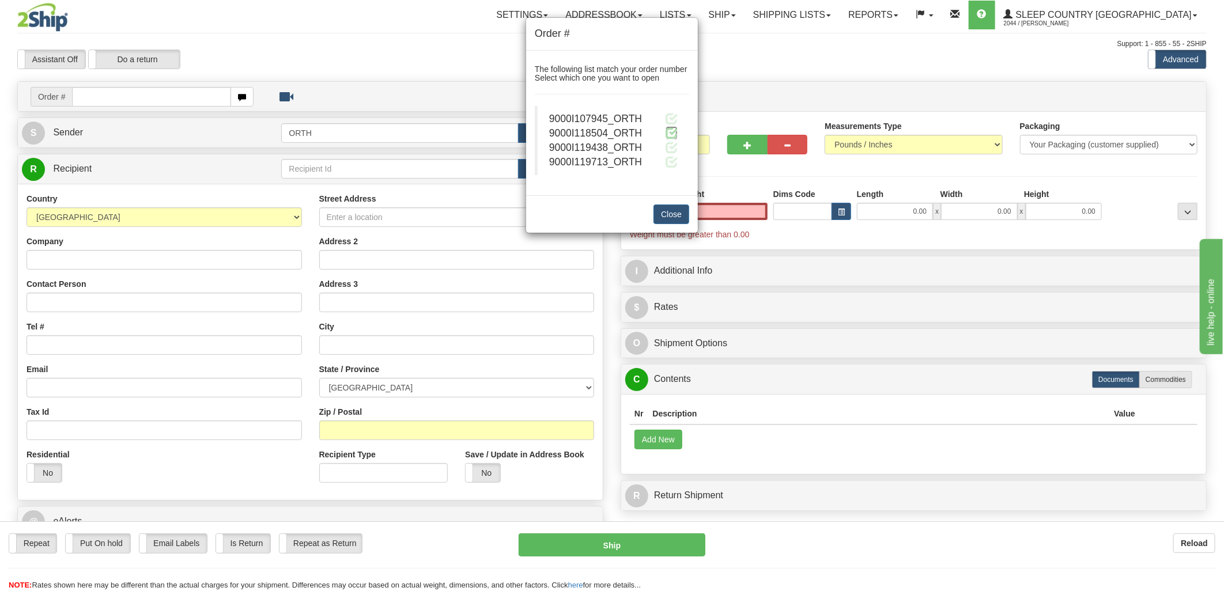
type input "0.00"
click at [677, 134] on span at bounding box center [672, 133] width 12 height 12
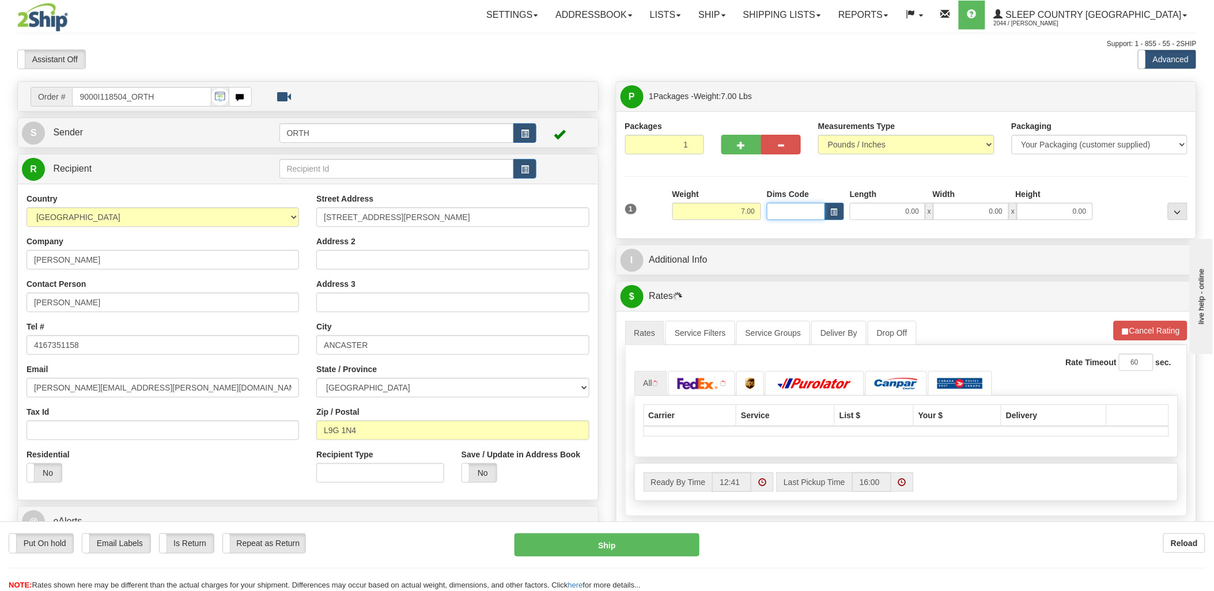
click at [799, 211] on input "Dims Code" at bounding box center [796, 211] width 58 height 17
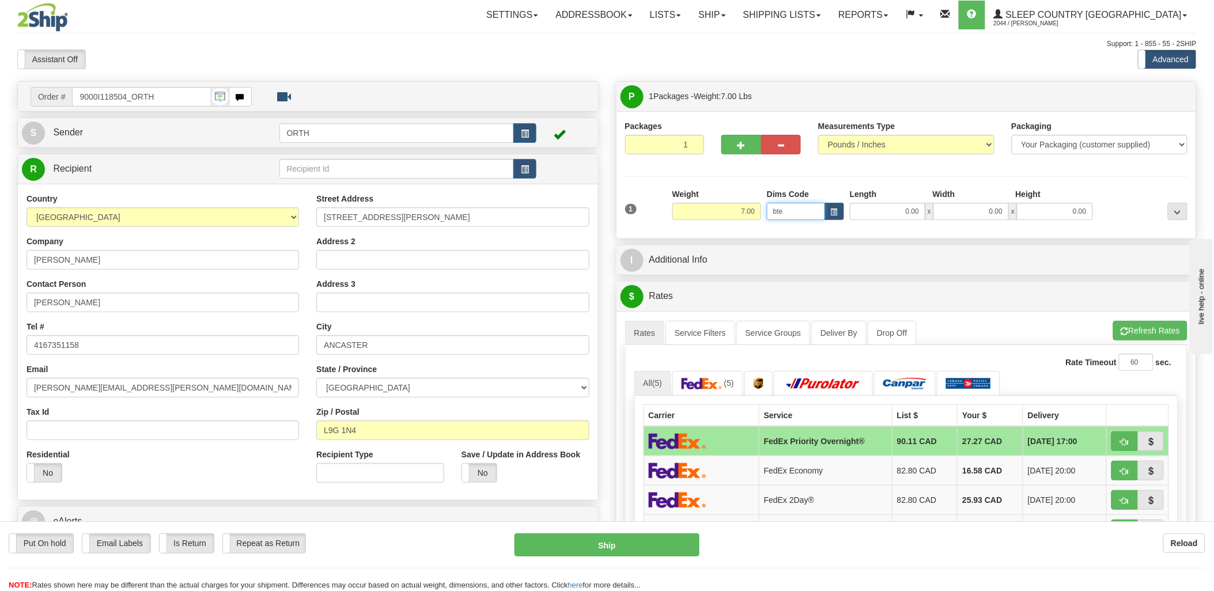
type input "bte"
click button "Delete" at bounding box center [0, 0] width 0 height 0
type input "15.00"
type input "5.00"
type input "25.00"
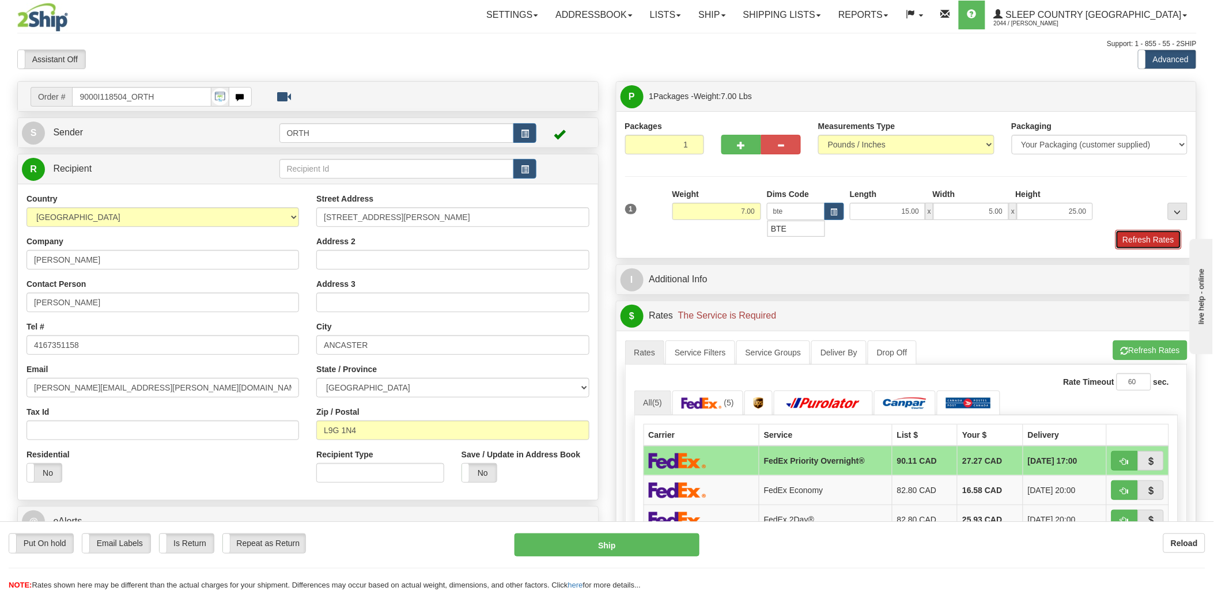
click at [1155, 233] on button "Refresh Rates" at bounding box center [1149, 240] width 66 height 20
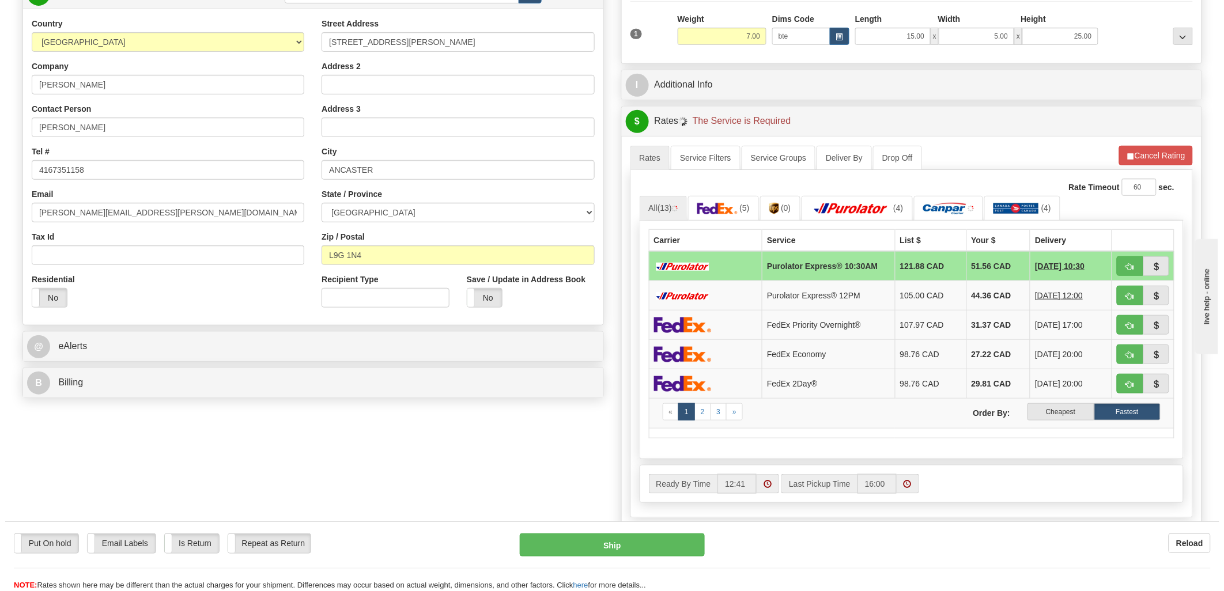
scroll to position [192, 0]
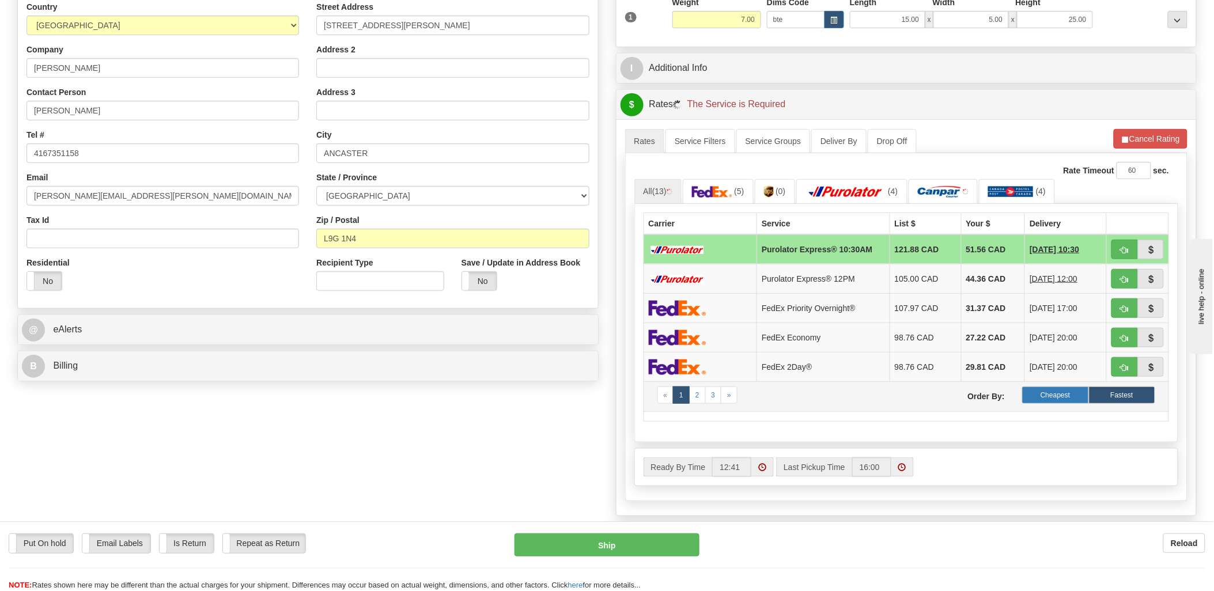
click at [1057, 396] on label "Cheapest" at bounding box center [1055, 395] width 66 height 17
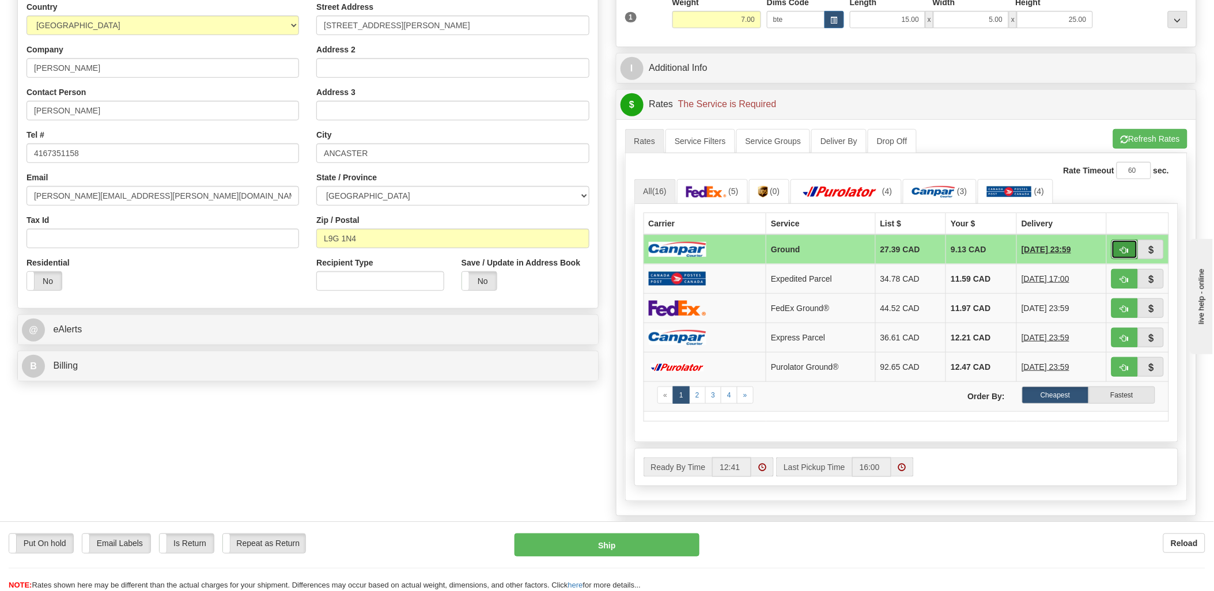
click at [1118, 252] on button "button" at bounding box center [1125, 250] width 27 height 20
type input "1"
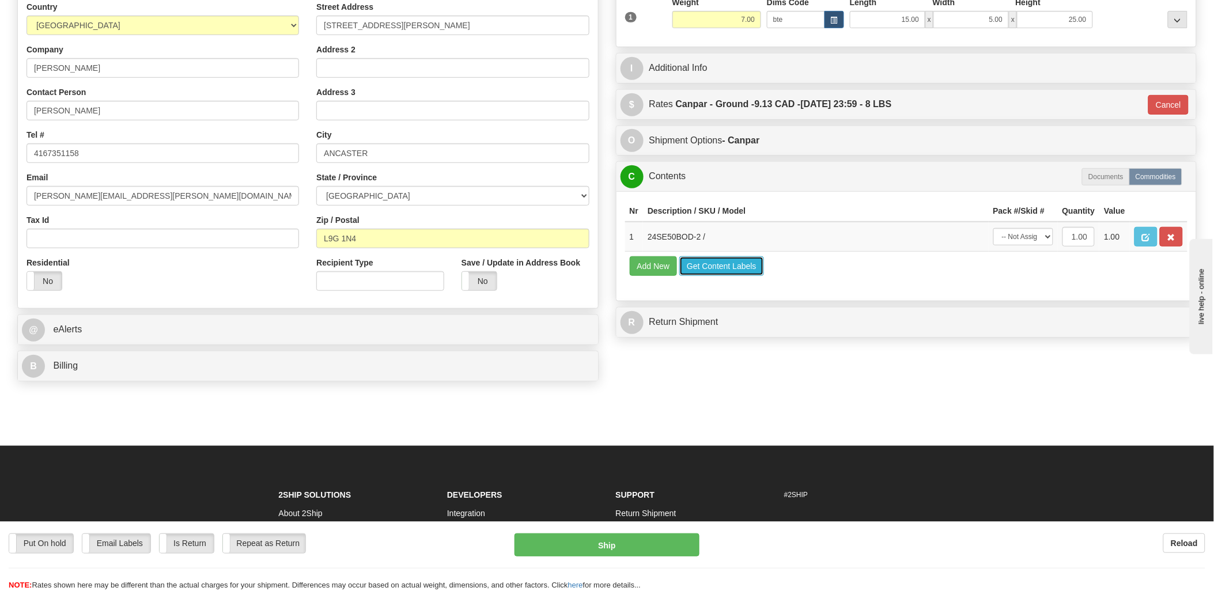
click at [715, 276] on button "Get Content Labels" at bounding box center [721, 266] width 85 height 20
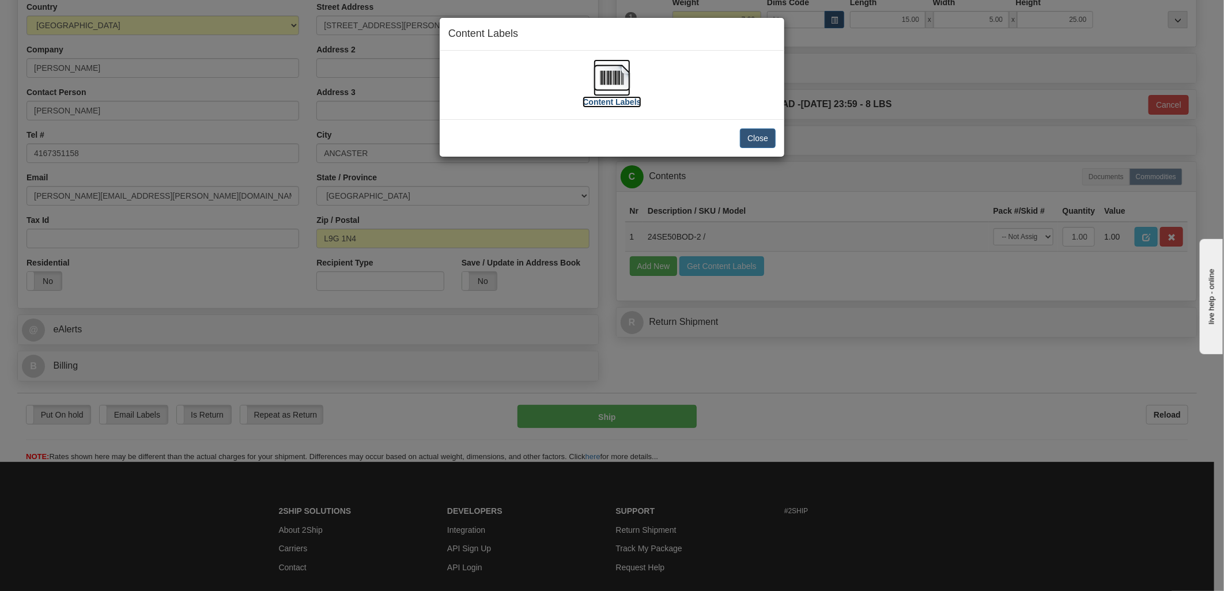
click at [604, 76] on img at bounding box center [612, 77] width 37 height 37
click at [765, 145] on button "Close" at bounding box center [758, 139] width 36 height 20
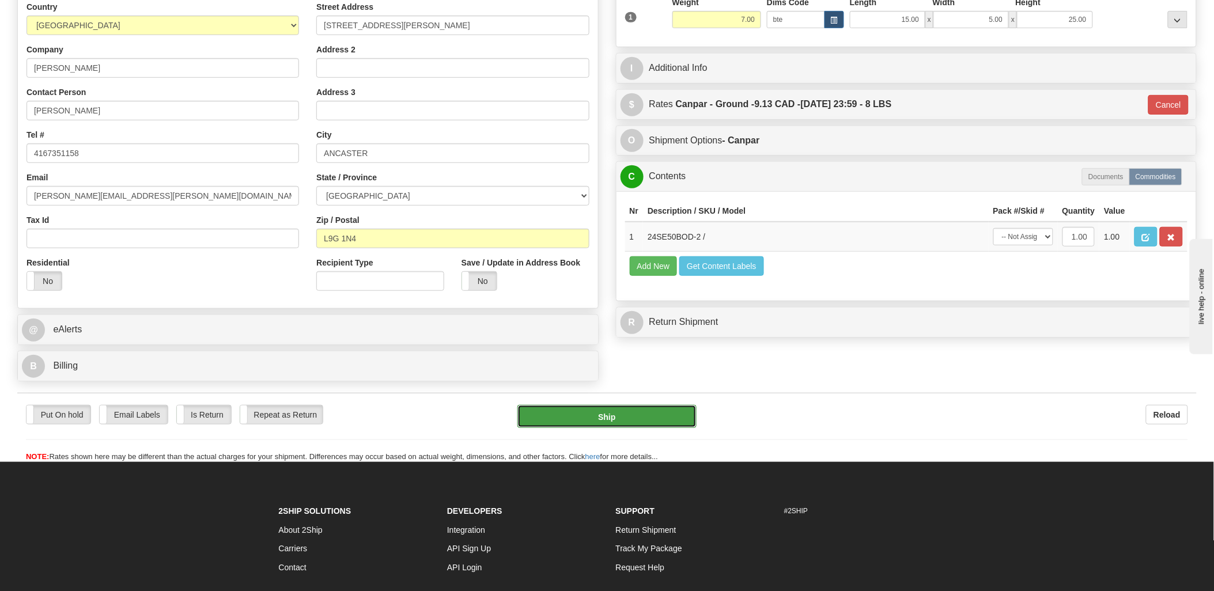
click at [641, 410] on button "Ship" at bounding box center [606, 416] width 179 height 23
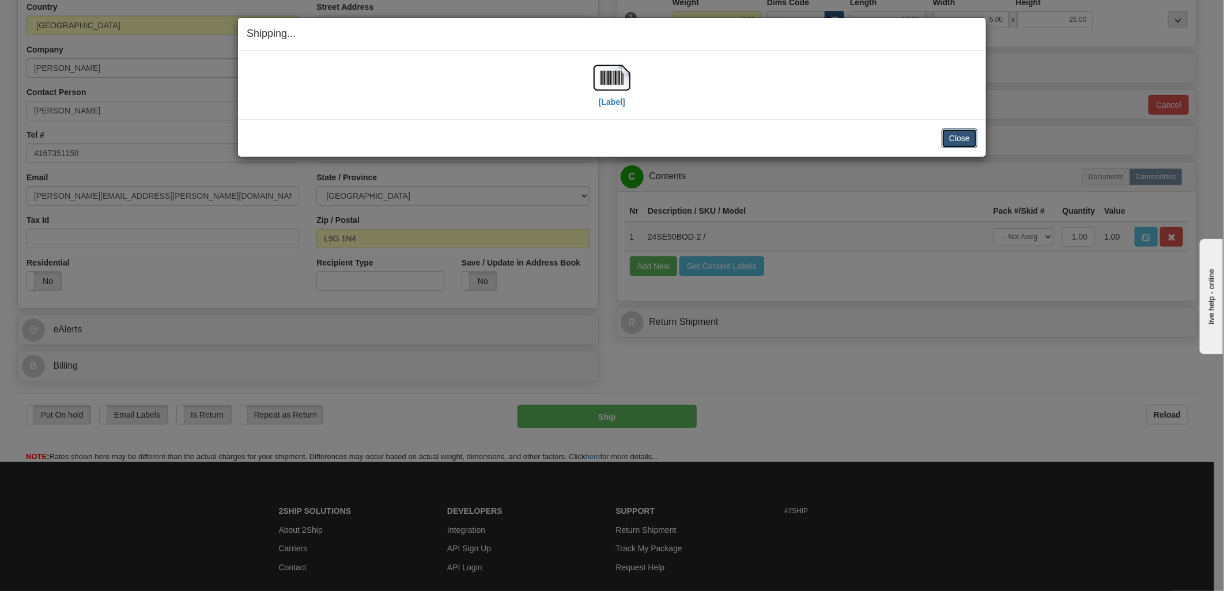
click at [972, 145] on button "Close" at bounding box center [960, 139] width 36 height 20
click at [962, 135] on button "Close" at bounding box center [960, 139] width 36 height 20
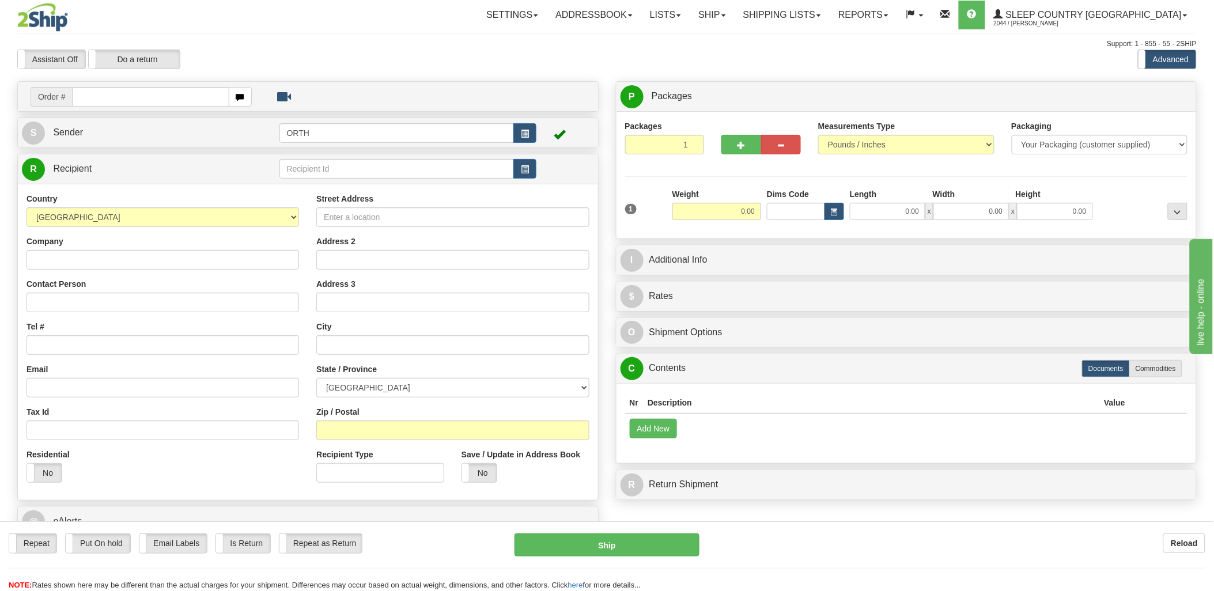
click at [145, 92] on input "text" at bounding box center [150, 97] width 157 height 20
type input "9000"
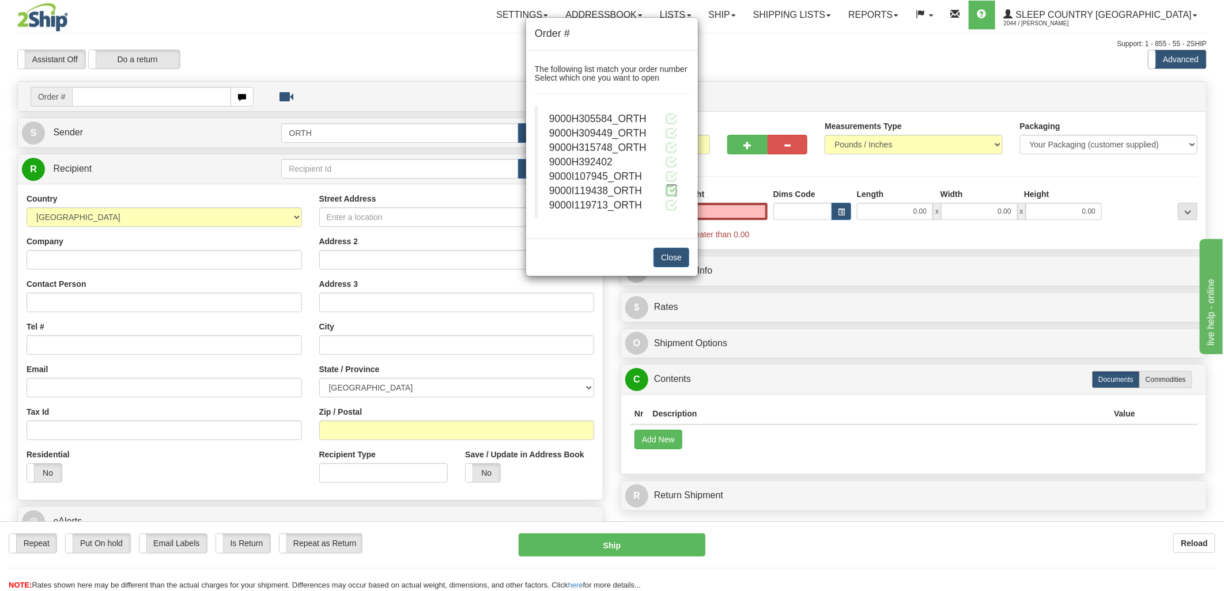
type input "0.00"
click at [668, 189] on span at bounding box center [672, 190] width 12 height 12
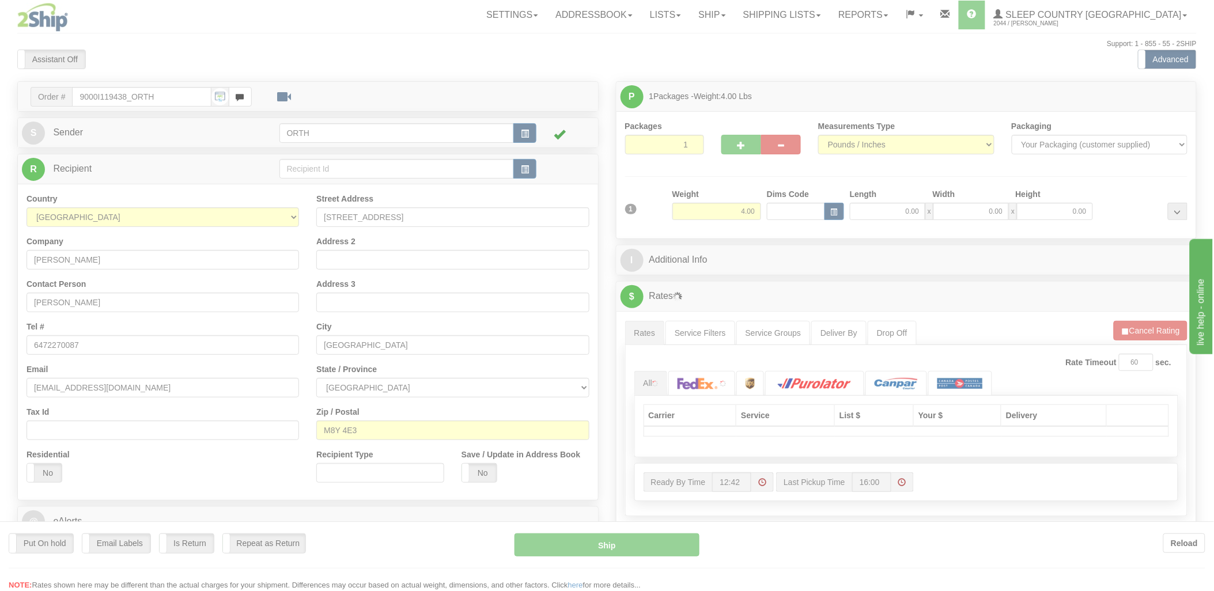
drag, startPoint x: 0, startPoint y: 0, endPoint x: 793, endPoint y: 212, distance: 820.8
click at [793, 212] on div at bounding box center [607, 295] width 1214 height 591
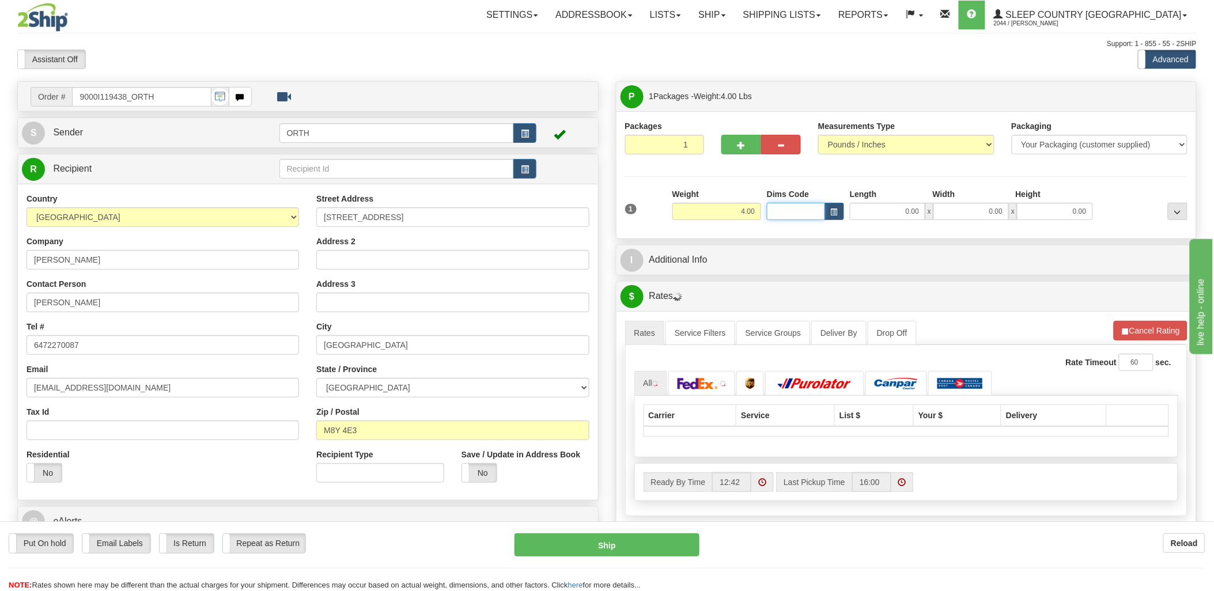
click at [793, 212] on input "Dims Code" at bounding box center [796, 211] width 58 height 17
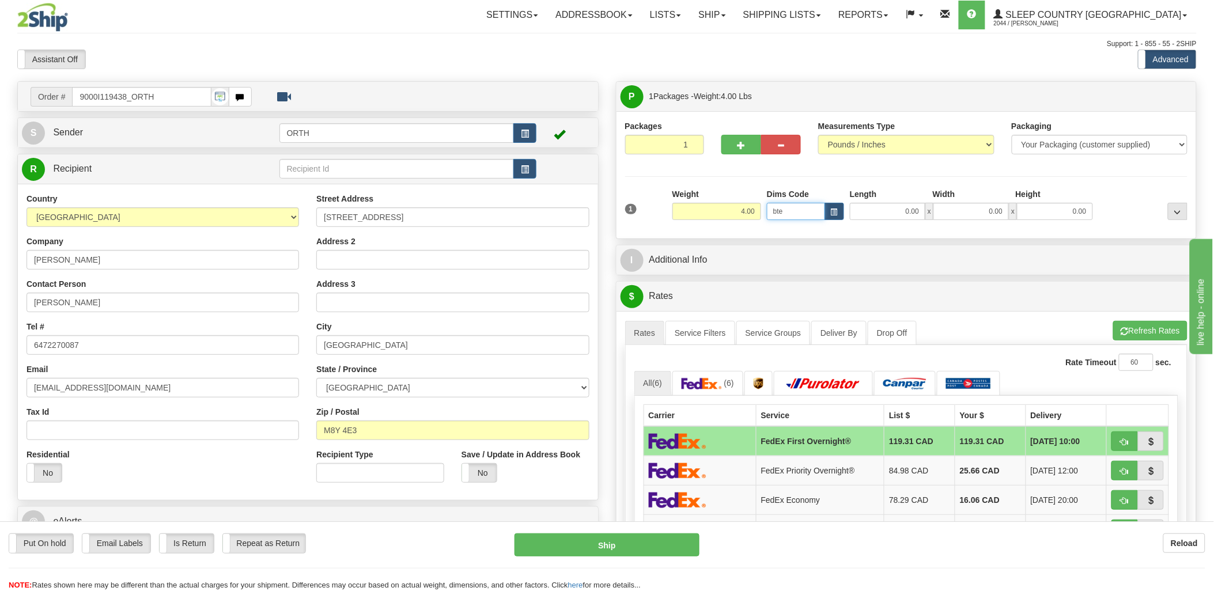
type input "bte"
click button "Delete" at bounding box center [0, 0] width 0 height 0
type input "15.00"
type input "5.00"
type input "25.00"
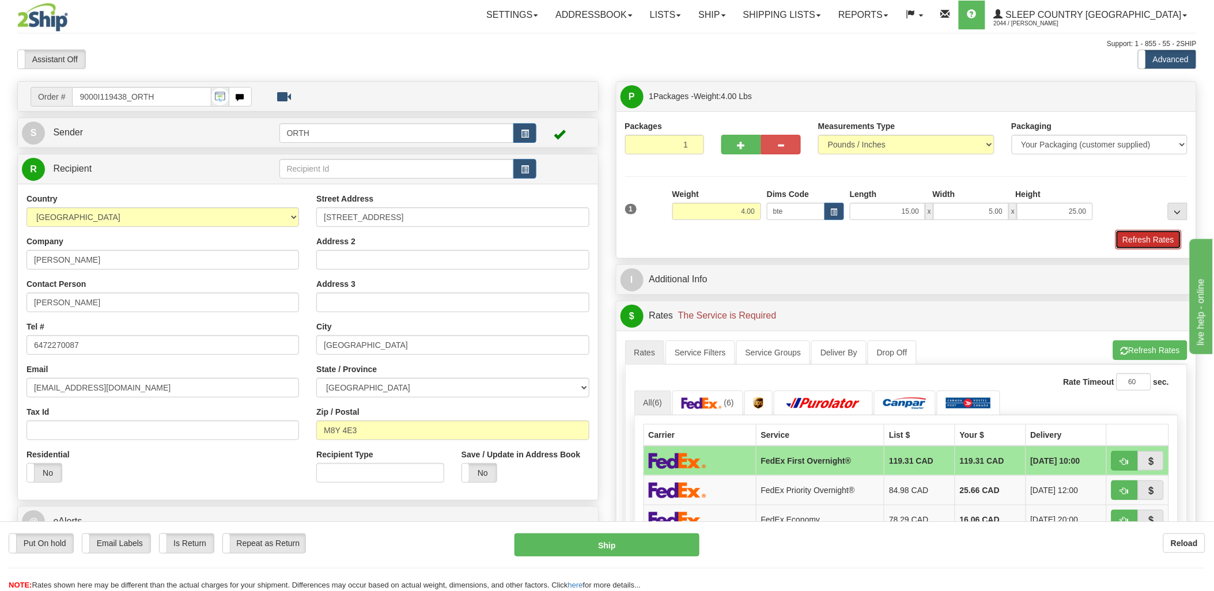
click at [1165, 237] on button "Refresh Rates" at bounding box center [1149, 240] width 66 height 20
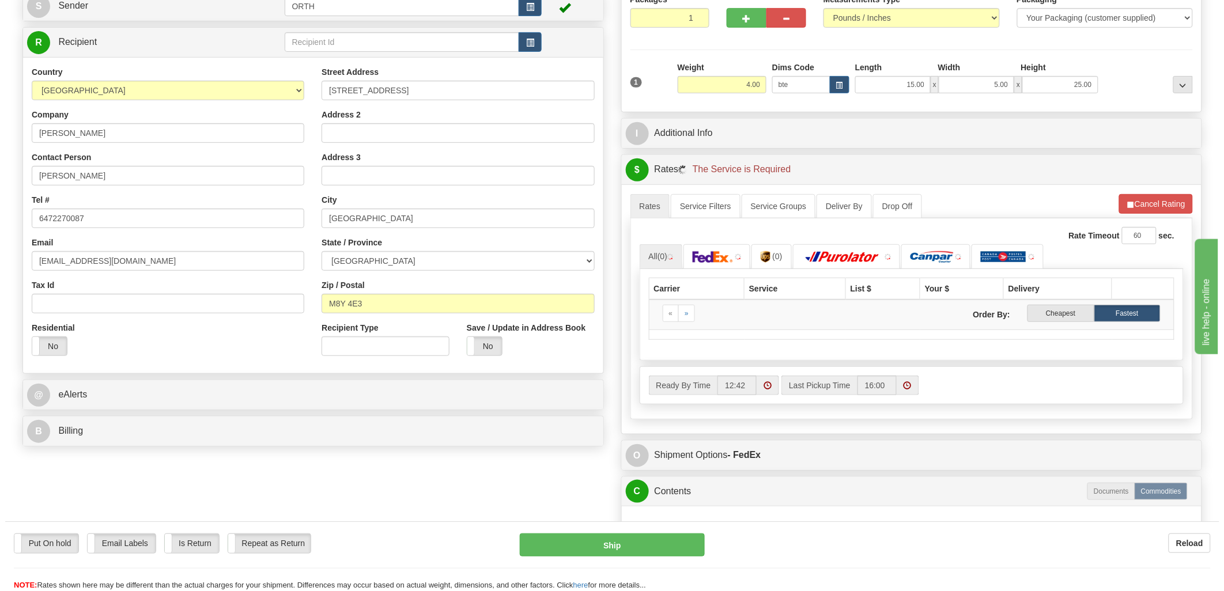
scroll to position [128, 0]
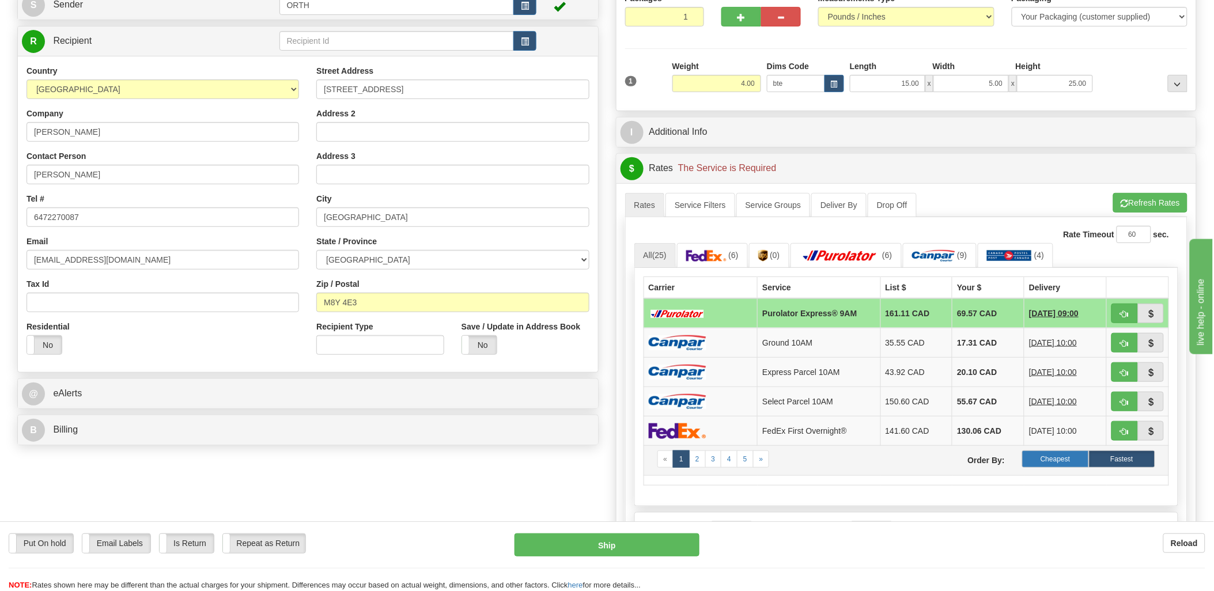
click at [1040, 458] on label "Cheapest" at bounding box center [1055, 459] width 66 height 17
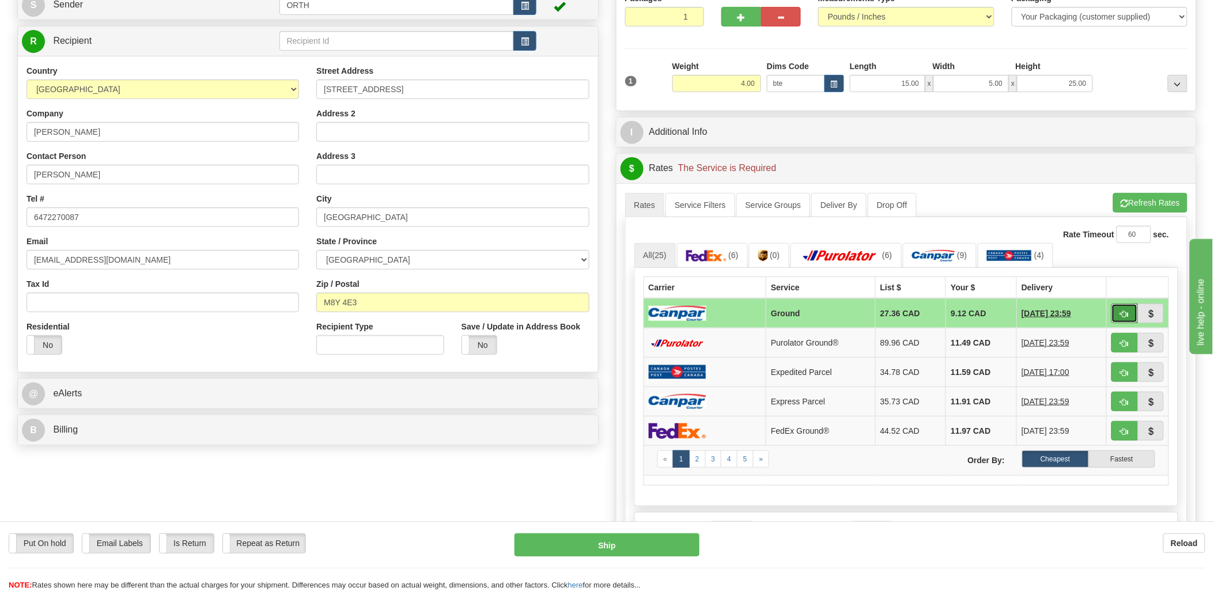
click at [1123, 311] on span "button" at bounding box center [1125, 314] width 8 height 7
type input "1"
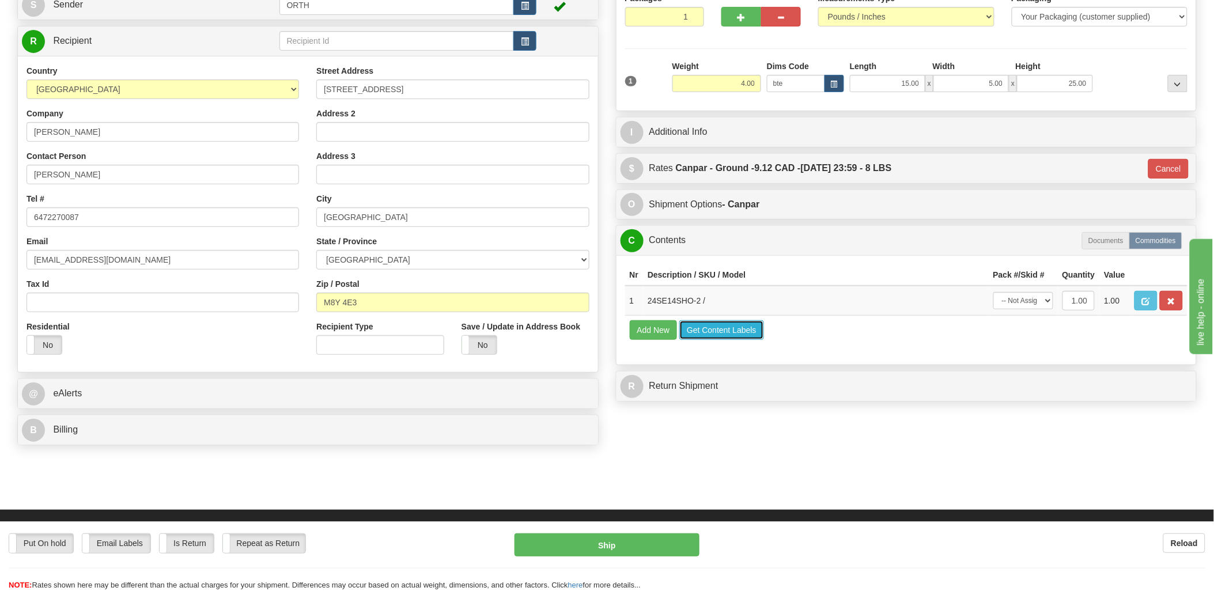
click at [736, 340] on button "Get Content Labels" at bounding box center [721, 330] width 85 height 20
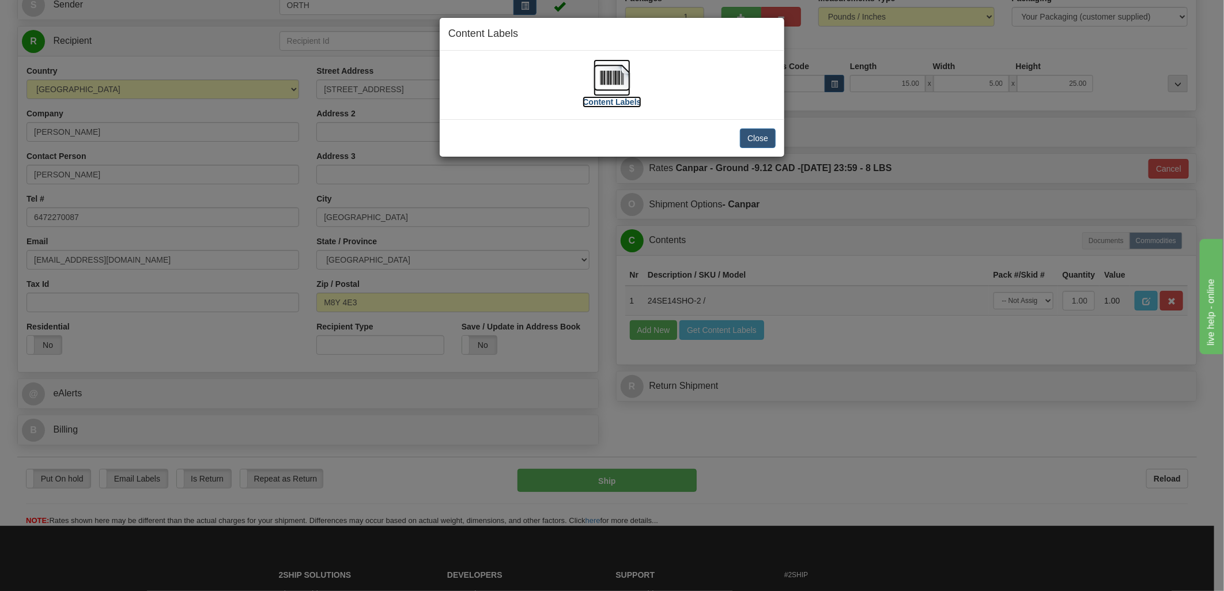
click at [604, 71] on img at bounding box center [612, 77] width 37 height 37
click at [755, 131] on button "Close" at bounding box center [758, 139] width 36 height 20
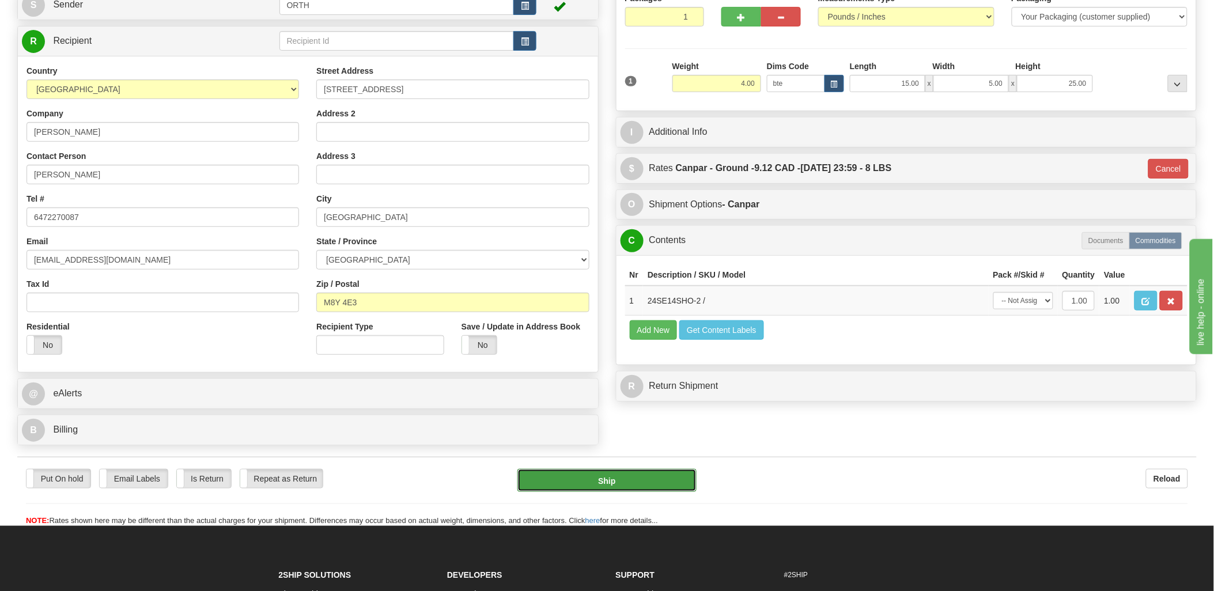
click at [619, 479] on button "Ship" at bounding box center [606, 480] width 179 height 23
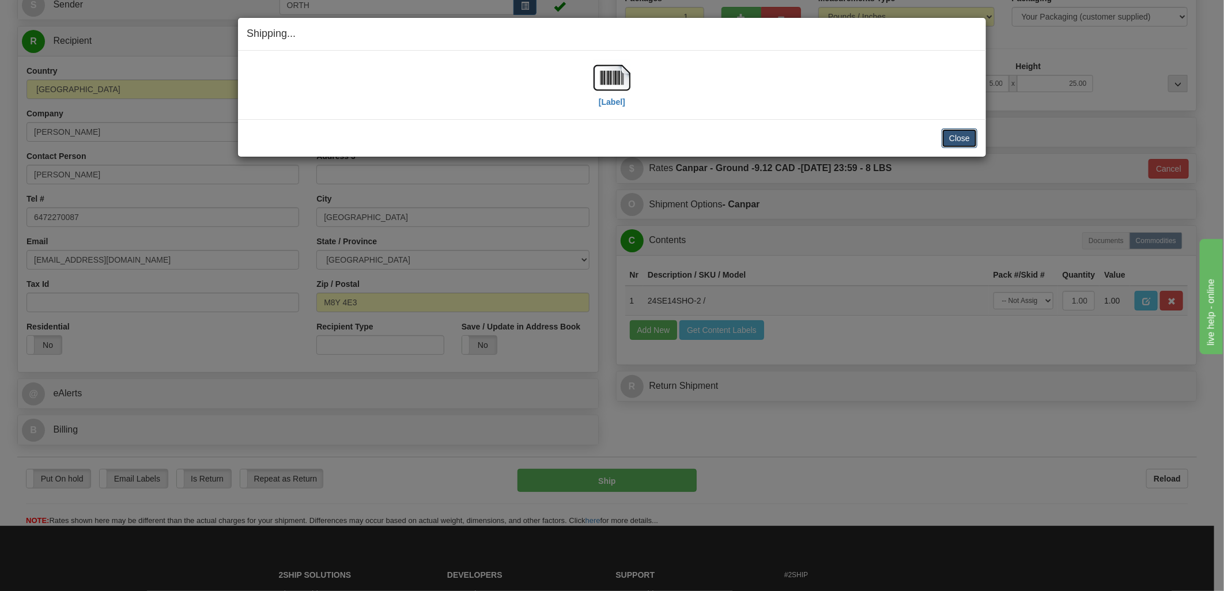
click at [954, 137] on button "Close" at bounding box center [960, 139] width 36 height 20
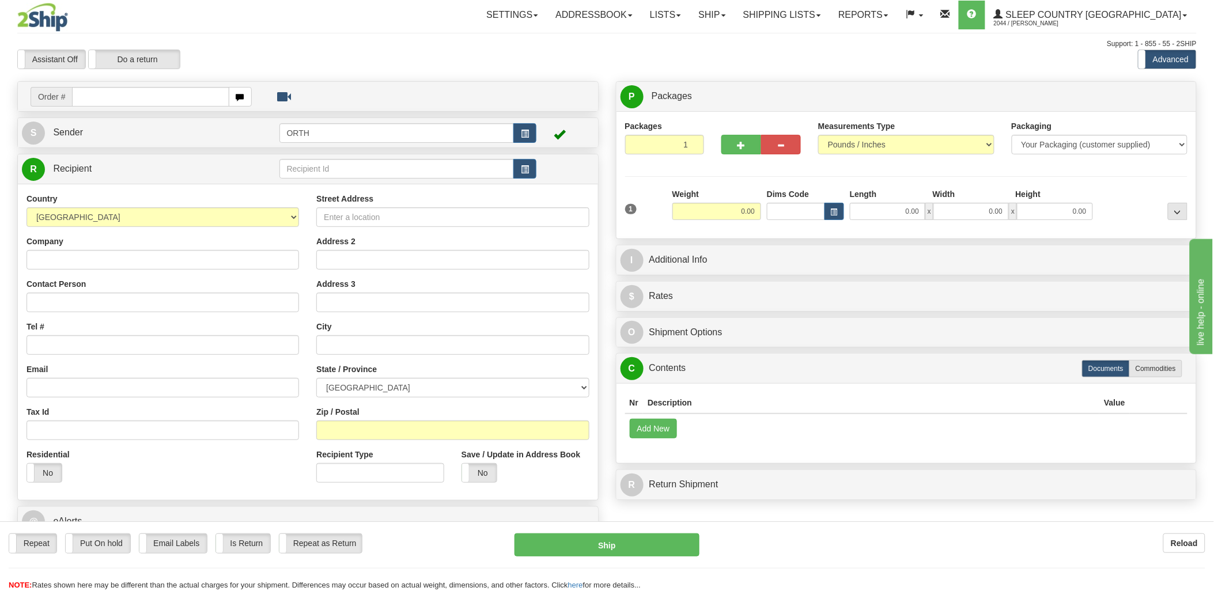
click at [163, 97] on input "text" at bounding box center [150, 97] width 157 height 20
click at [163, 99] on input "text" at bounding box center [150, 97] width 157 height 20
type input "90002"
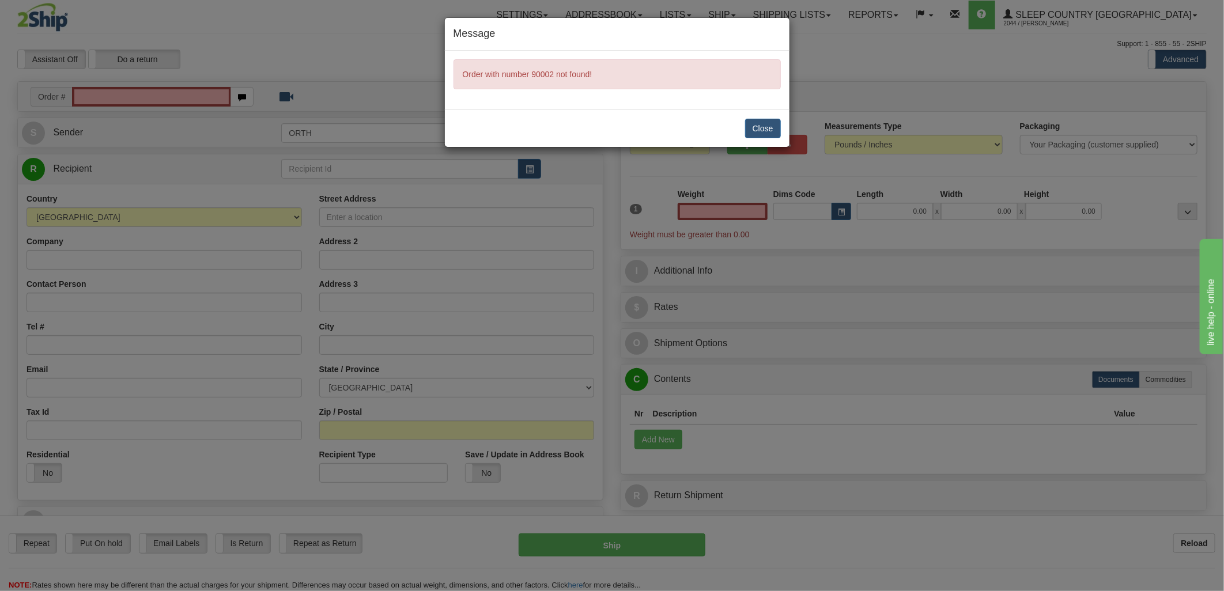
type input "0.00"
click at [761, 129] on button "Close" at bounding box center [763, 129] width 36 height 20
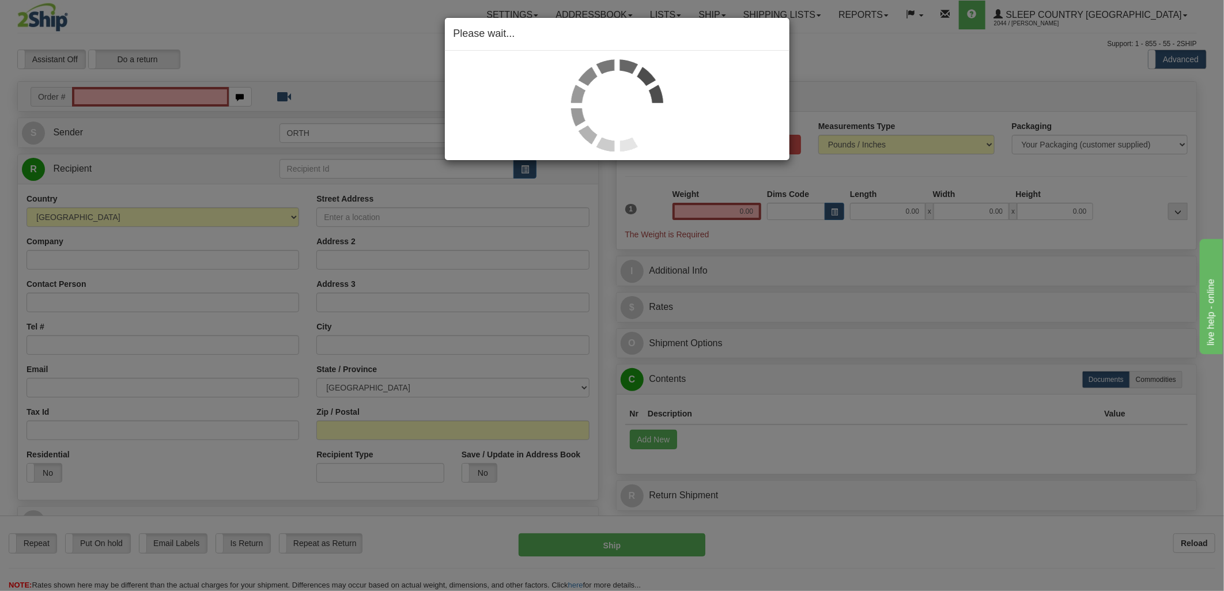
click at [179, 97] on div "Please wait..." at bounding box center [612, 295] width 1224 height 591
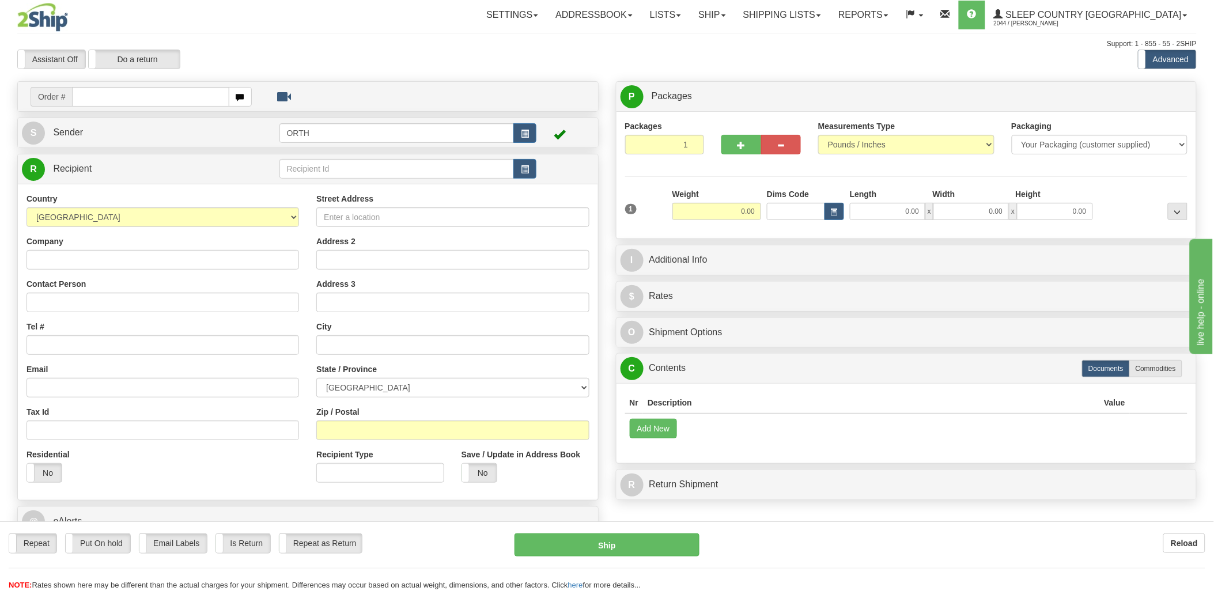
click at [129, 99] on div at bounding box center [607, 295] width 1214 height 591
click at [139, 98] on input "text" at bounding box center [150, 97] width 157 height 20
type input "90002"
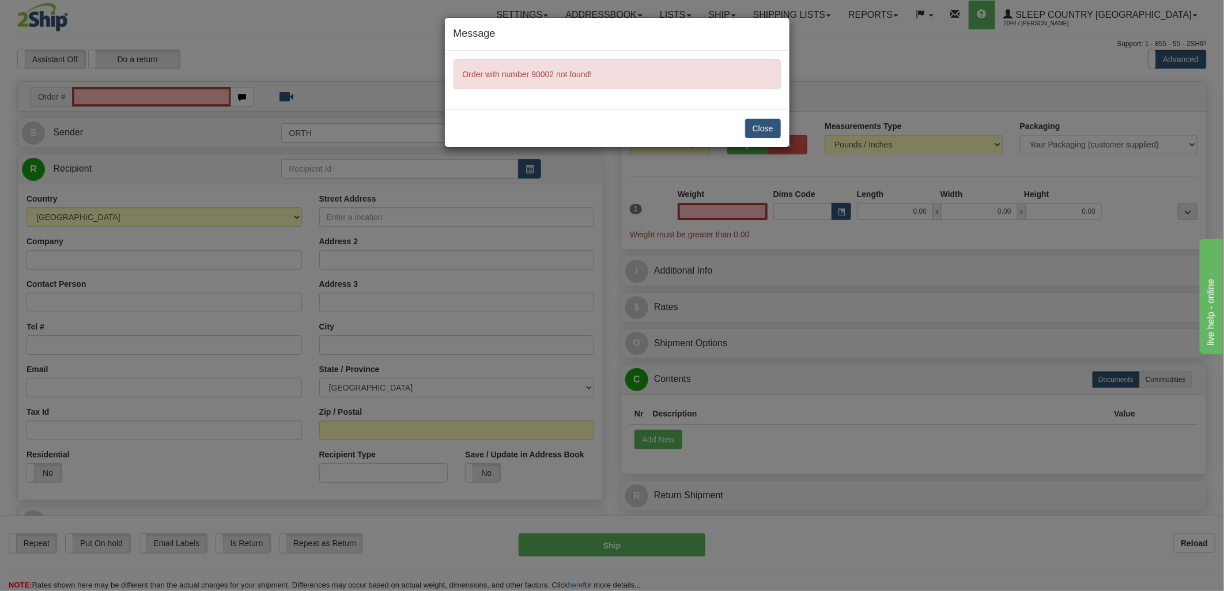
type input "0.00"
click at [762, 126] on div "Close" at bounding box center [617, 127] width 345 height 37
click at [765, 124] on button "Close" at bounding box center [763, 129] width 36 height 20
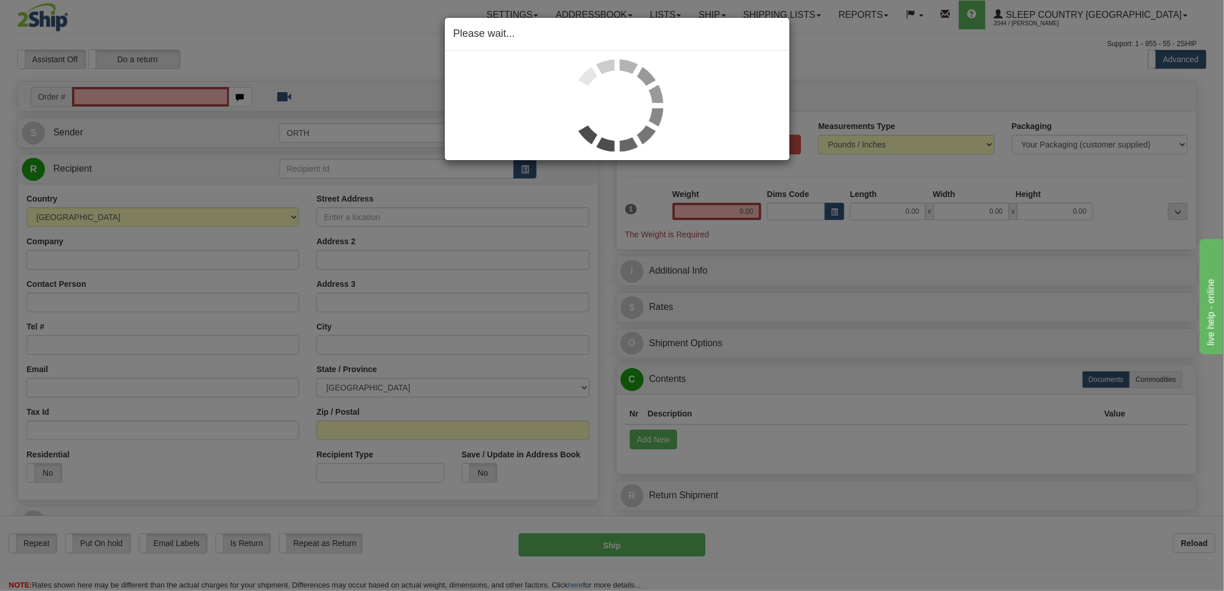
click at [105, 99] on div "Please wait..." at bounding box center [612, 295] width 1224 height 591
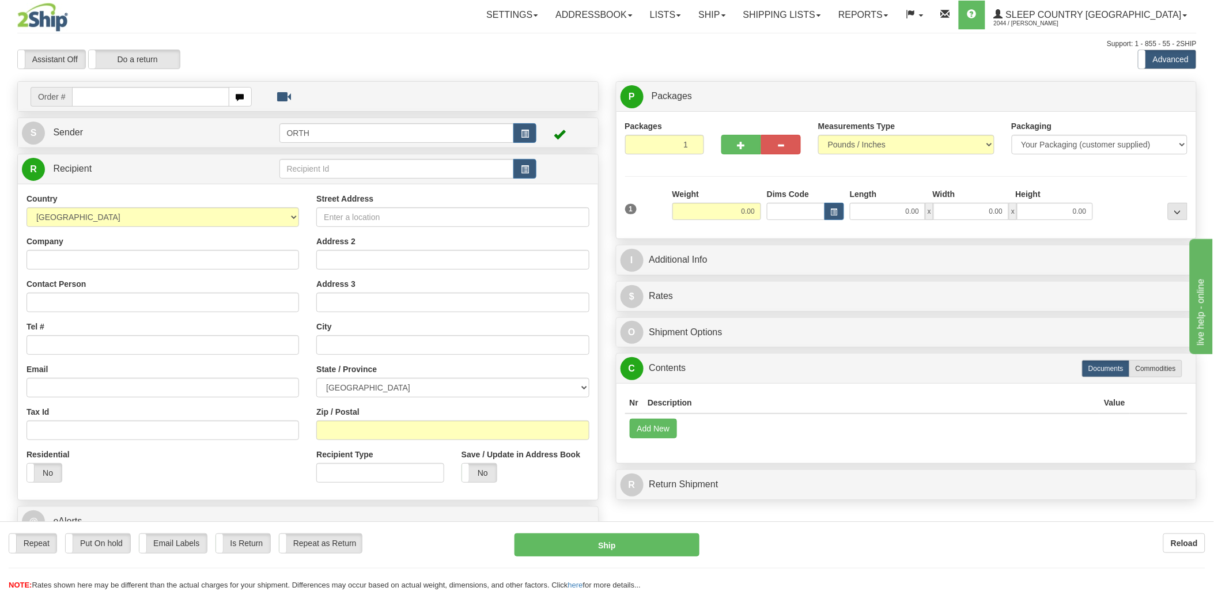
drag, startPoint x: 116, startPoint y: 97, endPoint x: 141, endPoint y: 90, distance: 26.1
click at [117, 97] on div at bounding box center [607, 295] width 1214 height 591
click at [141, 91] on input "text" at bounding box center [150, 97] width 157 height 20
type input "9002"
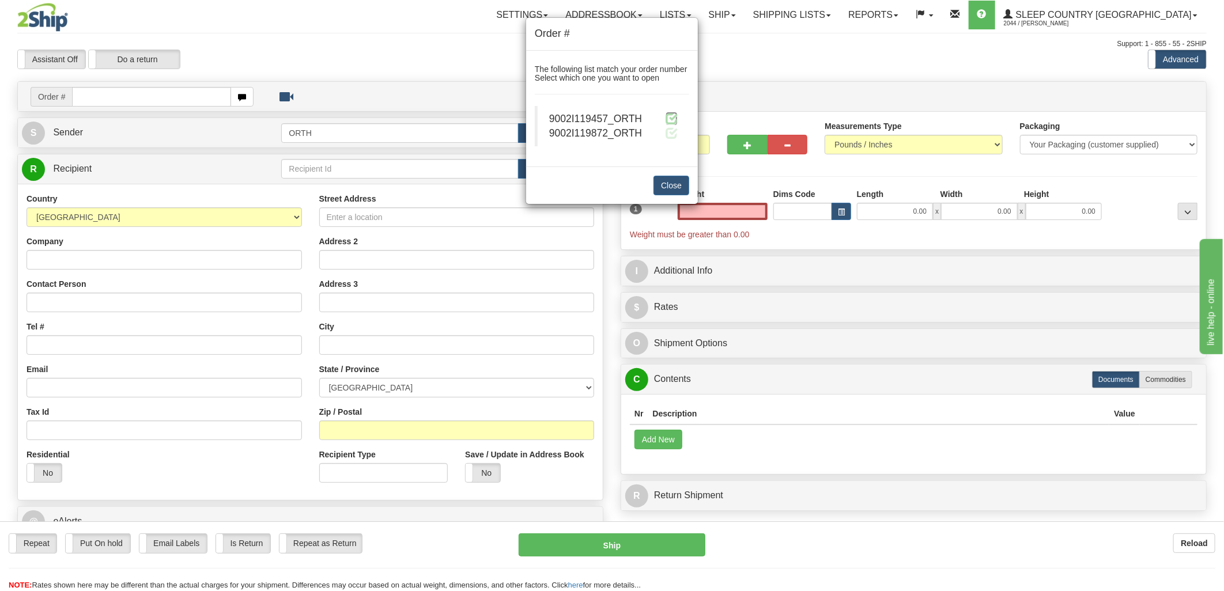
type input "0.00"
click at [675, 122] on span at bounding box center [672, 118] width 12 height 12
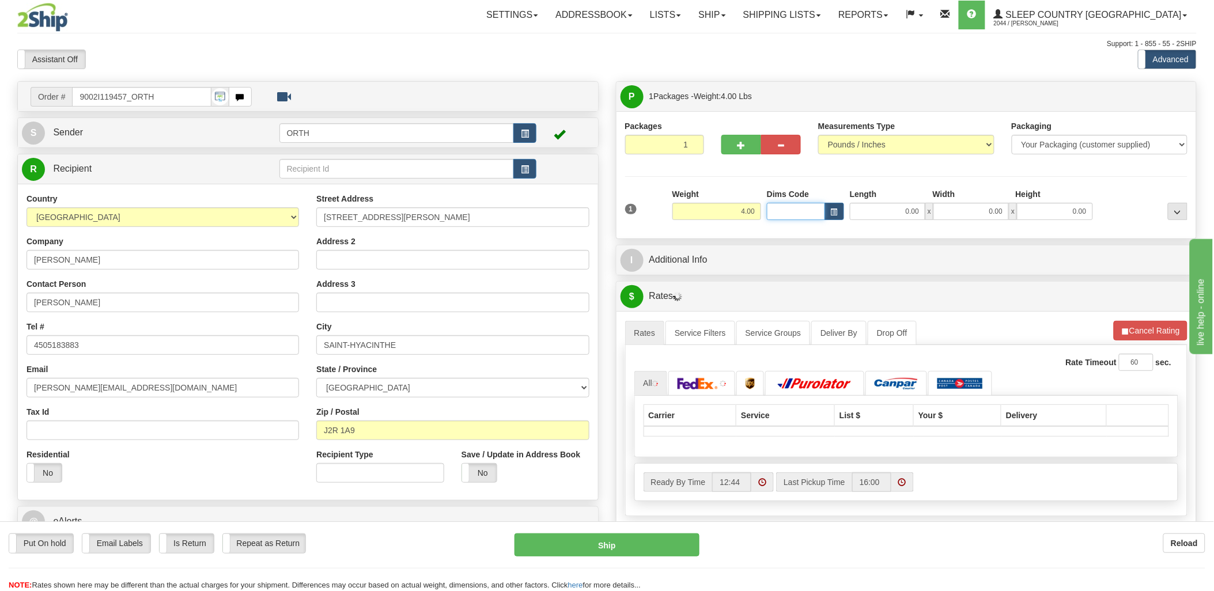
click at [792, 210] on input "Dims Code" at bounding box center [796, 211] width 58 height 17
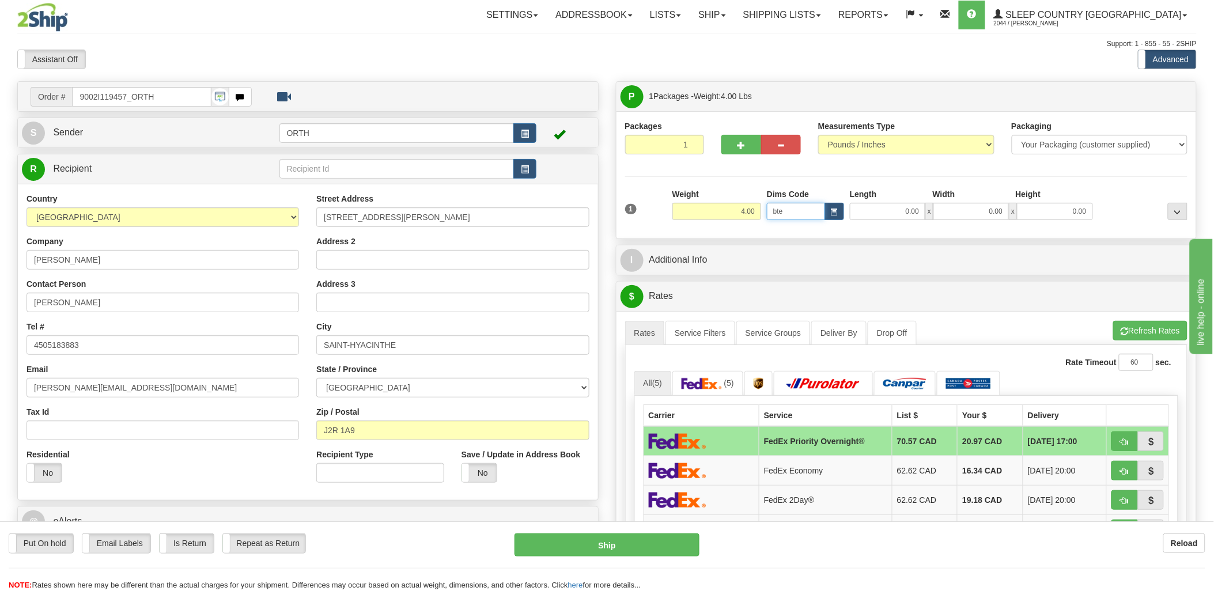
type input "bte"
click button "Delete" at bounding box center [0, 0] width 0 height 0
type input "15.00"
type input "5.00"
type input "25.00"
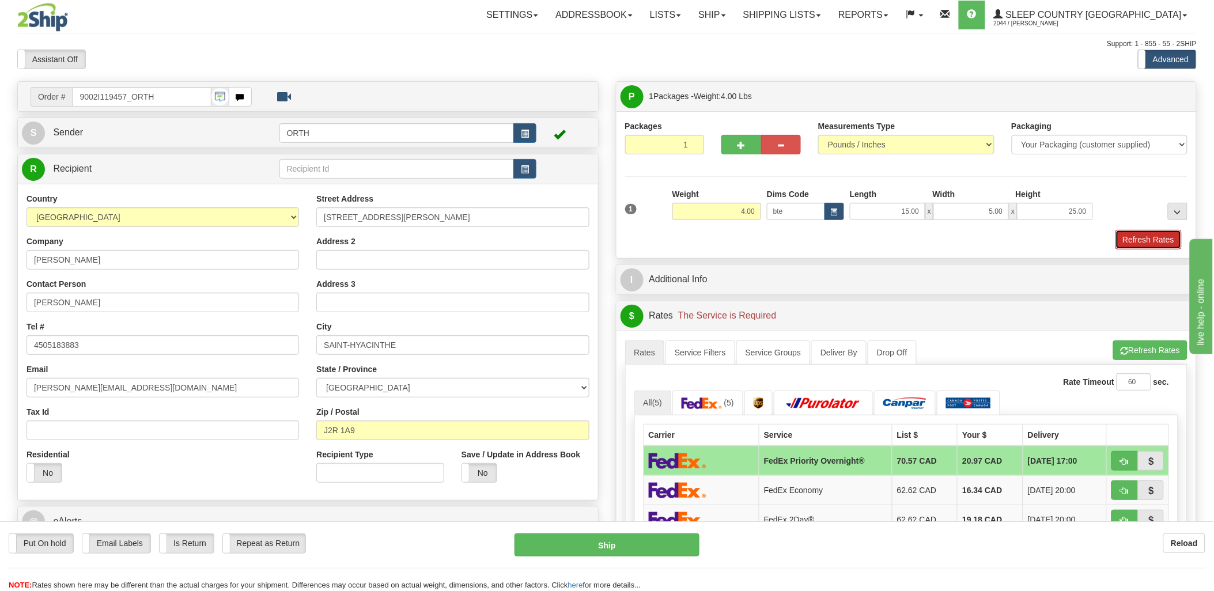
click at [1157, 238] on button "Refresh Rates" at bounding box center [1149, 240] width 66 height 20
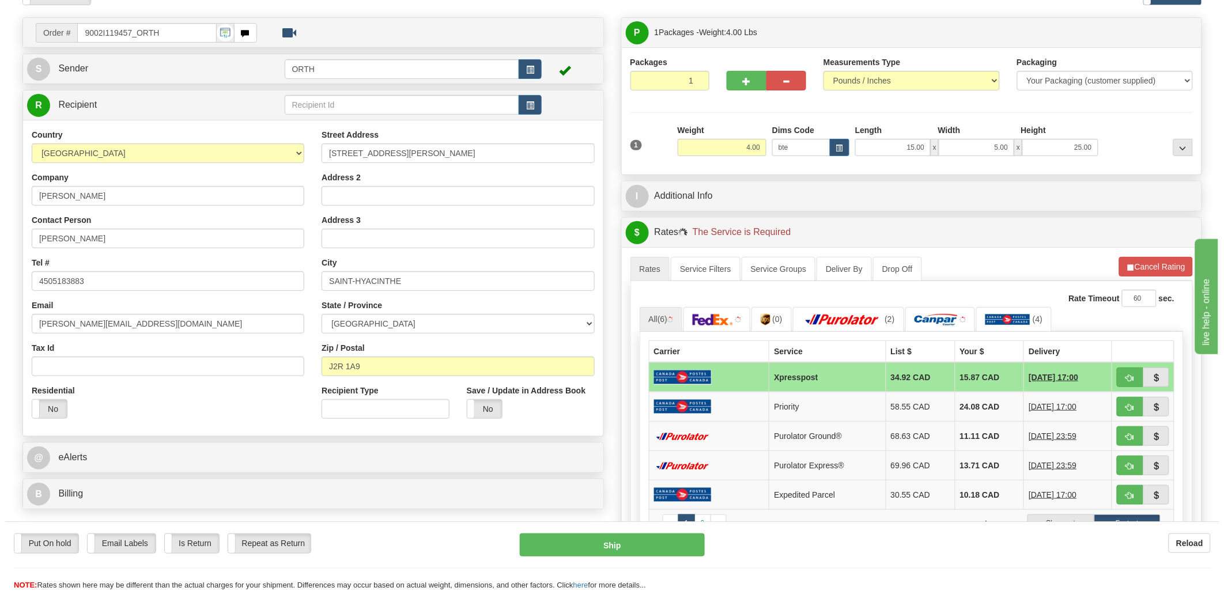
scroll to position [128, 0]
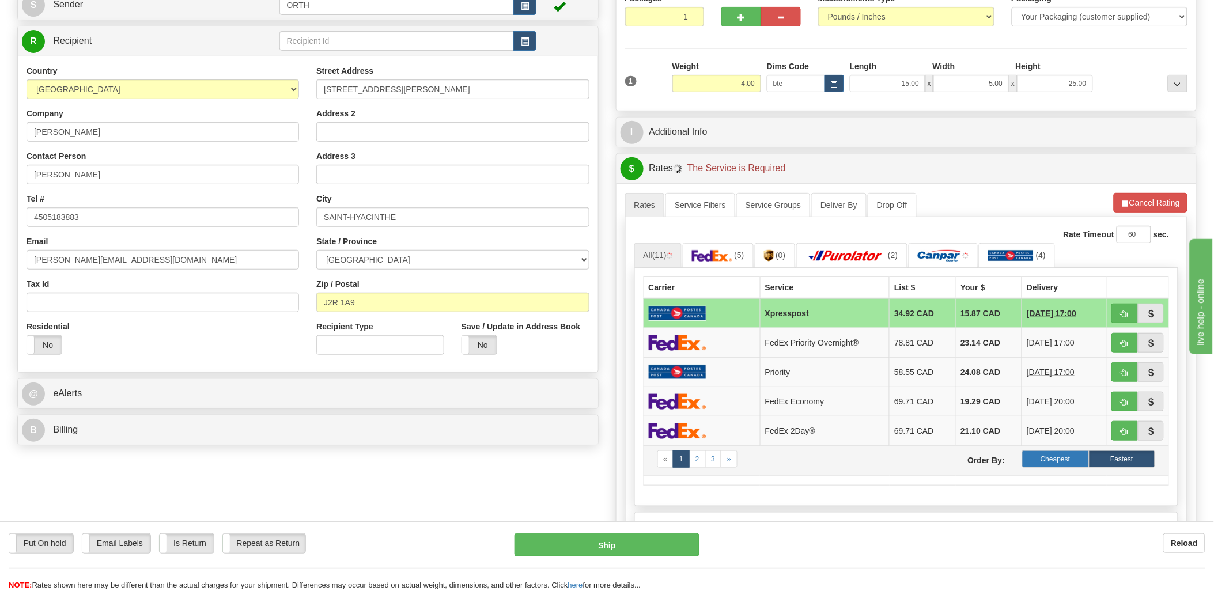
click at [1057, 459] on label "Cheapest" at bounding box center [1055, 459] width 66 height 17
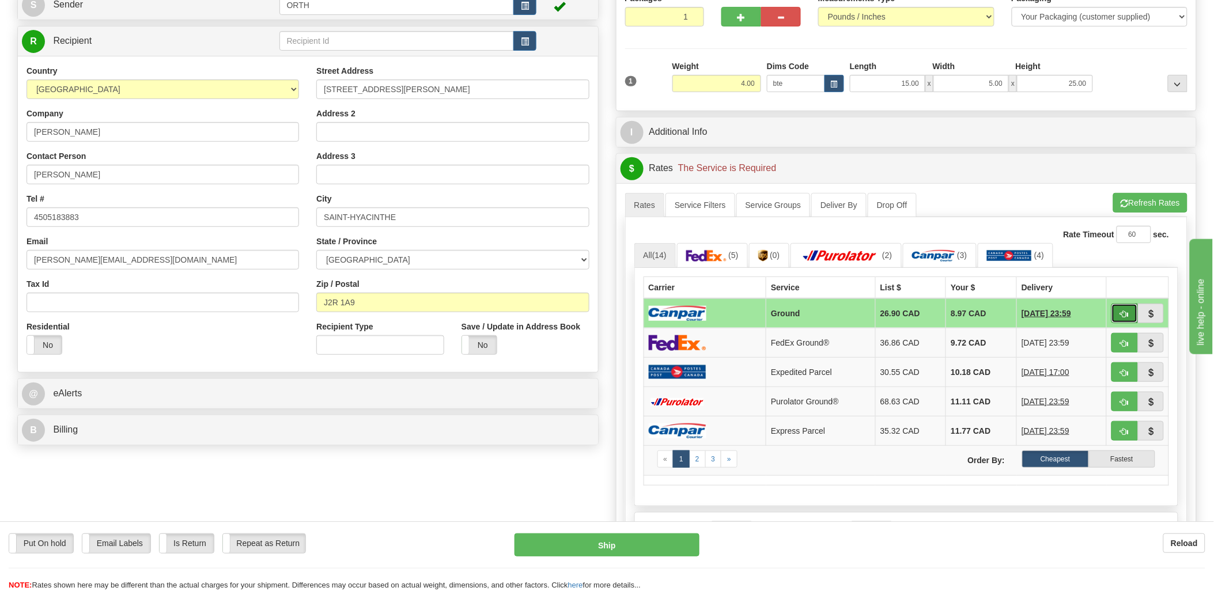
click at [1120, 307] on button "button" at bounding box center [1125, 314] width 27 height 20
type input "1"
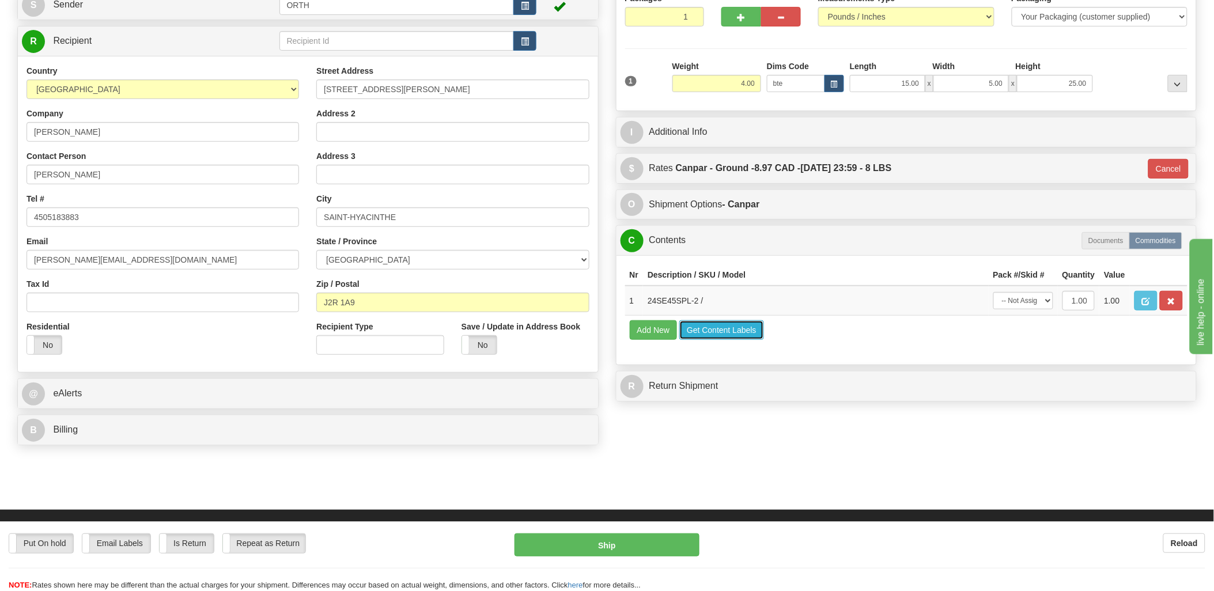
click at [746, 340] on button "Get Content Labels" at bounding box center [721, 330] width 85 height 20
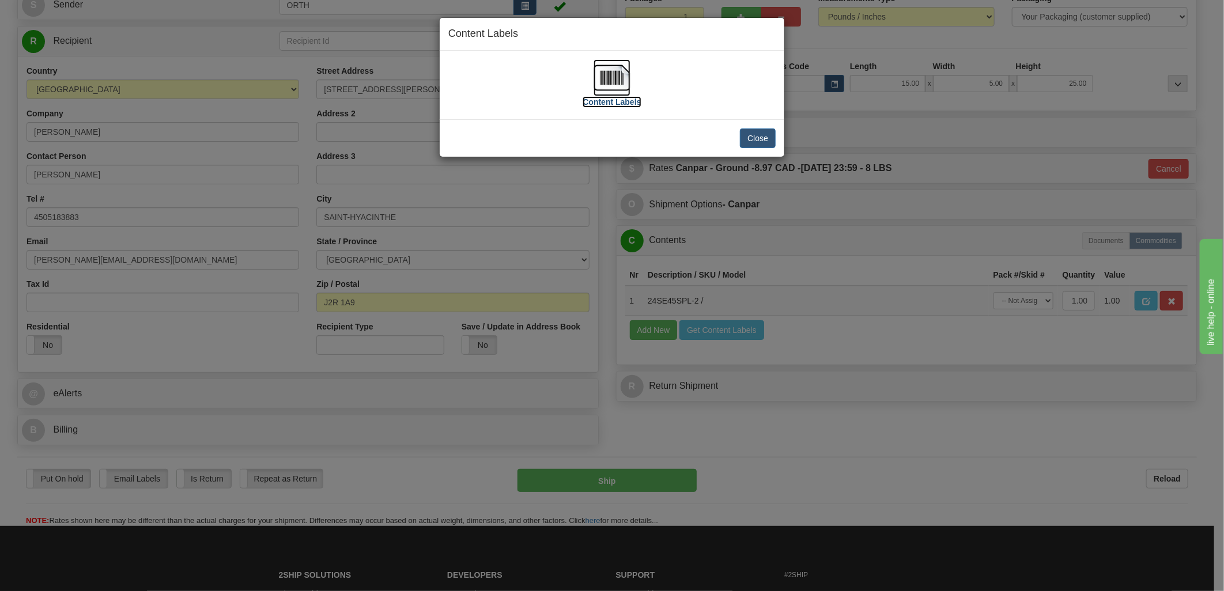
click at [596, 87] on img at bounding box center [612, 77] width 37 height 37
click at [742, 142] on button "Close" at bounding box center [758, 139] width 36 height 20
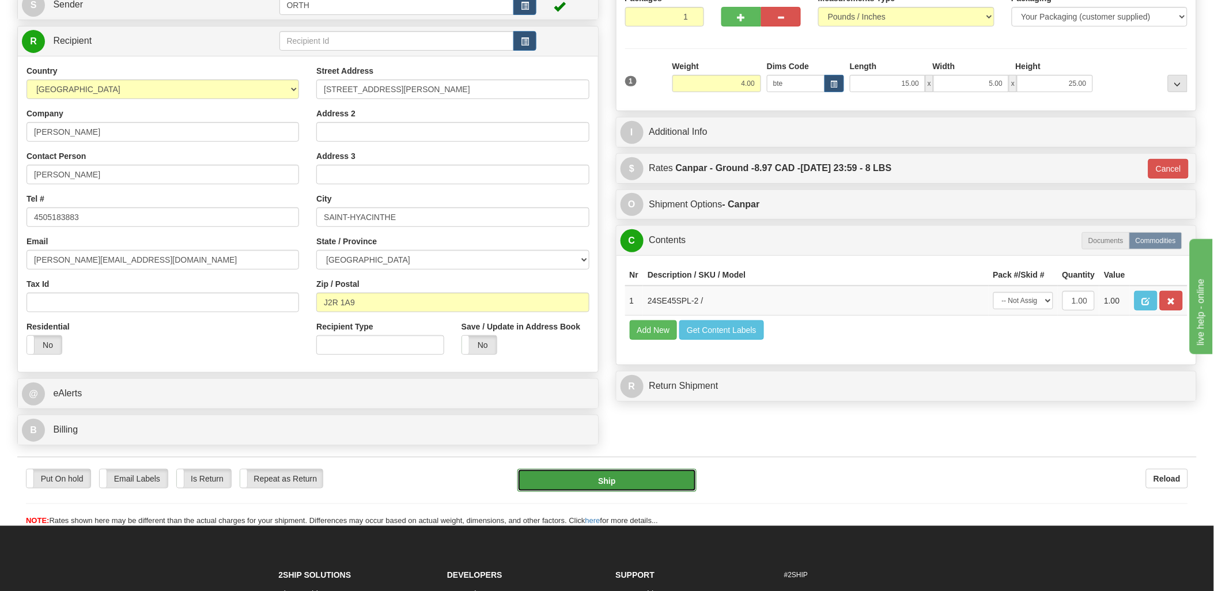
click at [635, 489] on button "Ship" at bounding box center [606, 480] width 179 height 23
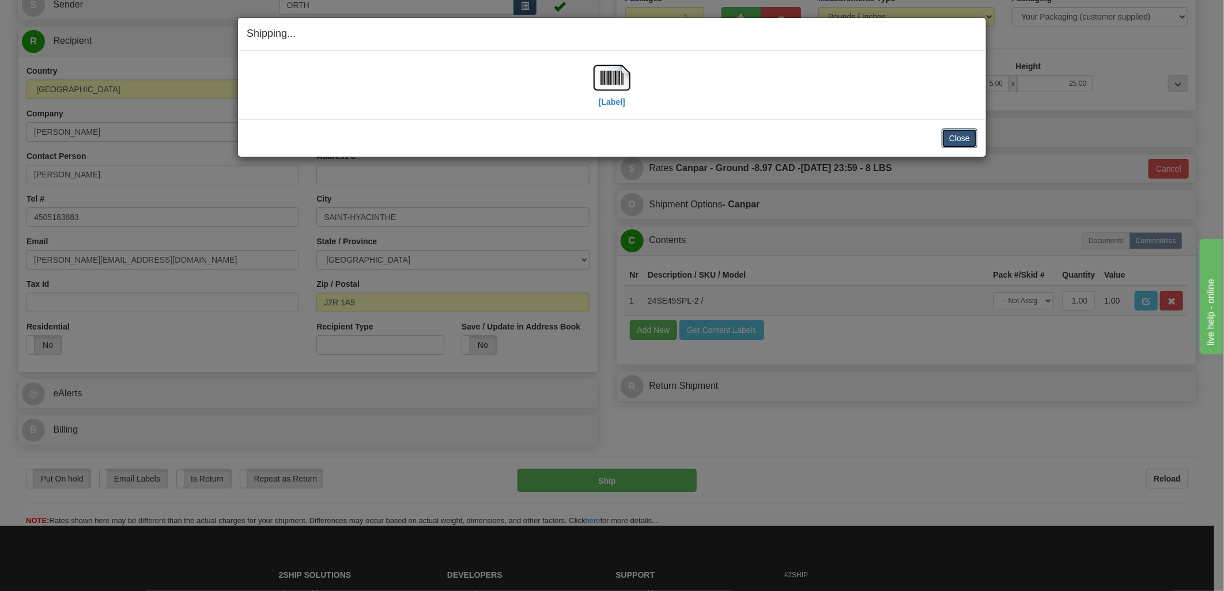
click at [973, 144] on button "Close" at bounding box center [960, 139] width 36 height 20
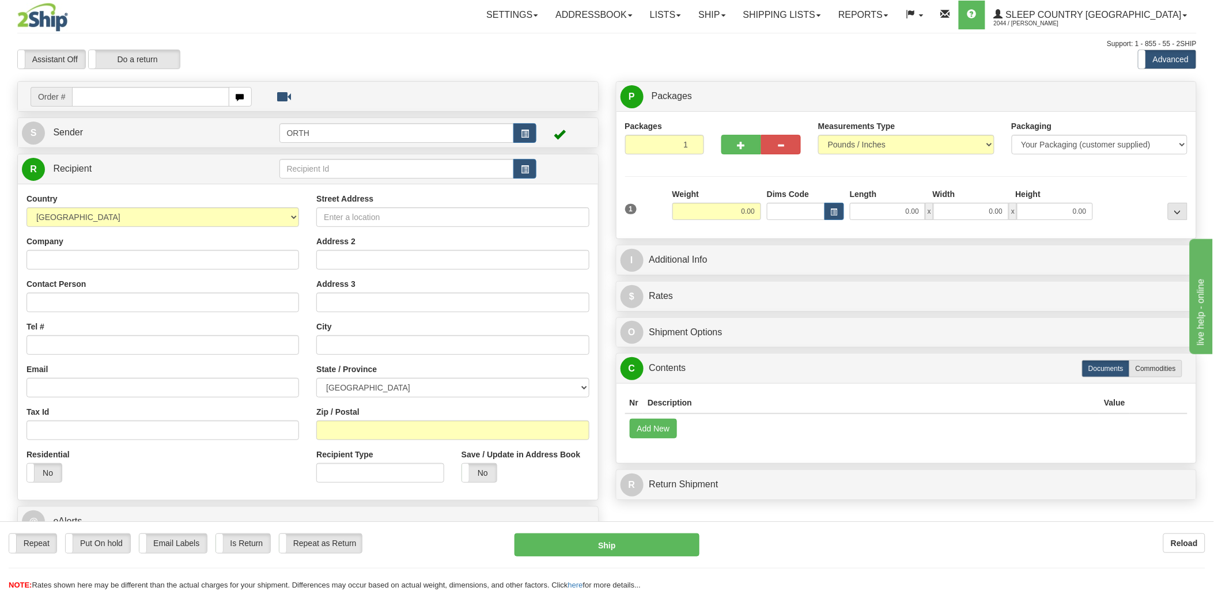
click at [116, 93] on input "text" at bounding box center [150, 97] width 157 height 20
click at [117, 93] on input "text" at bounding box center [150, 97] width 157 height 20
type input "9000"
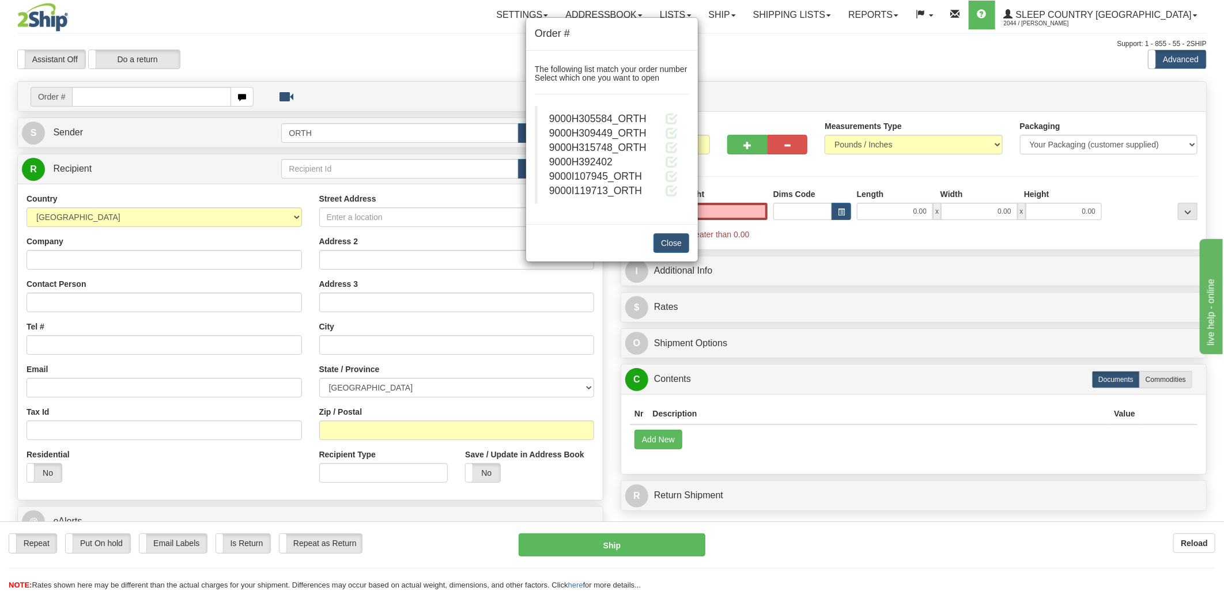
type input "0.00"
click at [663, 192] on div "9000I119713_ORTH" at bounding box center [613, 191] width 129 height 14
click at [667, 192] on span at bounding box center [672, 190] width 12 height 12
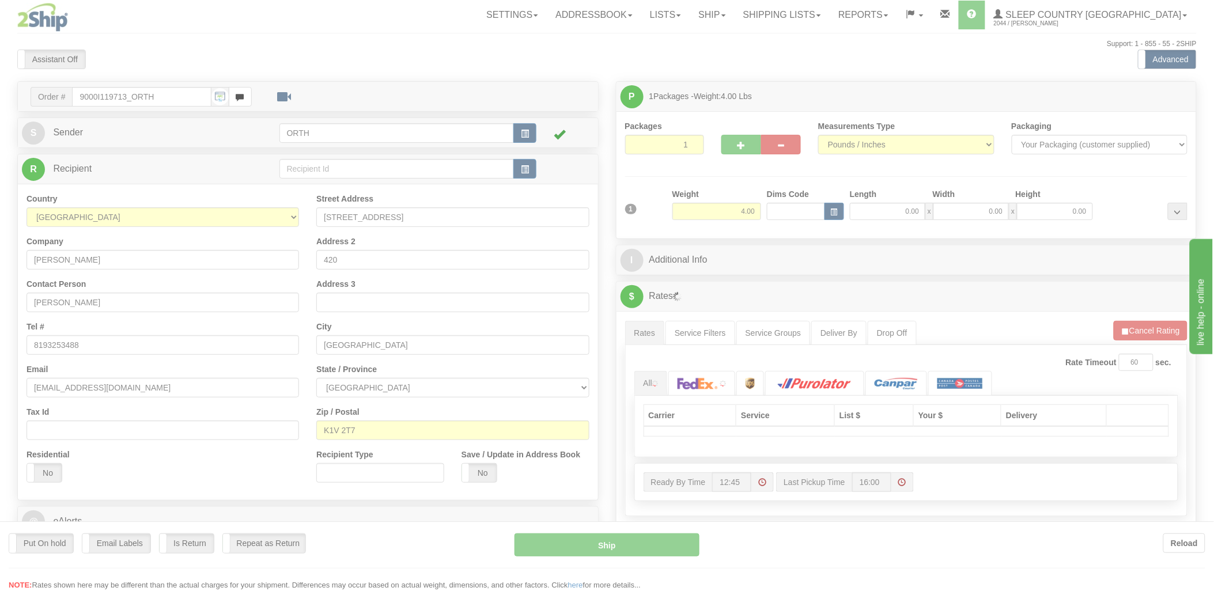
click at [809, 214] on div at bounding box center [607, 295] width 1214 height 591
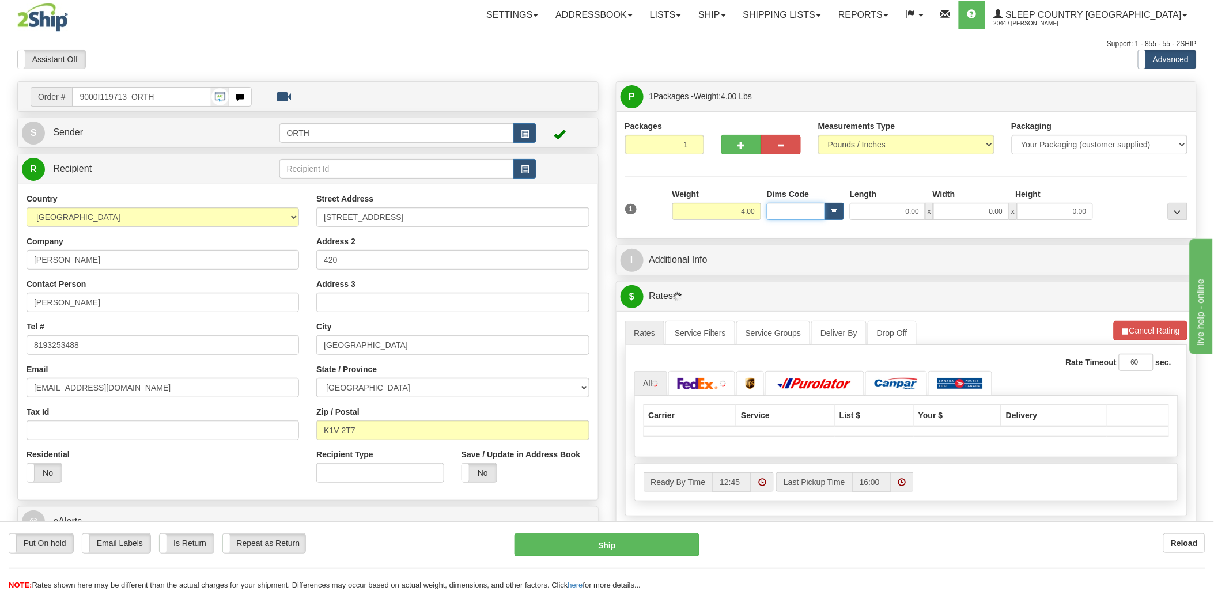
click at [809, 214] on input "Dims Code" at bounding box center [796, 211] width 58 height 17
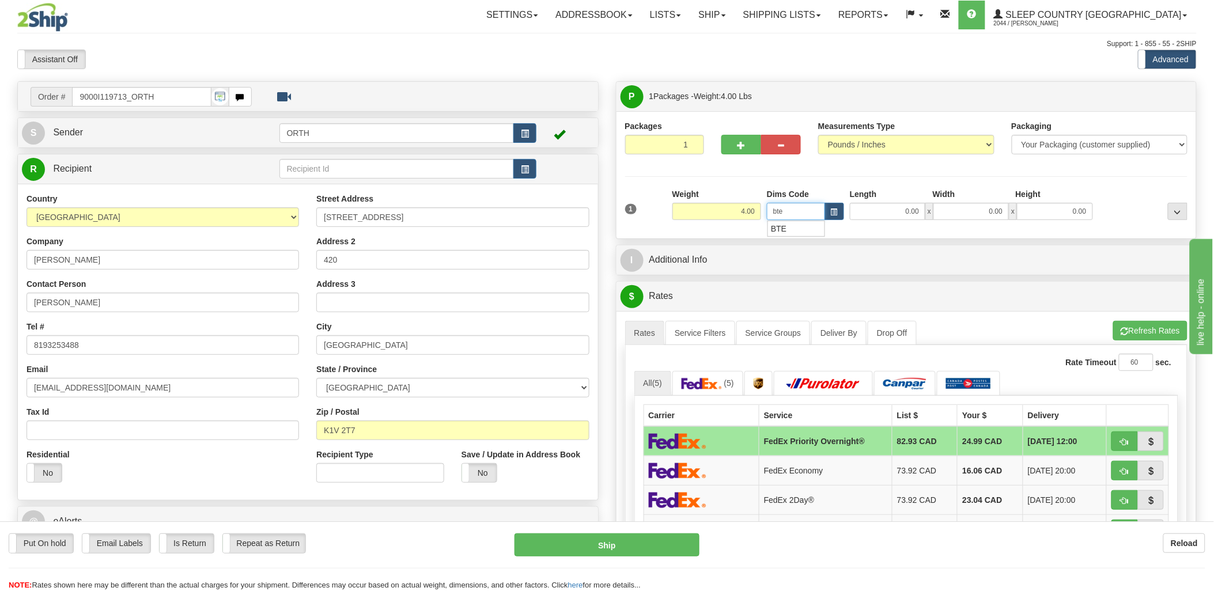
type input "bte"
click button "Delete" at bounding box center [0, 0] width 0 height 0
type input "15.00"
type input "5.00"
type input "25.00"
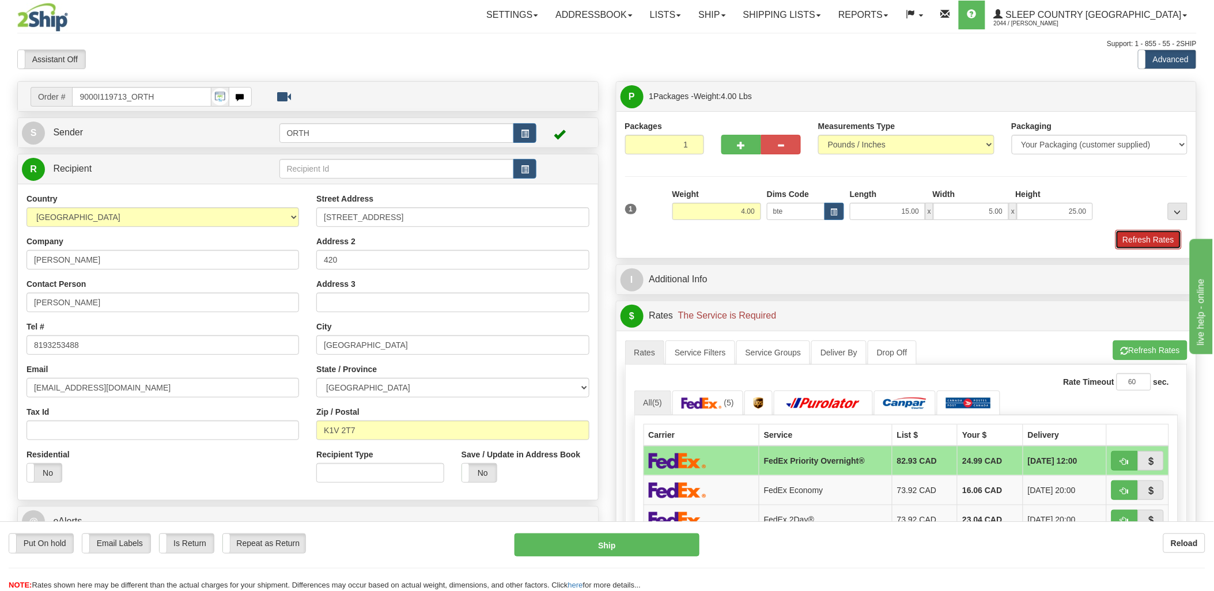
click at [1151, 242] on button "Refresh Rates" at bounding box center [1149, 240] width 66 height 20
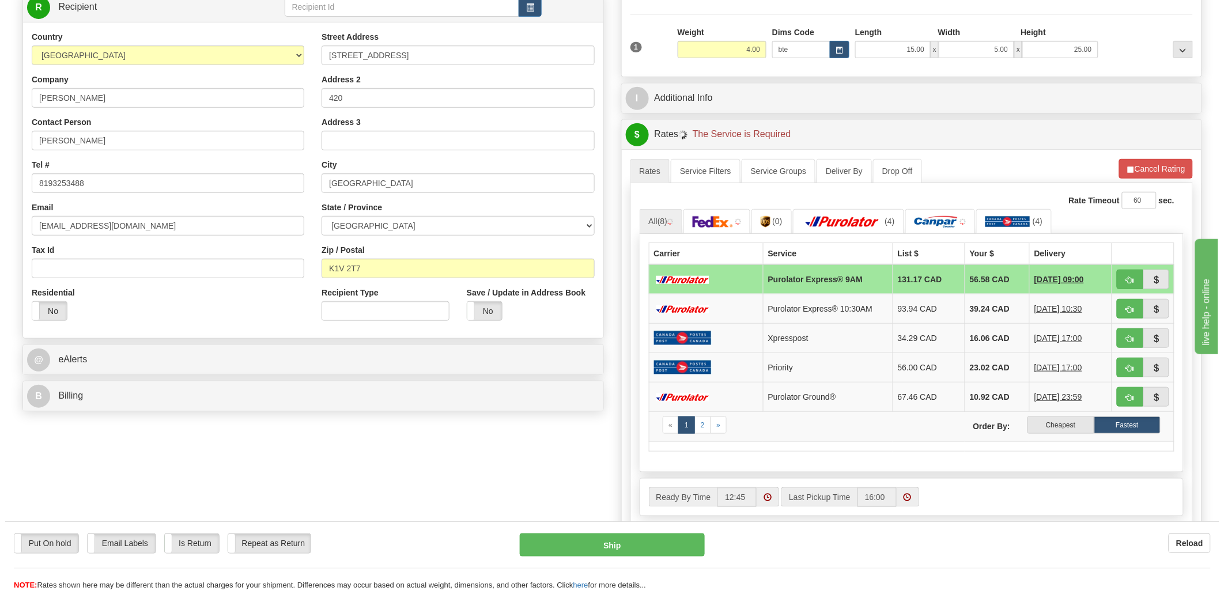
scroll to position [192, 0]
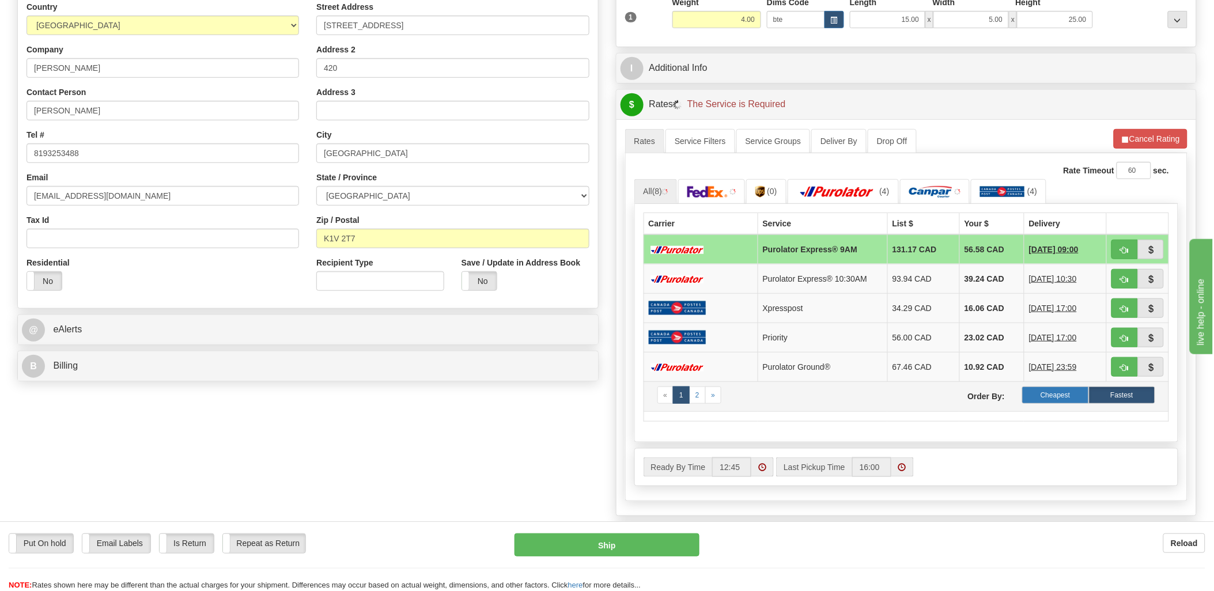
click at [1072, 402] on label "Cheapest" at bounding box center [1055, 395] width 66 height 17
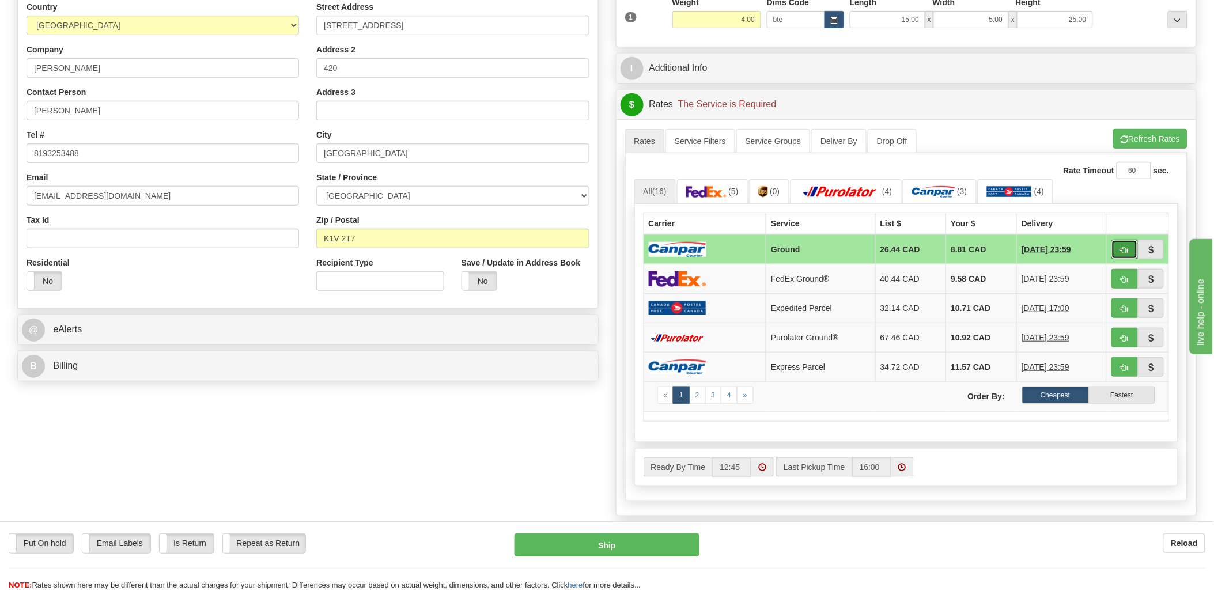
click at [1127, 248] on span "button" at bounding box center [1125, 250] width 8 height 7
type input "1"
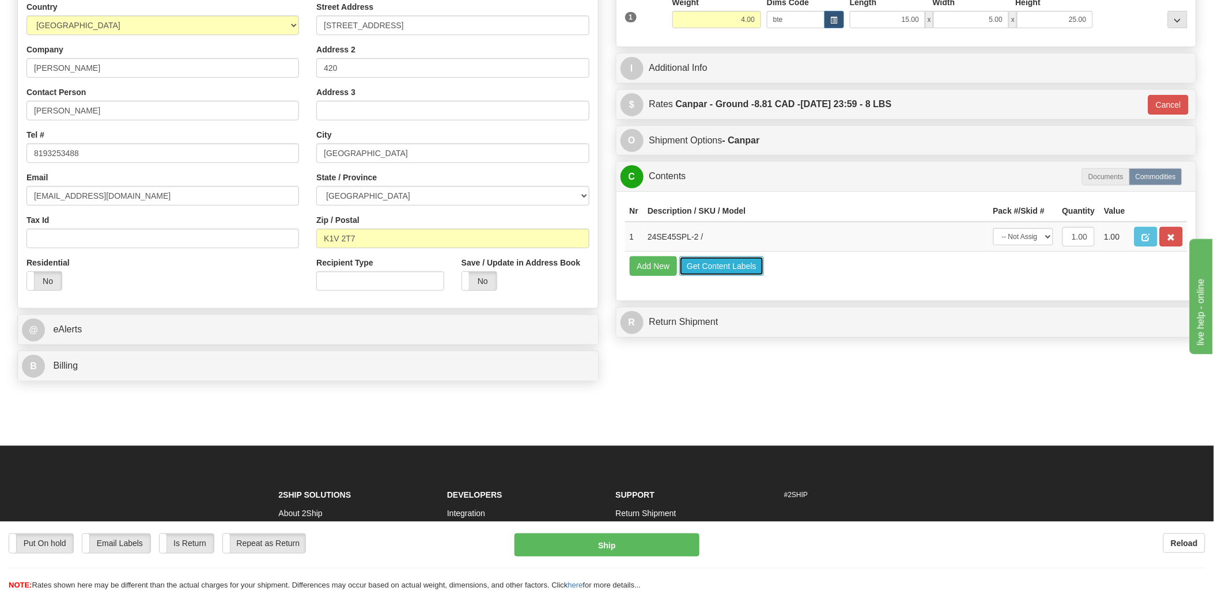
click at [738, 276] on button "Get Content Labels" at bounding box center [721, 266] width 85 height 20
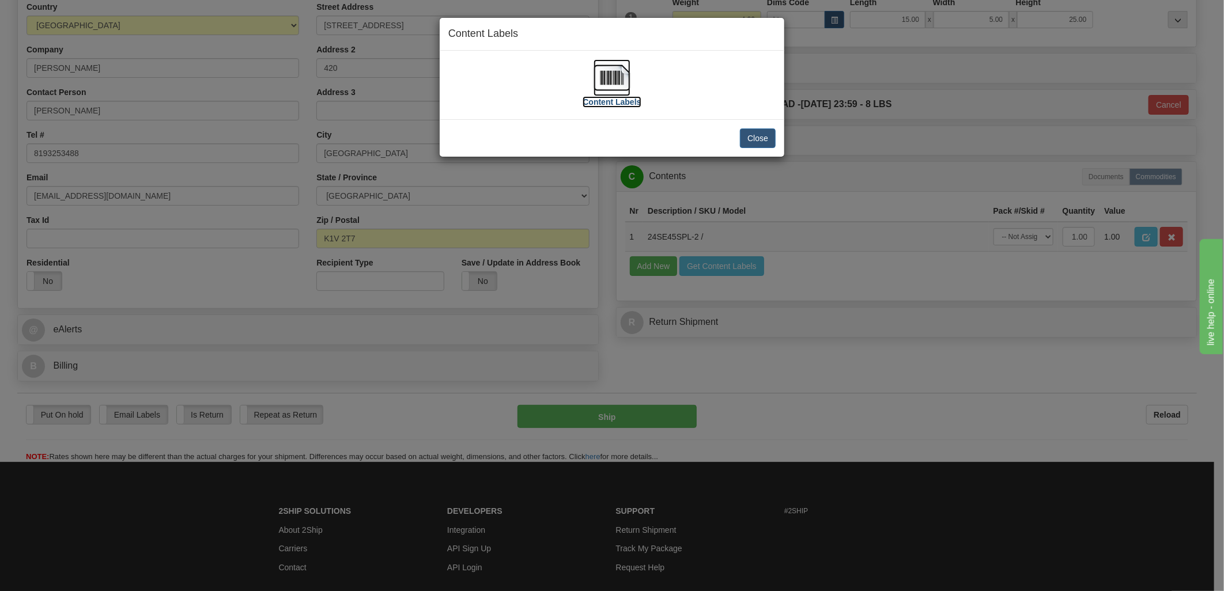
click at [606, 85] on img at bounding box center [612, 77] width 37 height 37
click at [767, 142] on button "Close" at bounding box center [758, 139] width 36 height 20
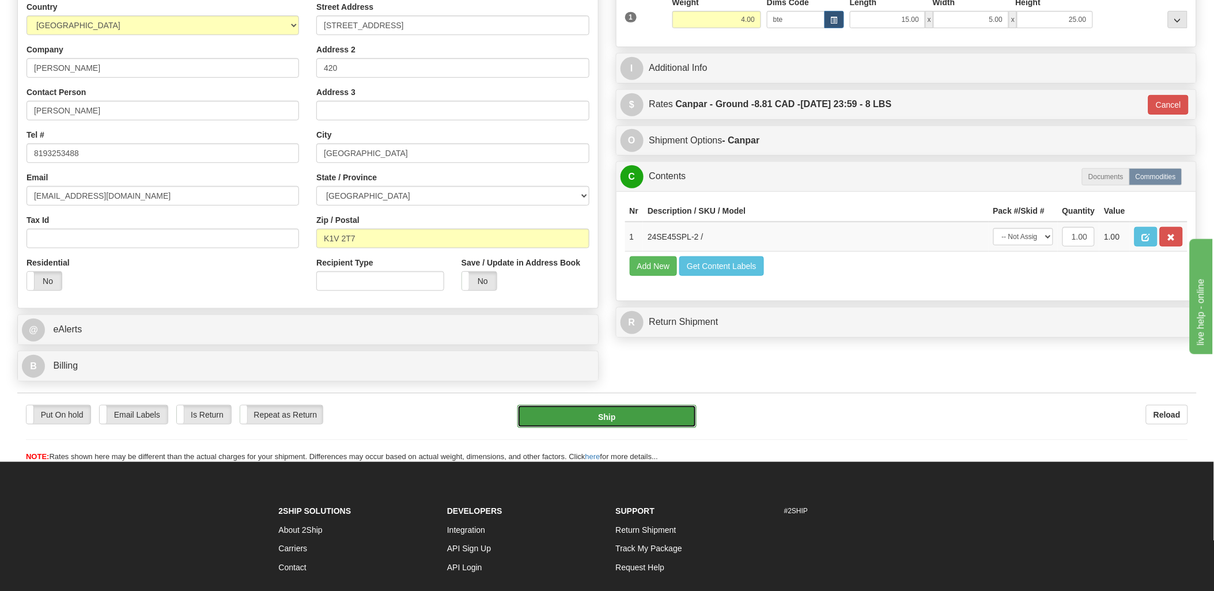
click at [651, 409] on button "Ship" at bounding box center [606, 416] width 179 height 23
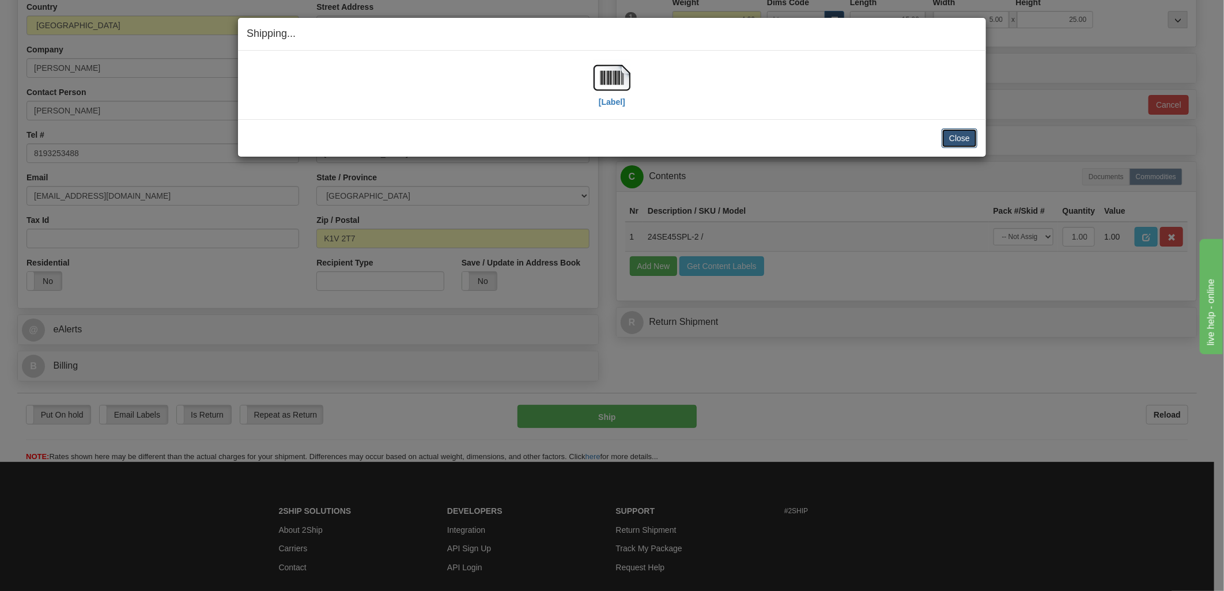
click at [961, 134] on button "Close" at bounding box center [960, 139] width 36 height 20
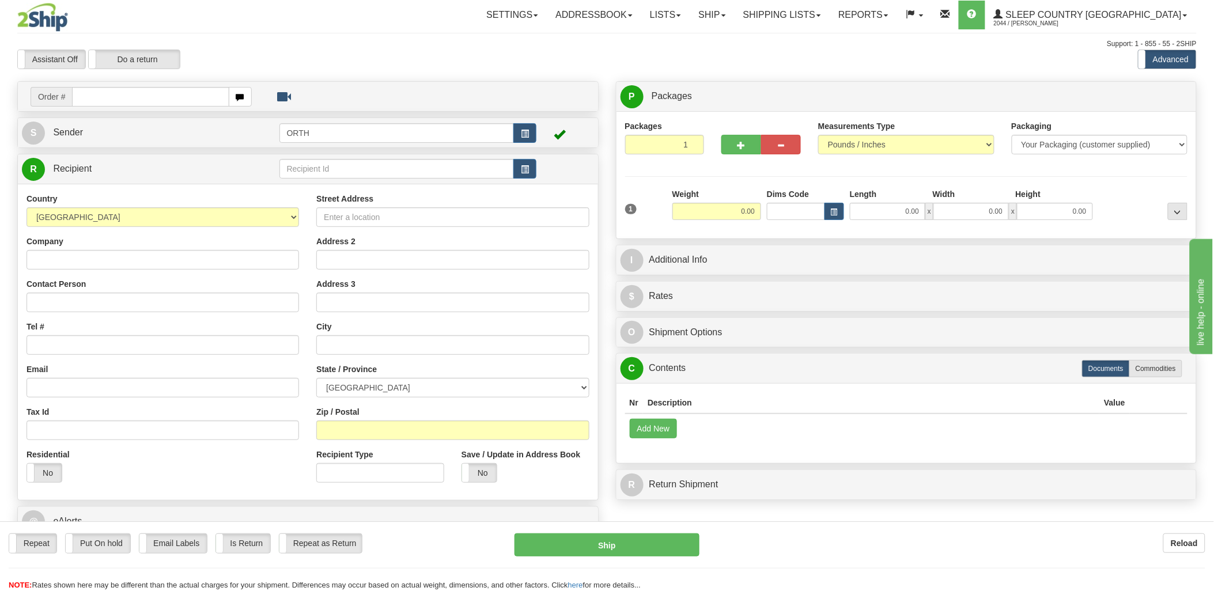
click at [136, 98] on div "Toggle navigation Settings Shipping Preferences Fields Preferences New" at bounding box center [607, 319] width 1214 height 638
click at [136, 97] on input "text" at bounding box center [150, 97] width 157 height 20
type input "9002"
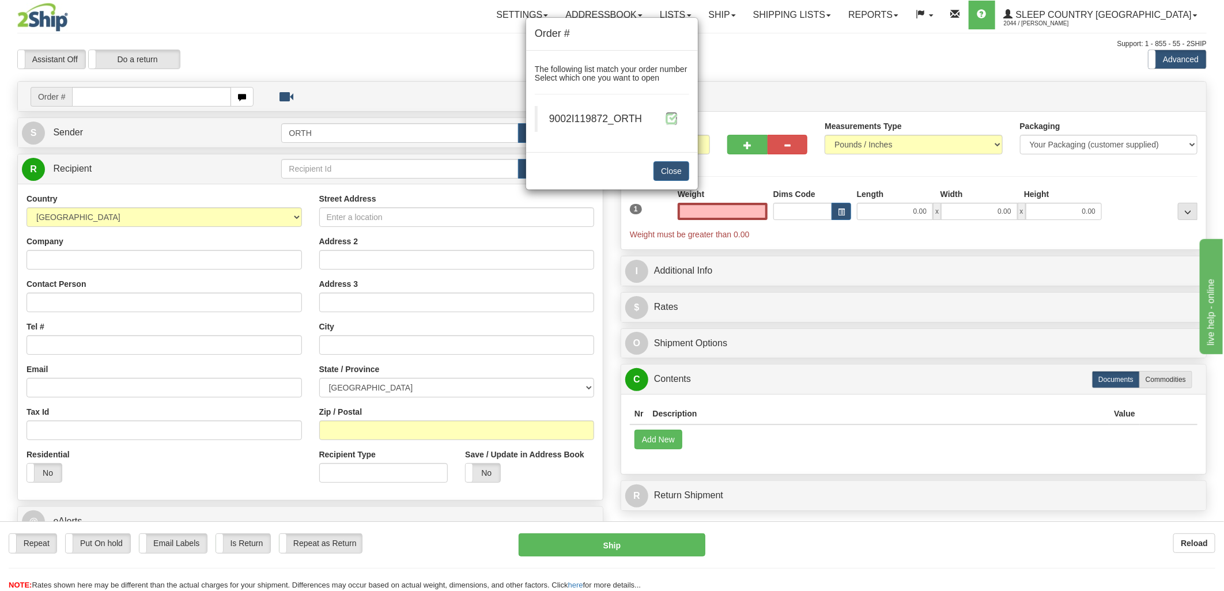
type input "0.00"
click at [673, 116] on span at bounding box center [672, 118] width 12 height 12
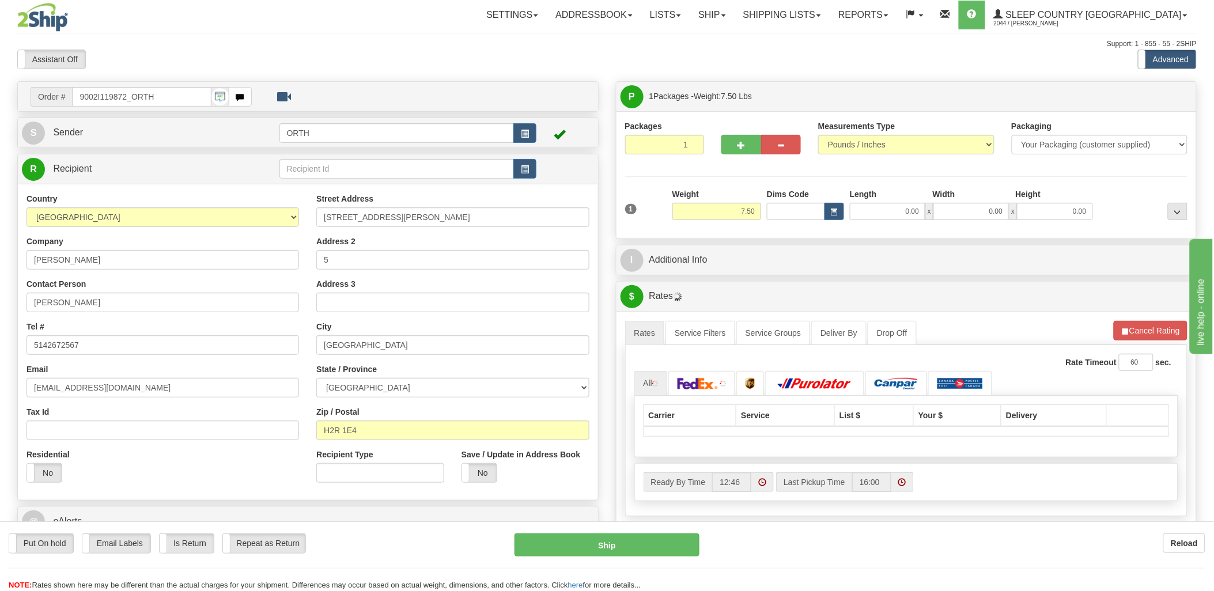
click at [787, 209] on div at bounding box center [607, 295] width 1214 height 591
click at [785, 211] on input "Dims Code" at bounding box center [796, 211] width 58 height 17
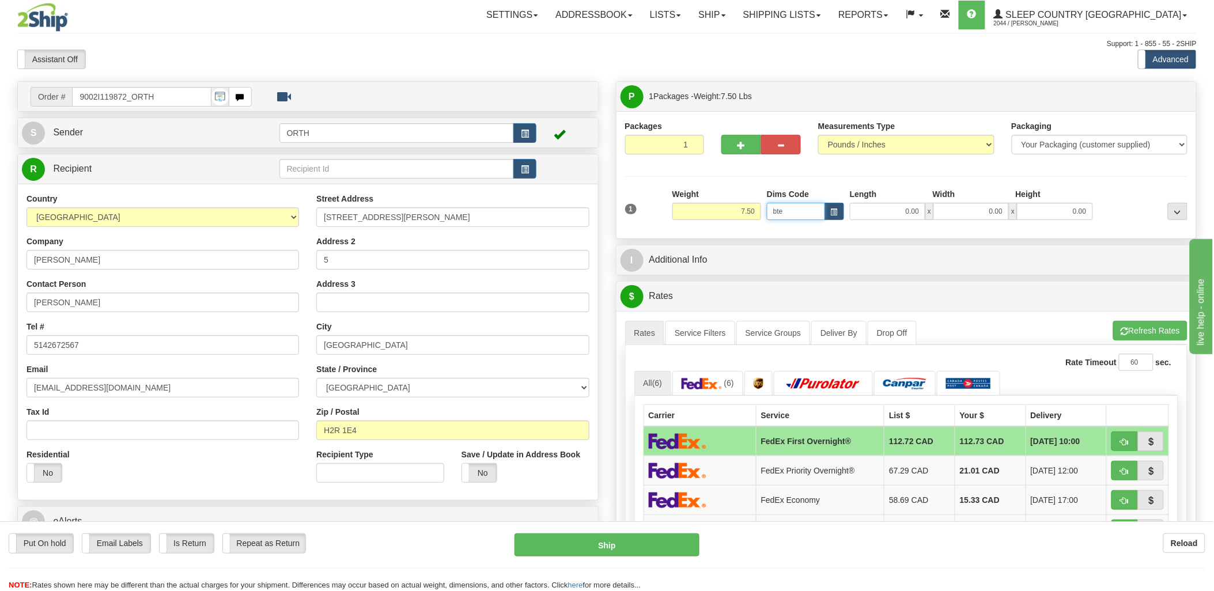
type input "bte"
click button "Delete" at bounding box center [0, 0] width 0 height 0
type input "15.00"
type input "5.00"
type input "25.00"
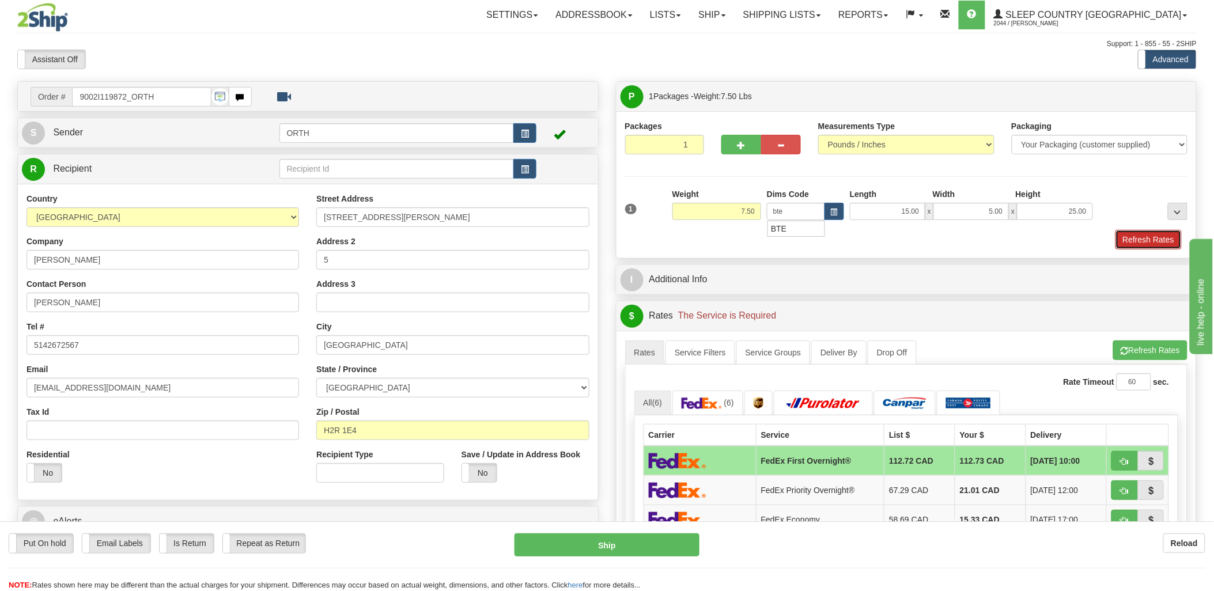
click at [1162, 240] on button "Refresh Rates" at bounding box center [1149, 240] width 66 height 20
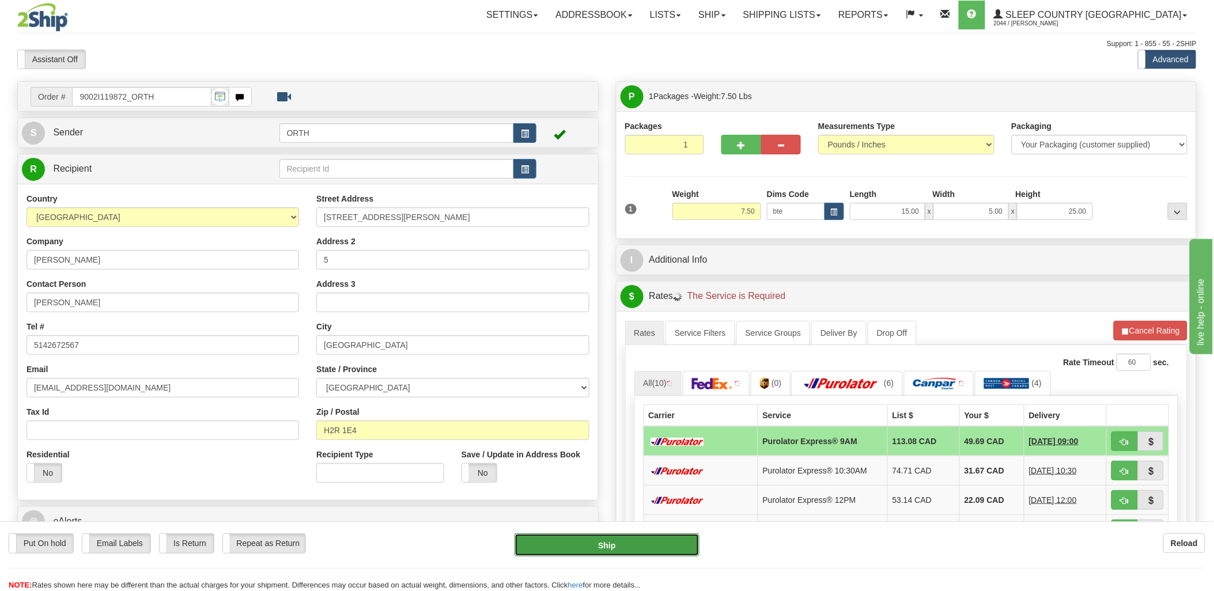
click at [566, 542] on button "Ship" at bounding box center [607, 545] width 185 height 23
type input "200"
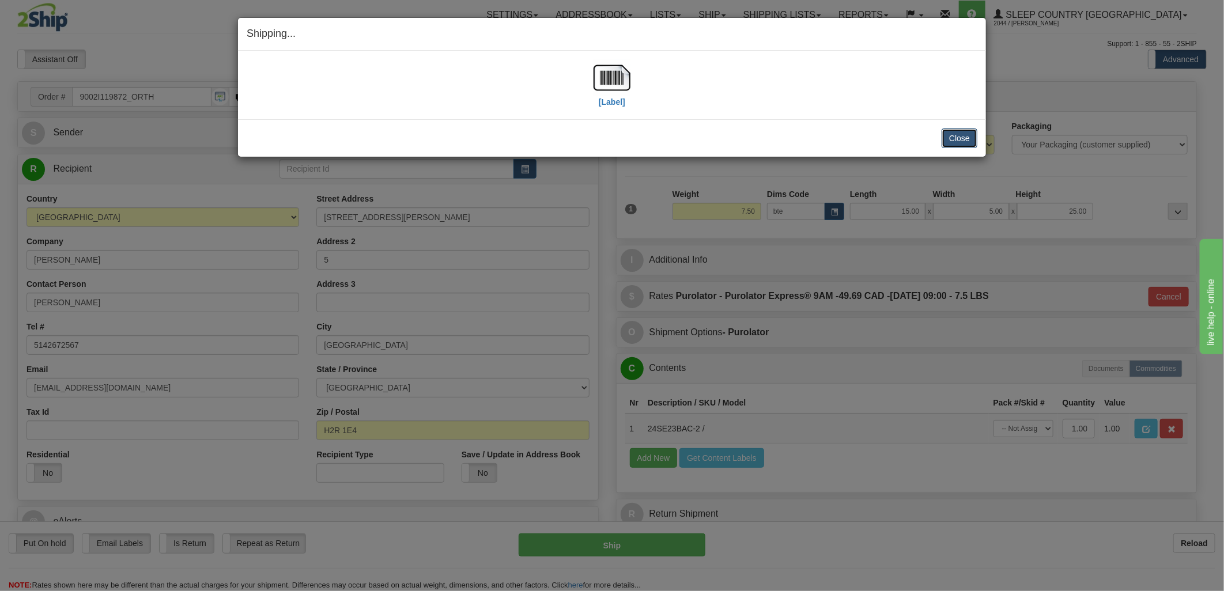
click at [954, 142] on button "Close" at bounding box center [960, 139] width 36 height 20
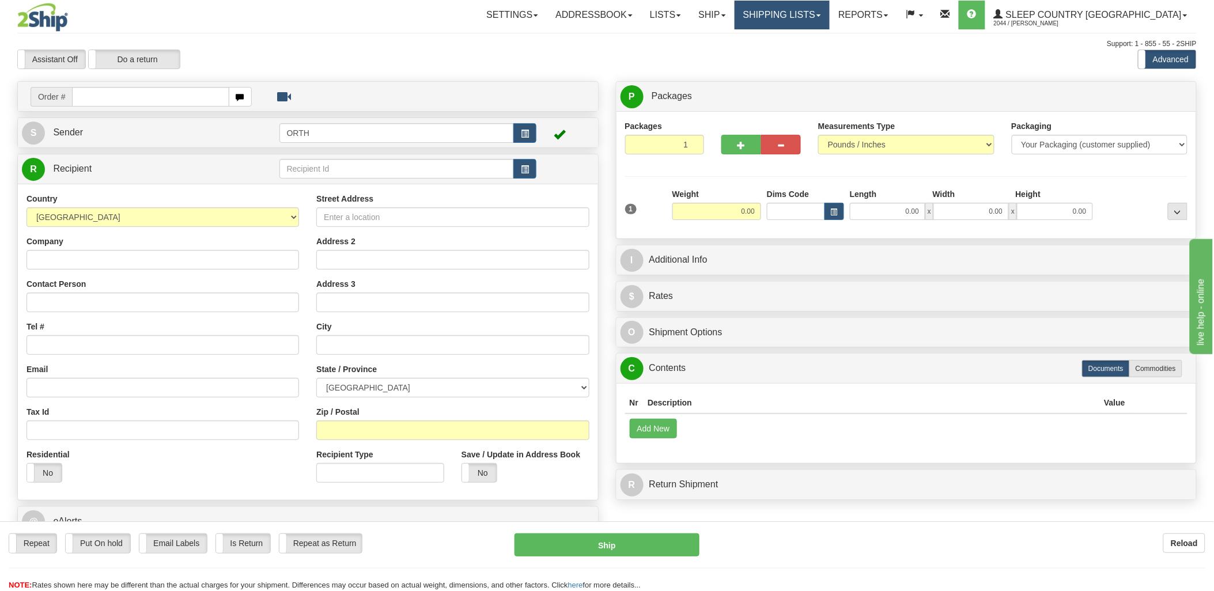
click at [809, 10] on link "Shipping lists" at bounding box center [782, 15] width 95 height 29
click at [796, 40] on span "Current Shipments" at bounding box center [761, 40] width 67 height 9
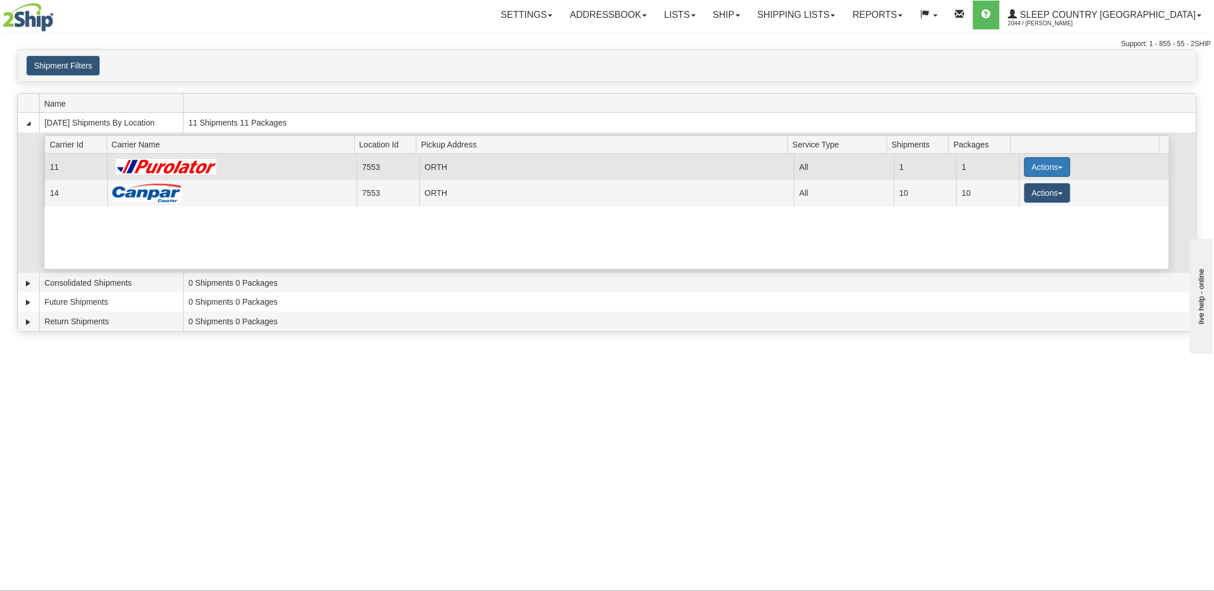
click at [1044, 161] on button "Actions" at bounding box center [1048, 167] width 46 height 20
click at [1034, 192] on link "Details" at bounding box center [1024, 189] width 92 height 15
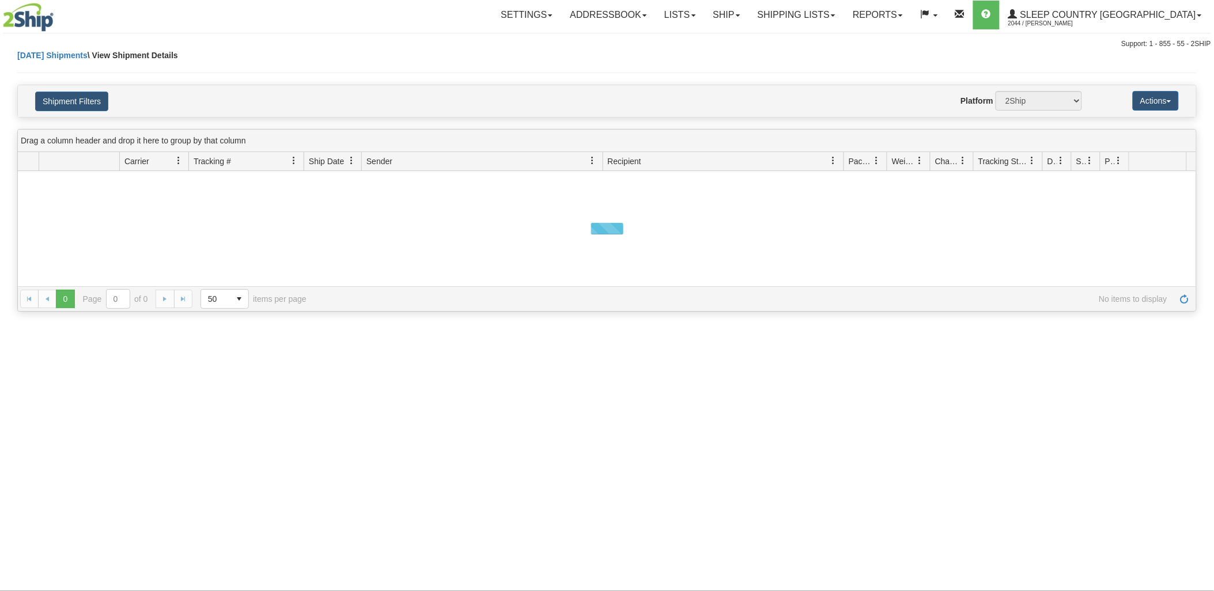
click at [1040, 164] on link at bounding box center [1033, 161] width 20 height 20
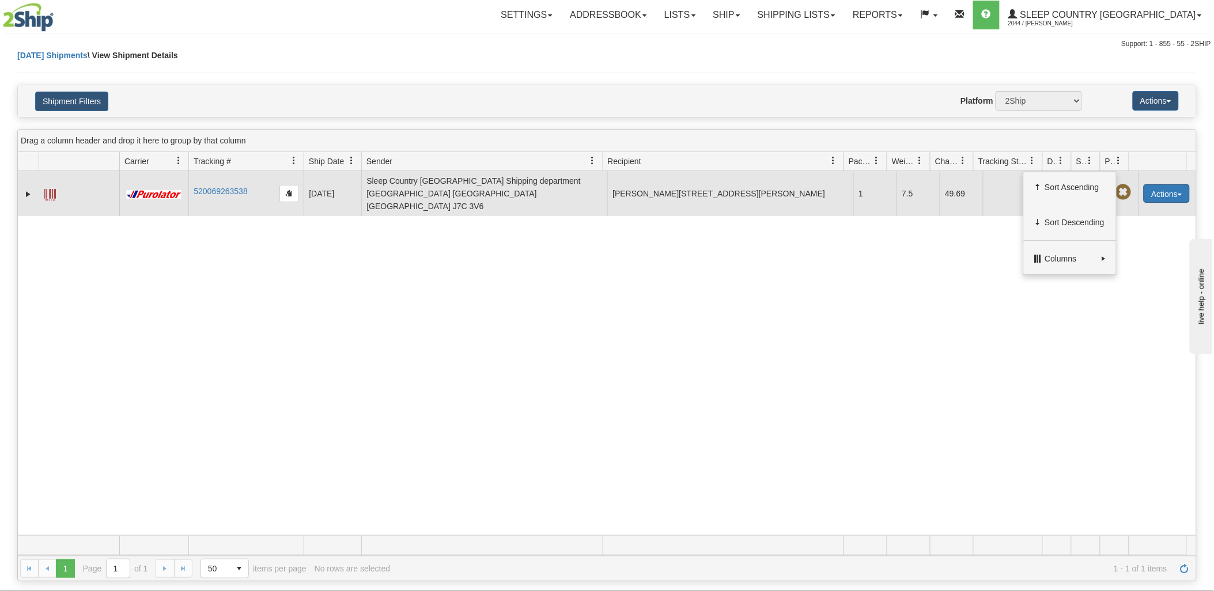
click at [1161, 185] on button "Actions" at bounding box center [1167, 193] width 46 height 18
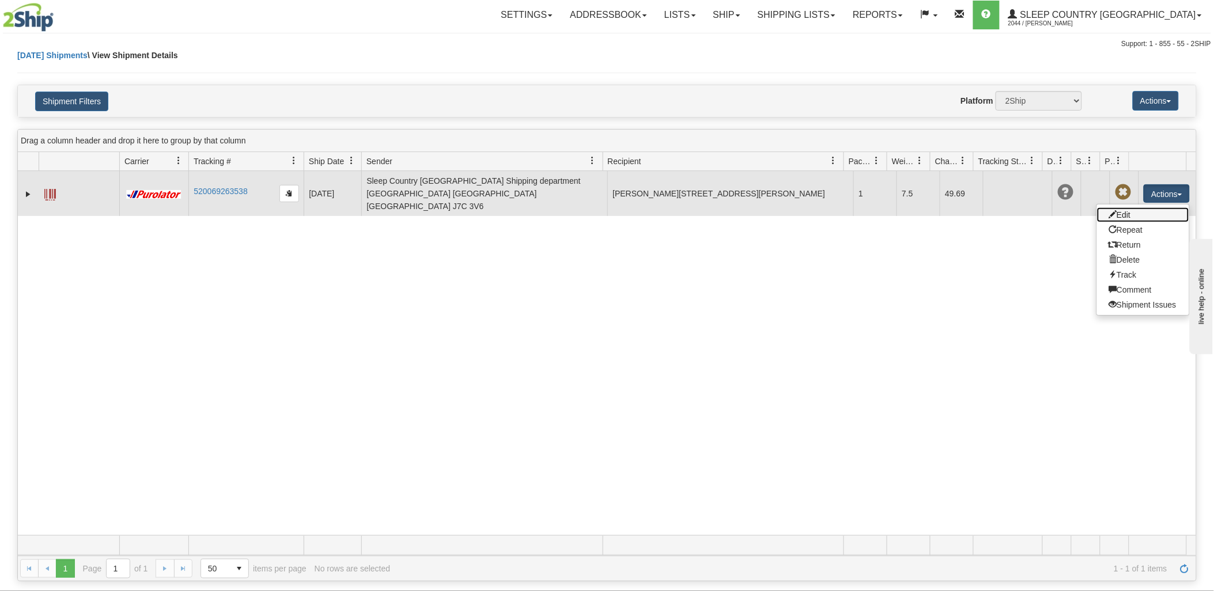
click at [1127, 212] on link "Edit" at bounding box center [1143, 214] width 92 height 15
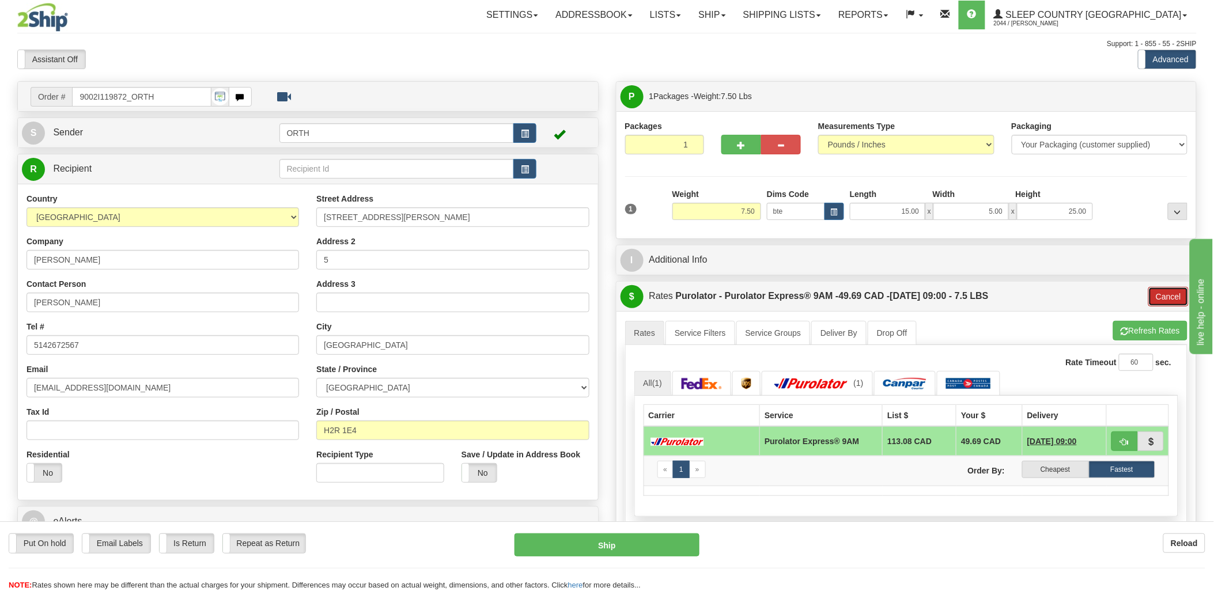
click at [1162, 291] on button "Cancel" at bounding box center [1169, 297] width 40 height 20
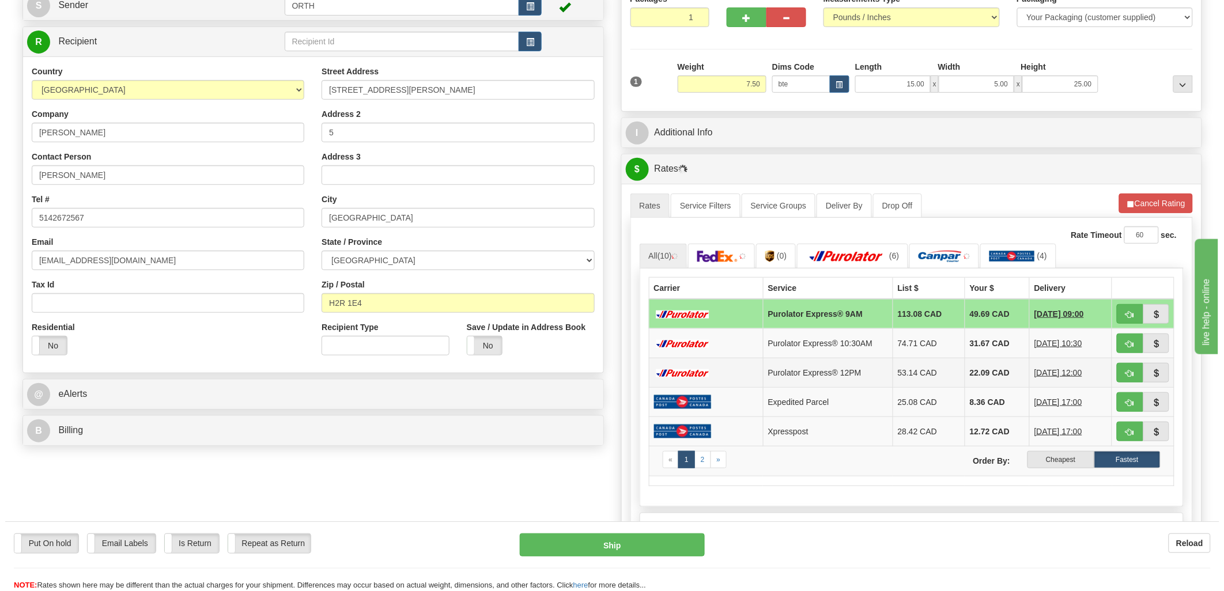
scroll to position [128, 0]
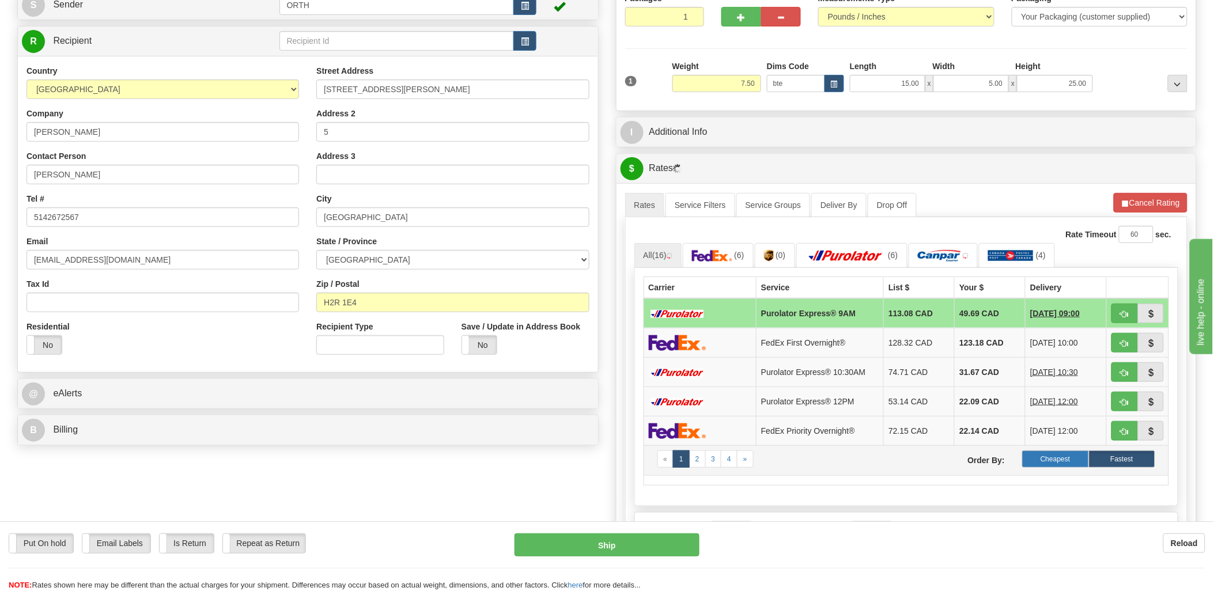
click at [1070, 458] on label "Cheapest" at bounding box center [1055, 459] width 66 height 17
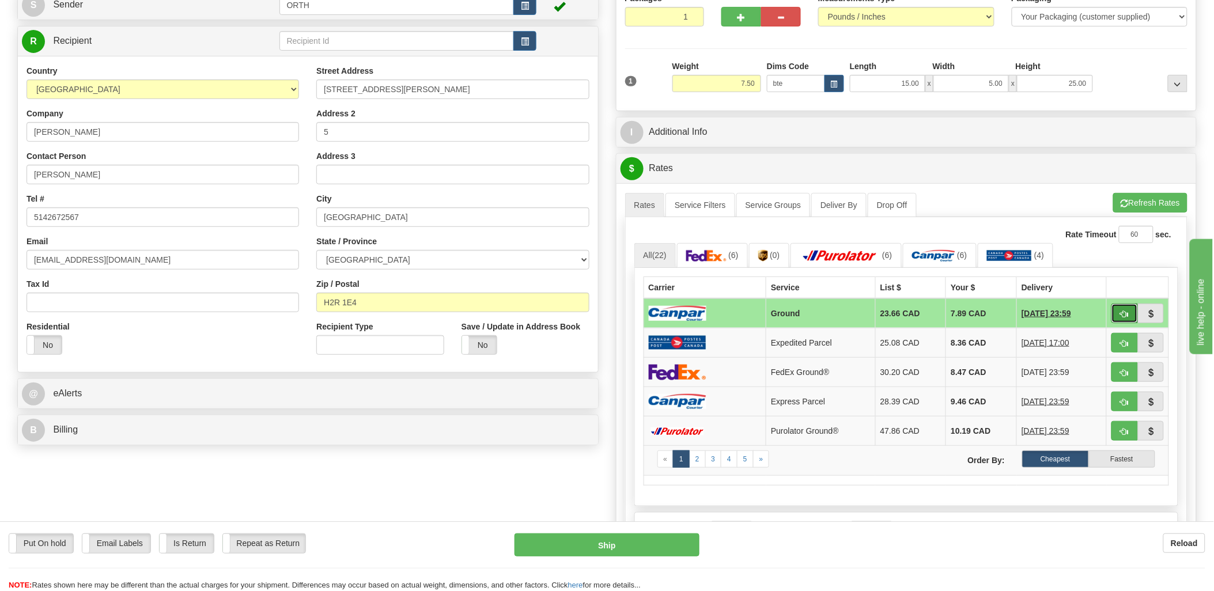
click at [1130, 311] on button "button" at bounding box center [1125, 314] width 27 height 20
type input "1"
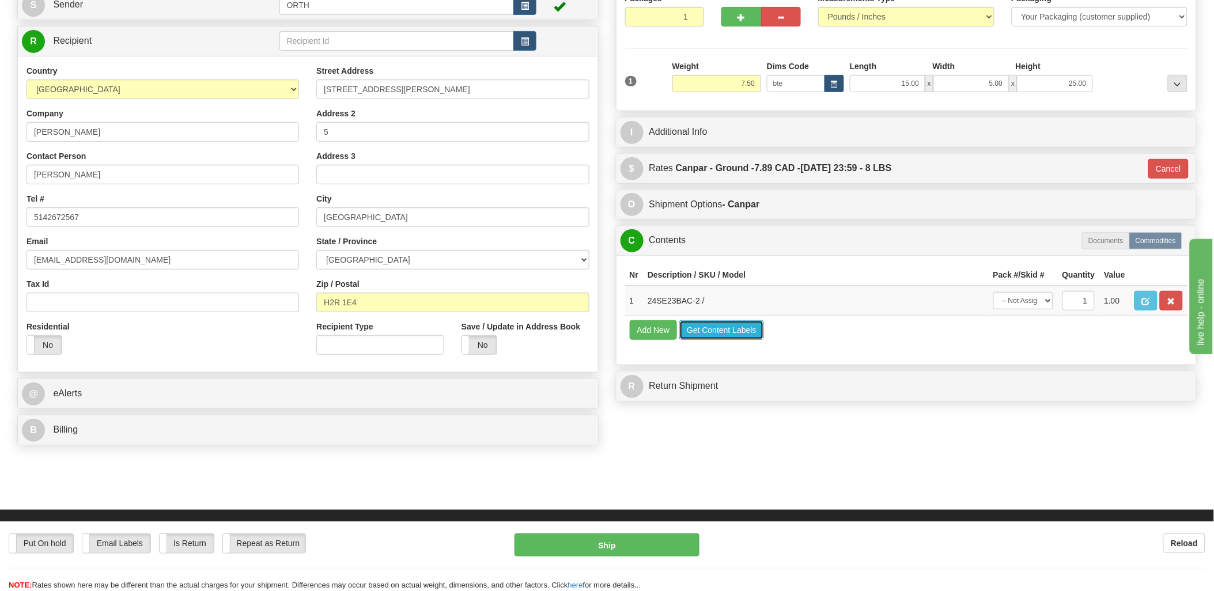
click at [711, 340] on button "Get Content Labels" at bounding box center [721, 330] width 85 height 20
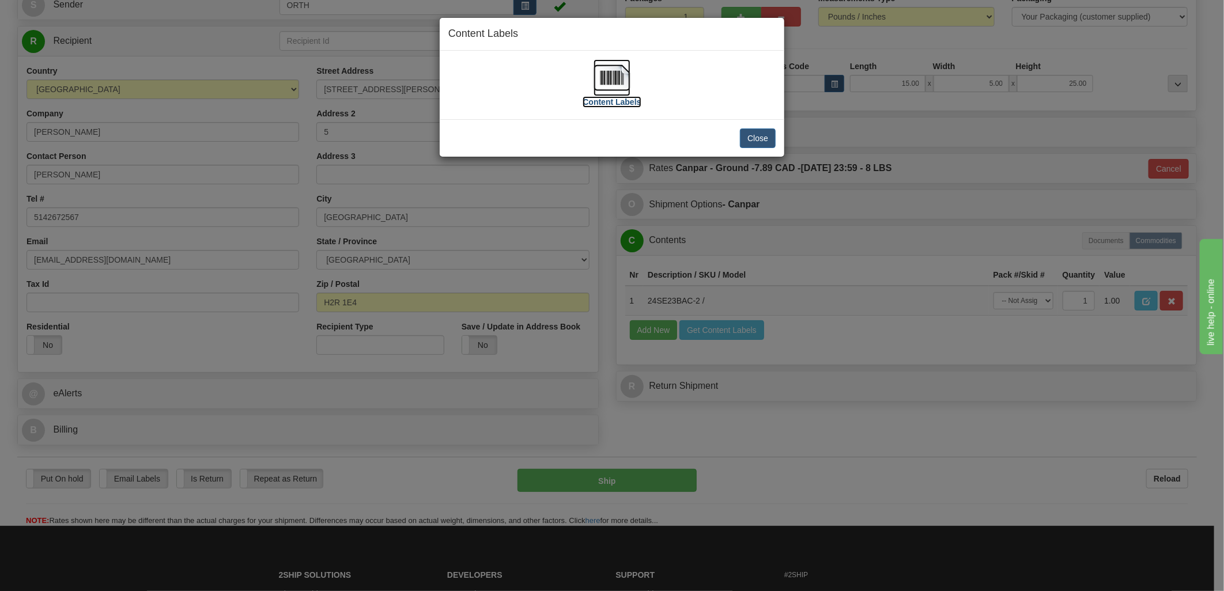
click at [626, 81] on img at bounding box center [612, 77] width 37 height 37
click at [747, 131] on button "Close" at bounding box center [758, 139] width 36 height 20
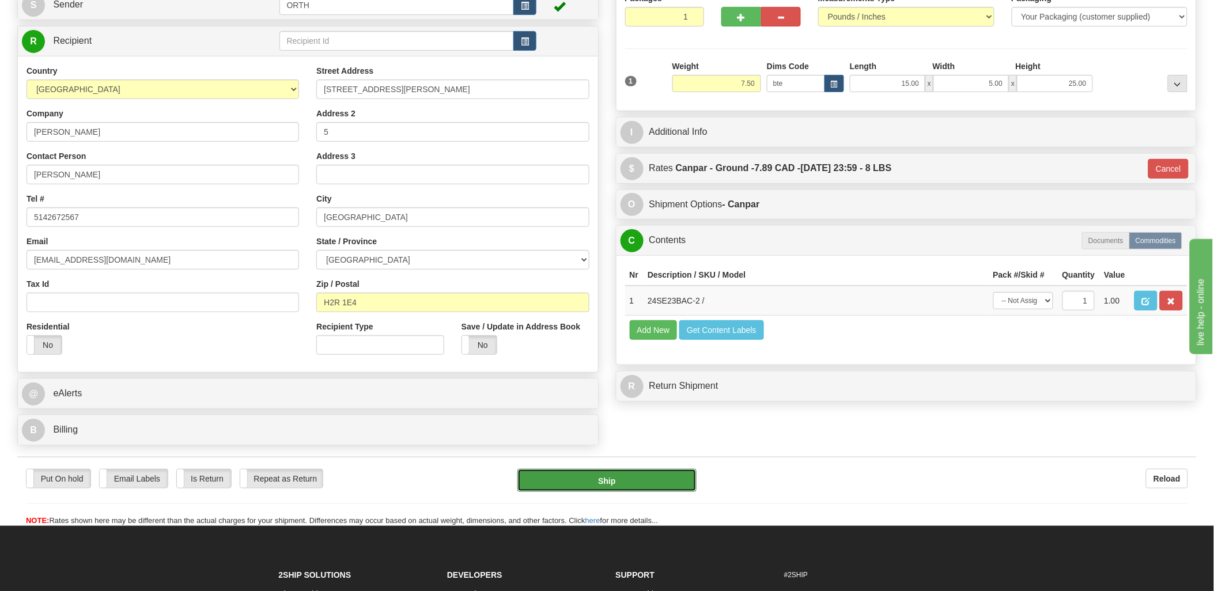
click at [611, 481] on button "Ship" at bounding box center [606, 480] width 179 height 23
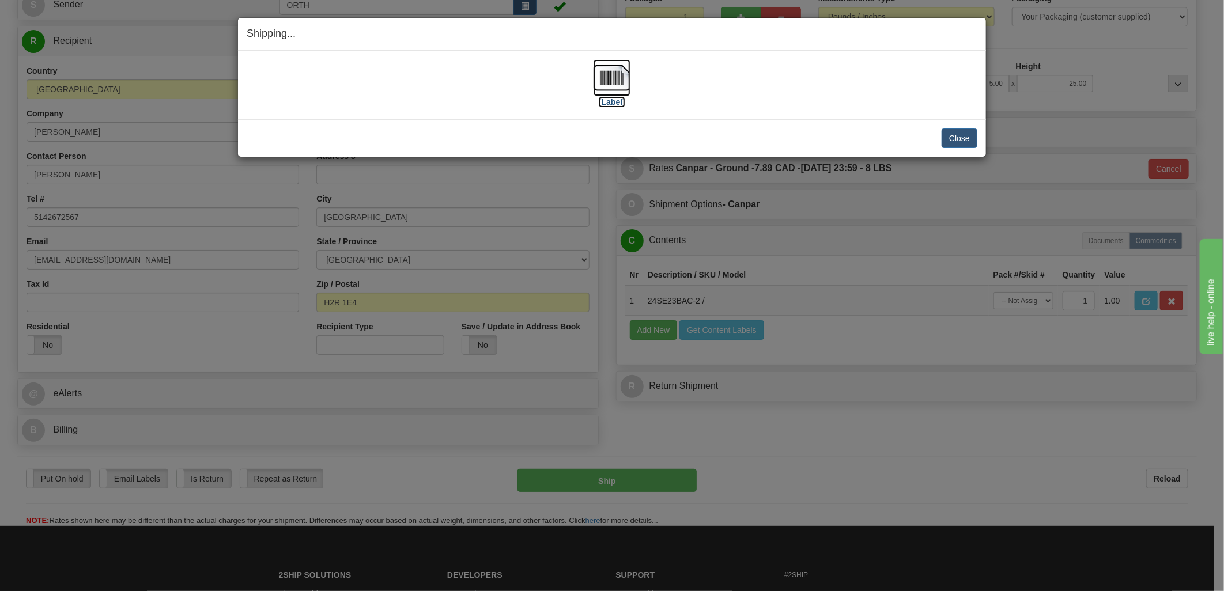
click at [613, 82] on img at bounding box center [612, 77] width 37 height 37
click at [838, 81] on div "[Label]" at bounding box center [612, 84] width 731 height 51
click at [968, 134] on button "Close" at bounding box center [960, 139] width 36 height 20
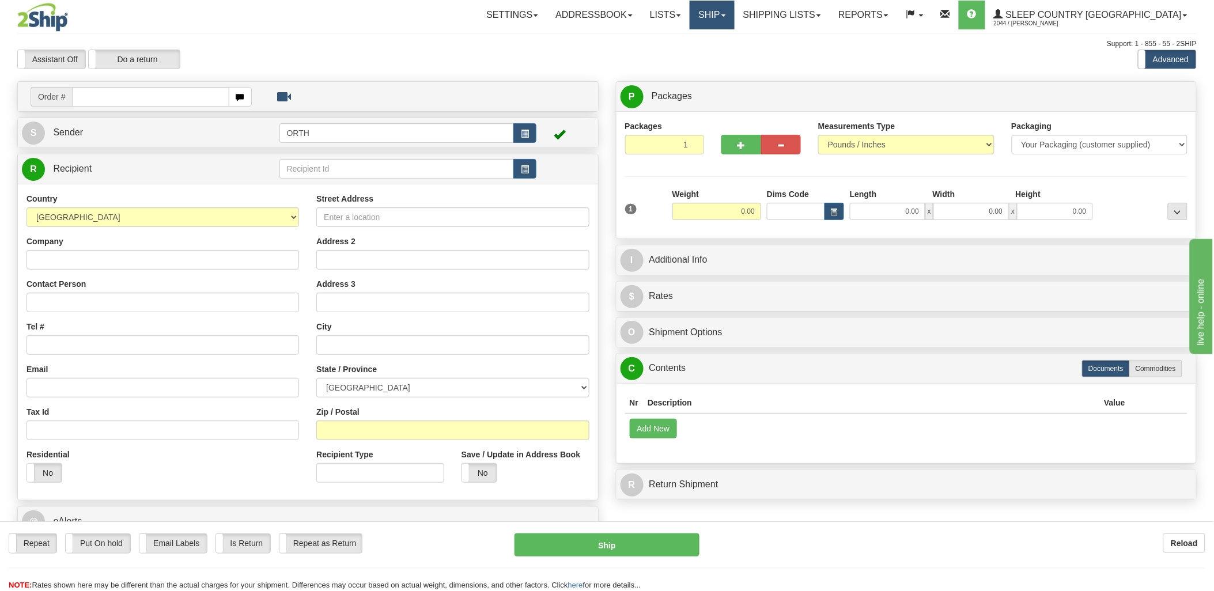
click at [734, 10] on link "Ship" at bounding box center [712, 15] width 44 height 29
click at [830, 24] on link "Shipping lists" at bounding box center [782, 15] width 95 height 29
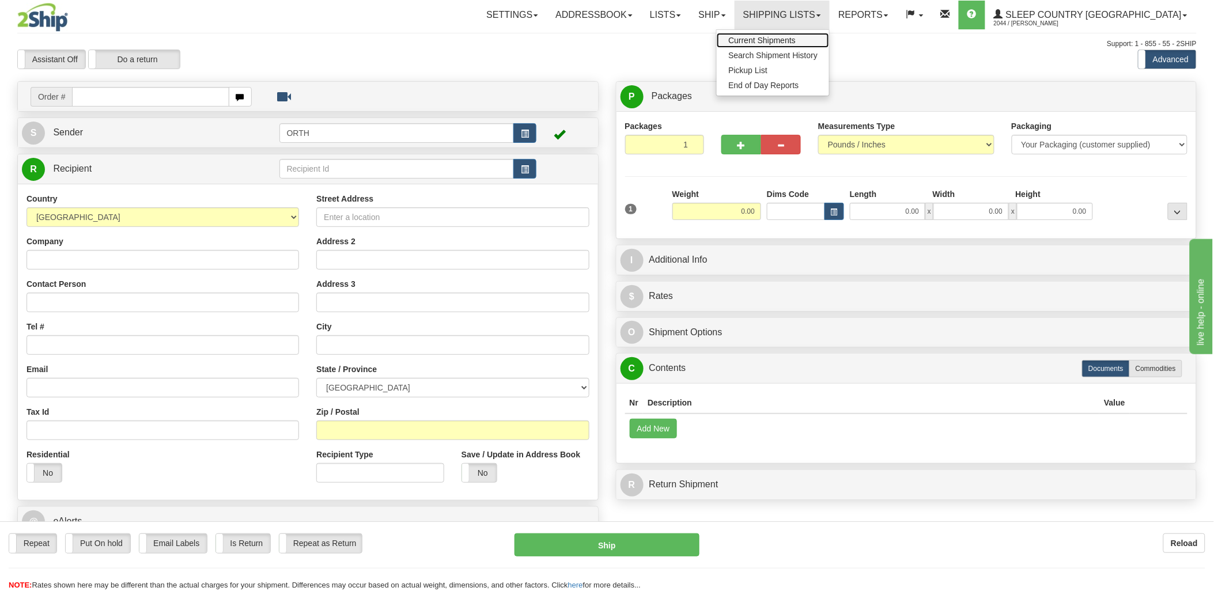
click at [796, 42] on span "Current Shipments" at bounding box center [761, 40] width 67 height 9
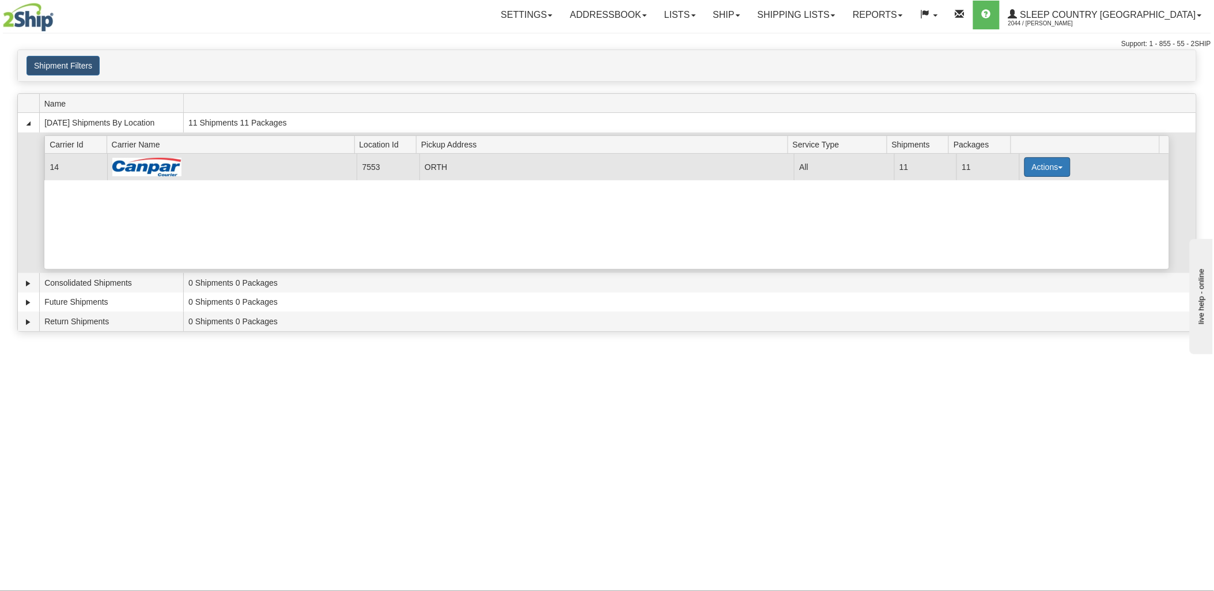
click at [1041, 166] on button "Actions" at bounding box center [1048, 167] width 46 height 20
click at [1010, 235] on span "Print" at bounding box center [1001, 233] width 24 height 8
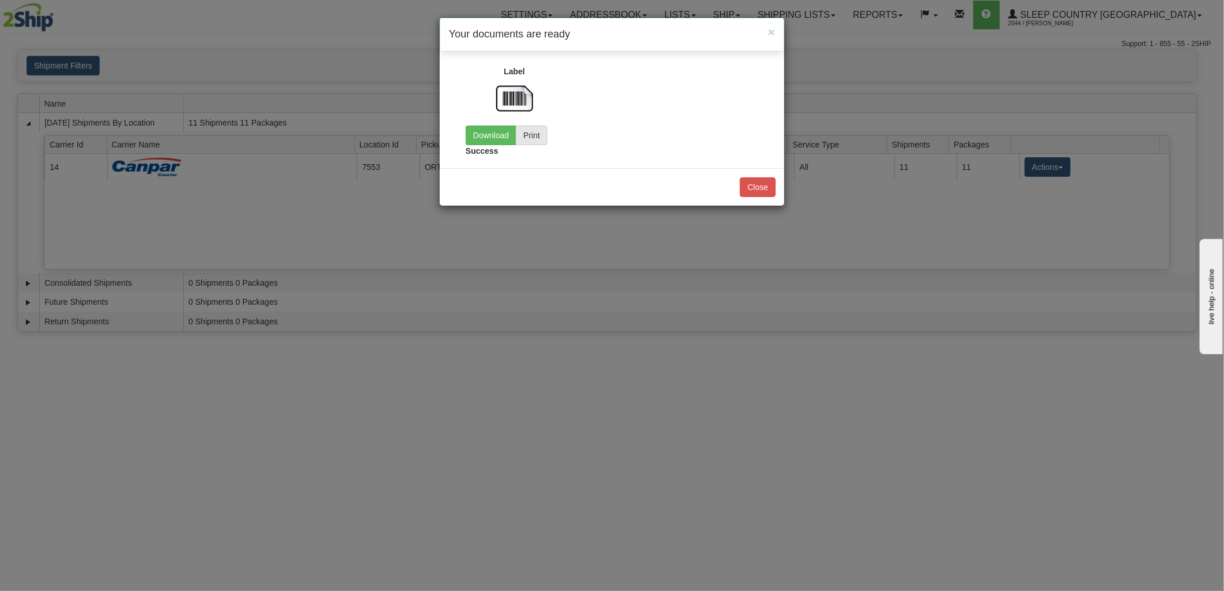
click at [477, 145] on label "Success" at bounding box center [482, 151] width 33 height 12
click at [484, 138] on link "Download" at bounding box center [491, 136] width 51 height 20
